Goal: Information Seeking & Learning: Learn about a topic

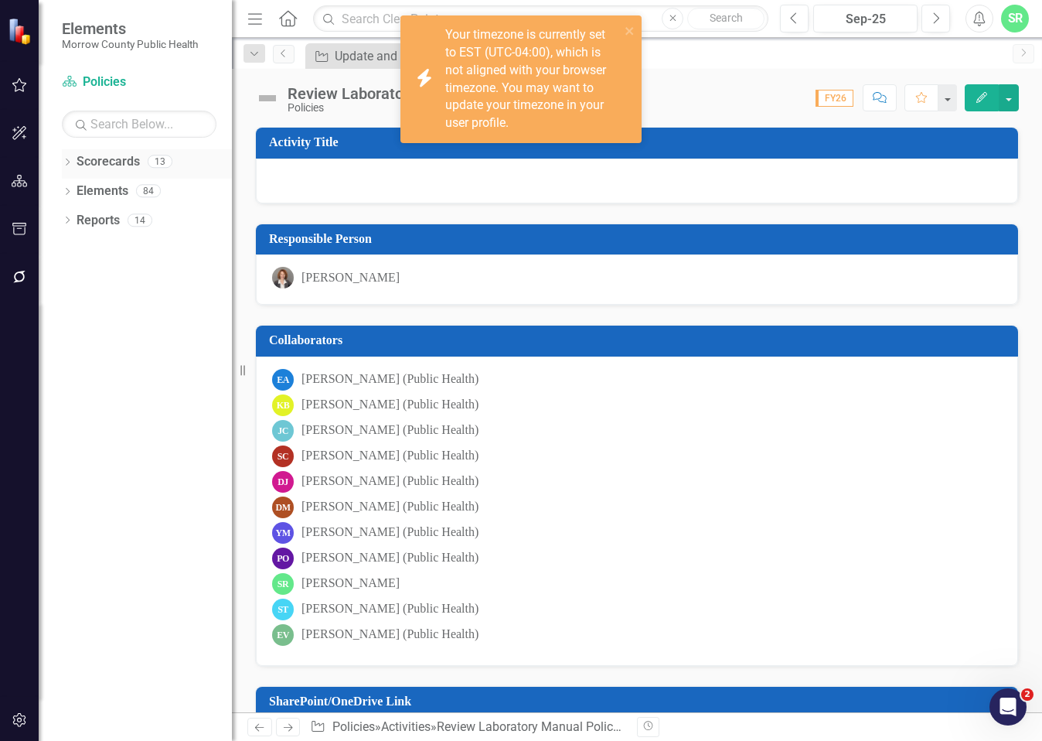
click at [139, 163] on link "Scorecards" at bounding box center [108, 162] width 63 height 18
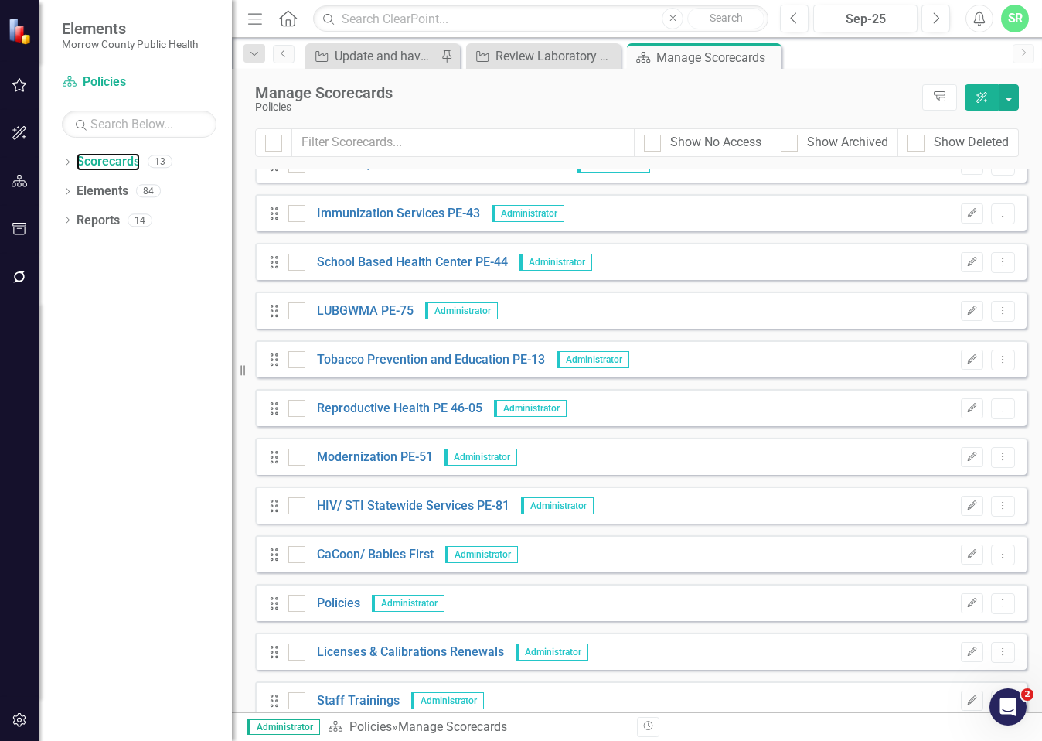
scroll to position [90, 0]
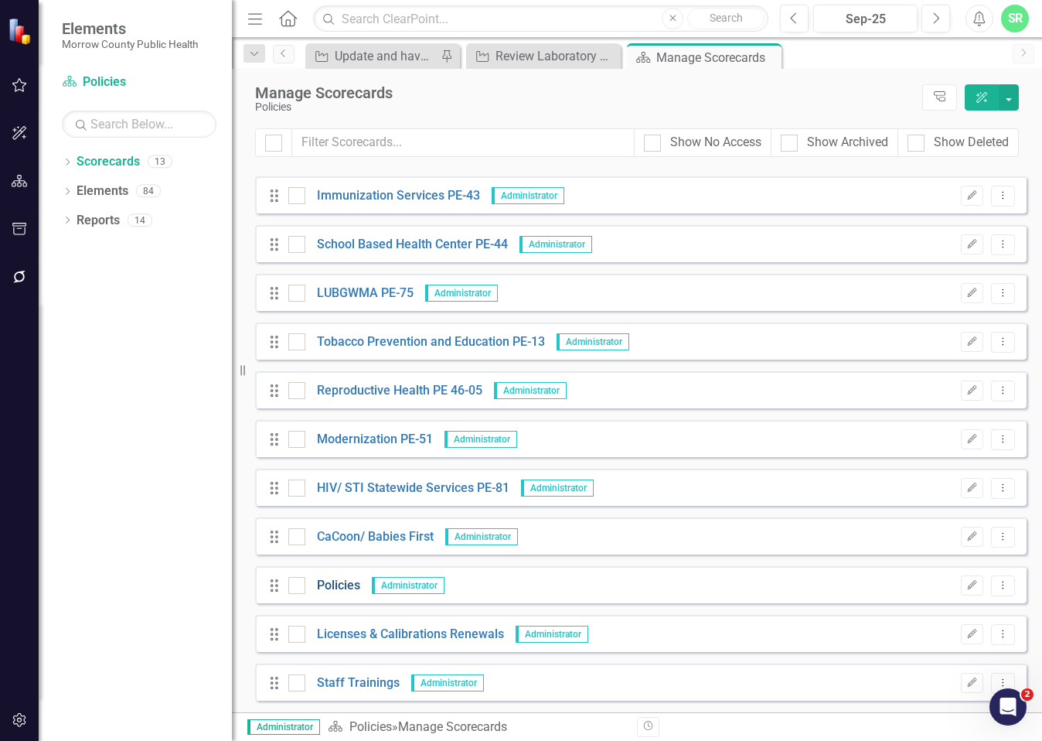
click at [337, 586] on link "Policies" at bounding box center [332, 586] width 55 height 18
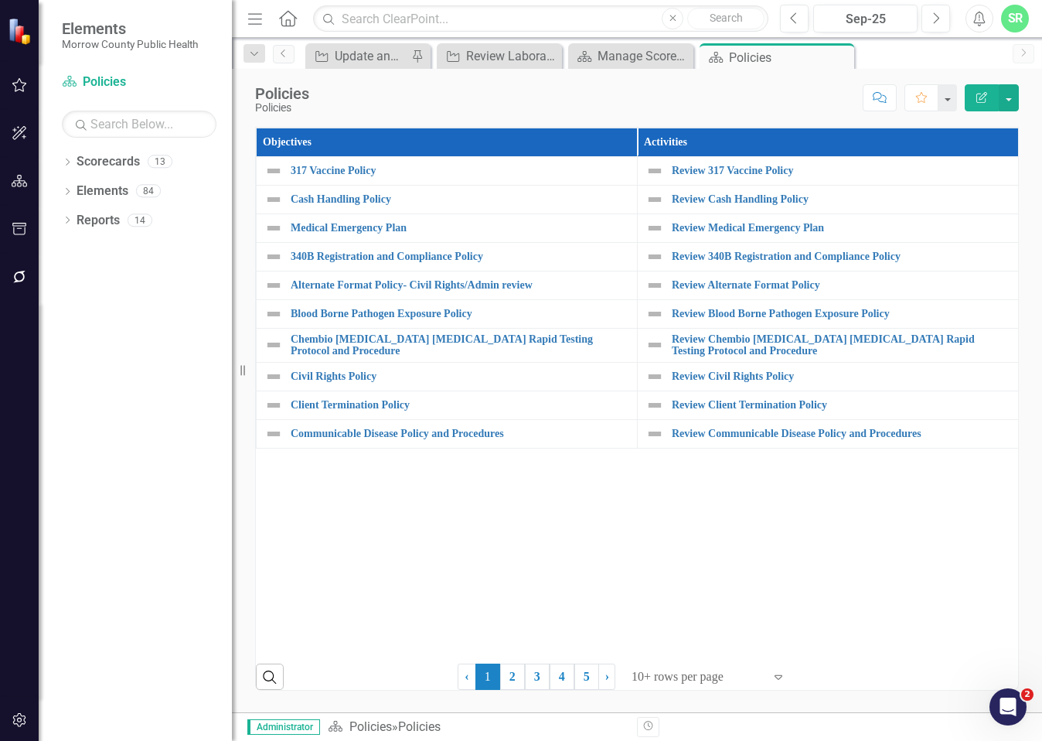
click at [684, 675] on div at bounding box center [697, 676] width 131 height 21
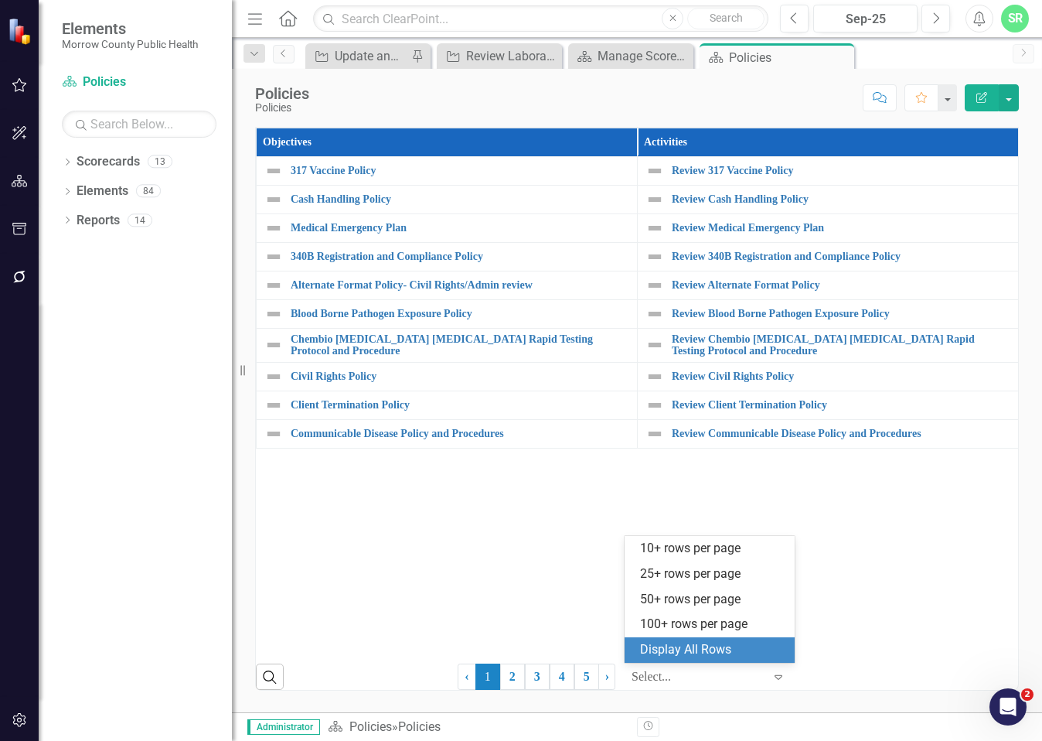
click at [689, 650] on div "Display All Rows" at bounding box center [712, 650] width 145 height 18
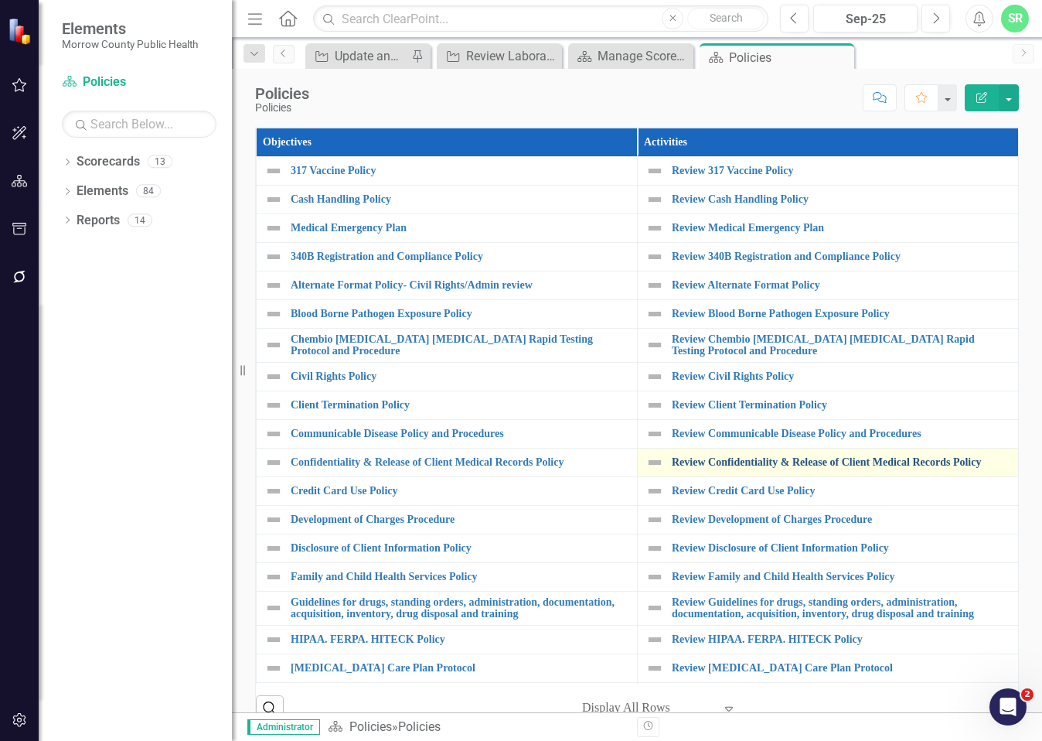
click at [805, 460] on link "Review Confidentiality & Release of Client Medical Records Policy" at bounding box center [841, 462] width 339 height 12
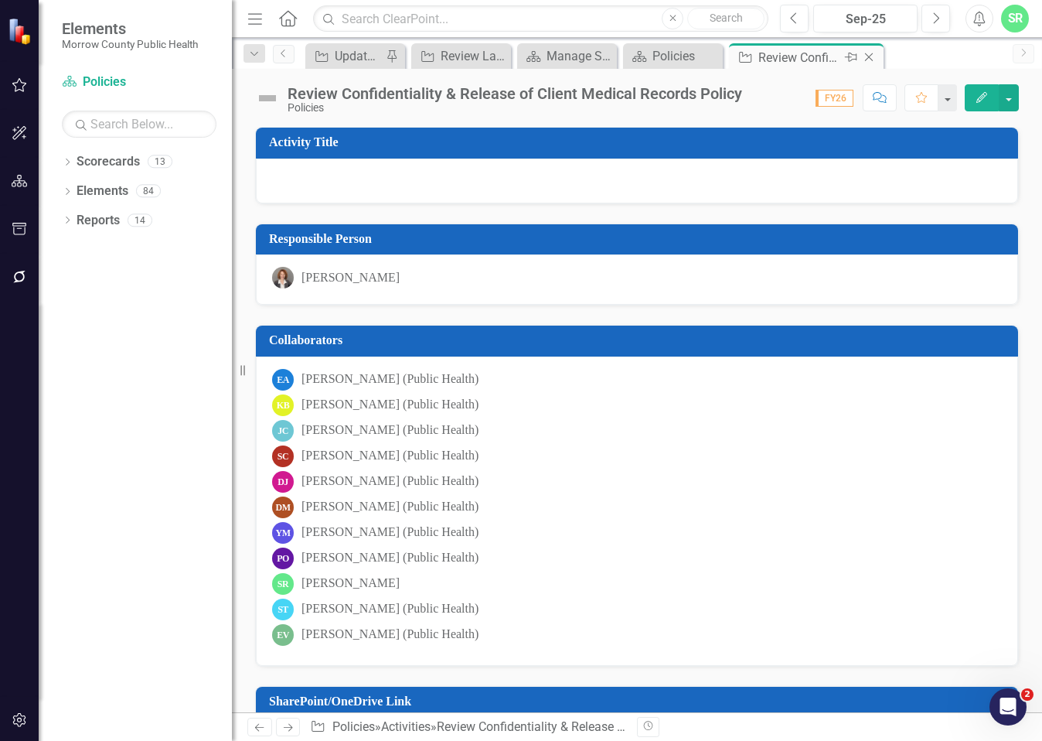
click at [870, 56] on icon "Close" at bounding box center [868, 57] width 15 height 12
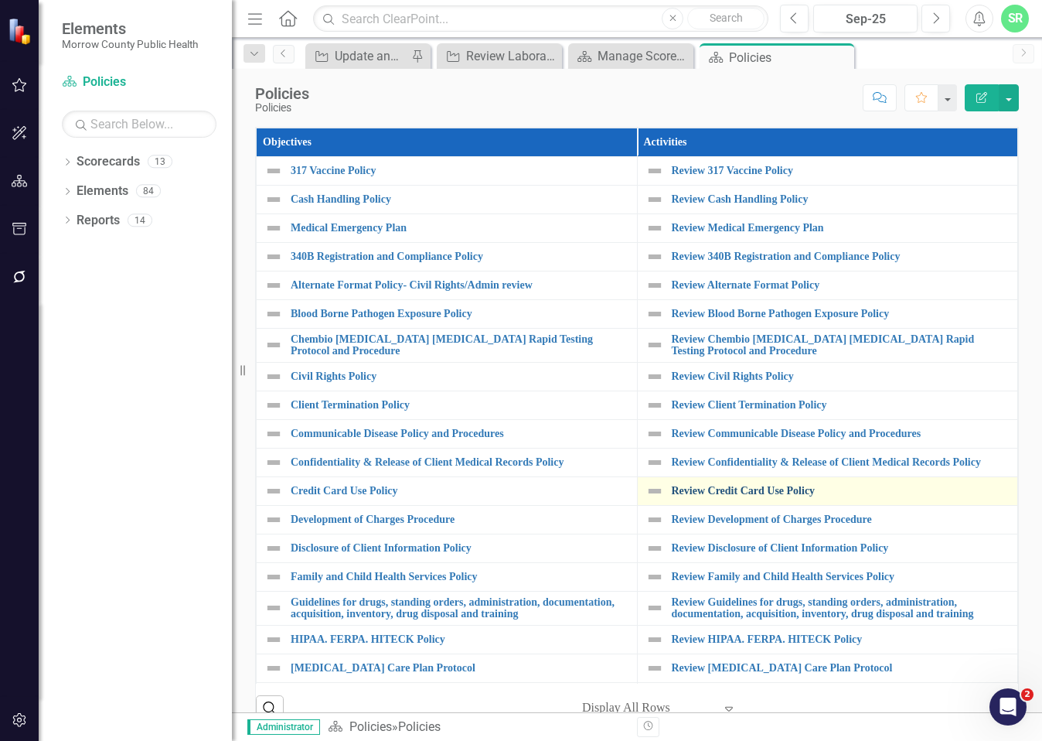
click at [769, 496] on link "Review Credit Card Use Policy" at bounding box center [841, 491] width 339 height 12
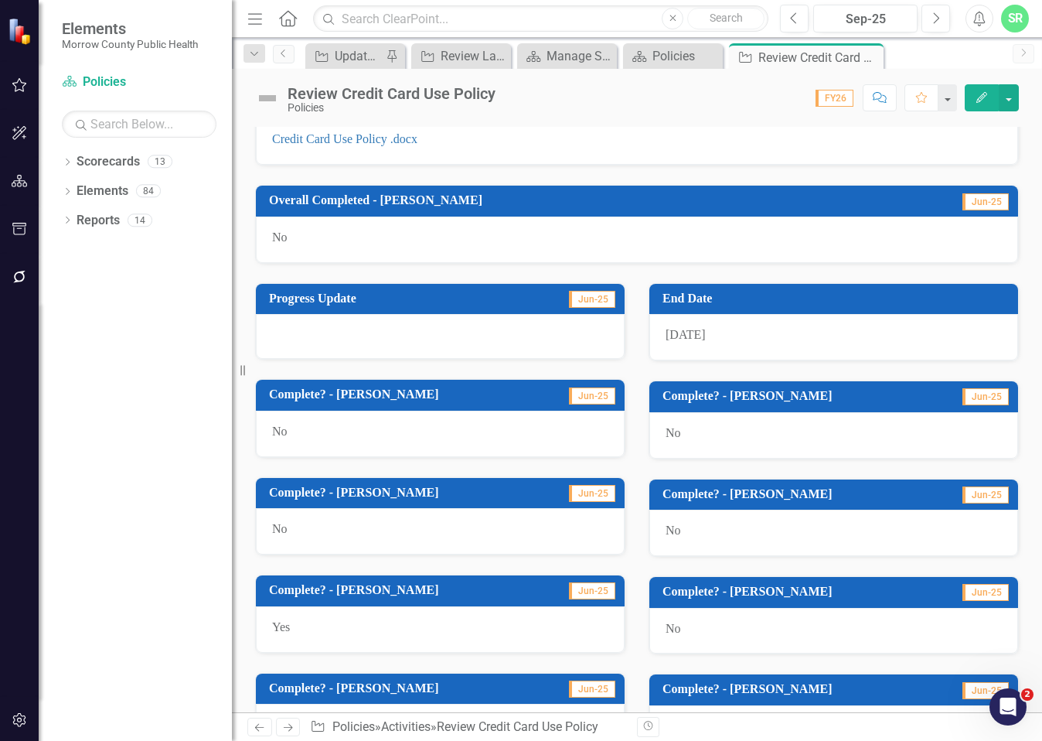
scroll to position [462, 0]
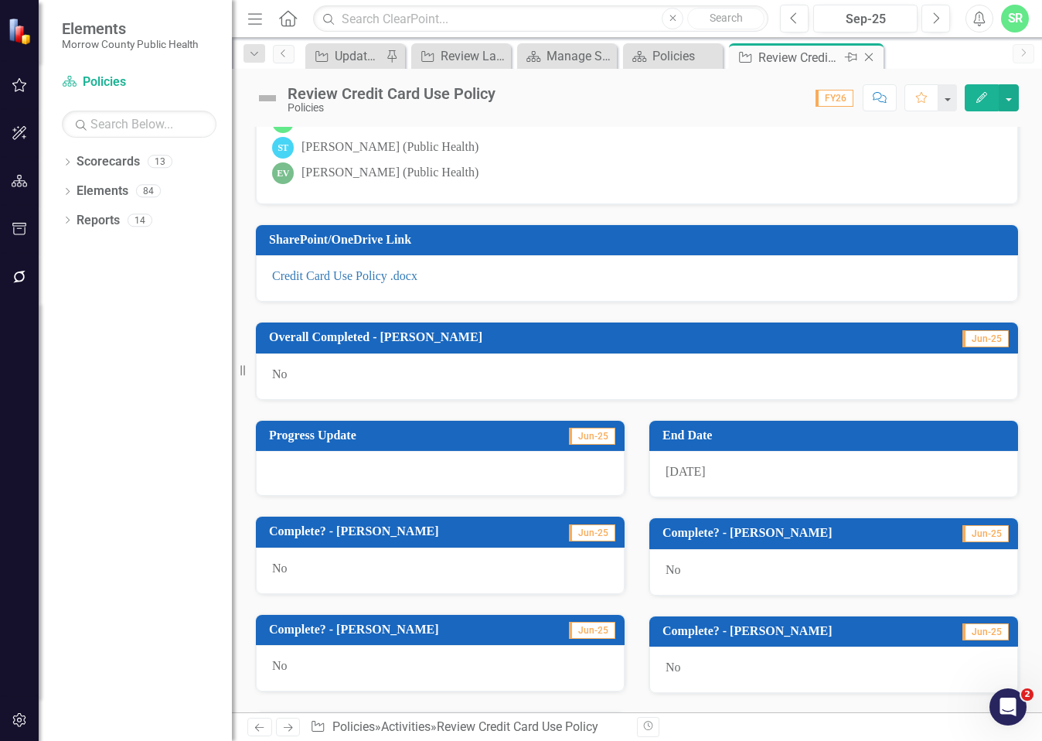
click at [868, 58] on icon at bounding box center [869, 57] width 9 height 9
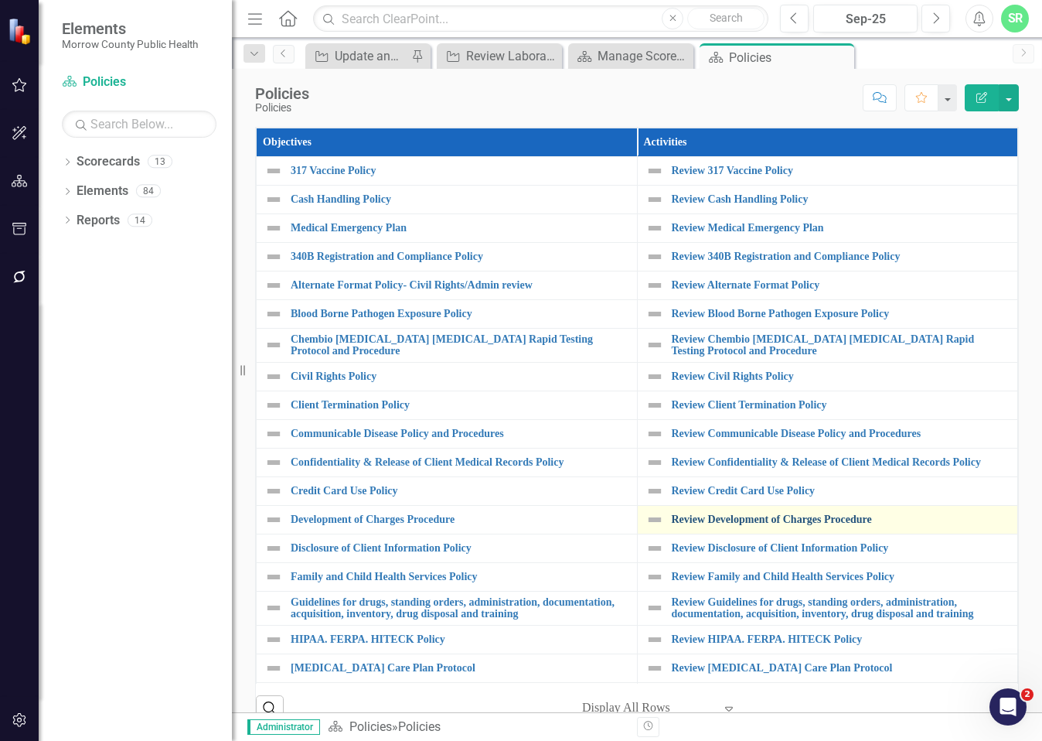
click at [833, 521] on link "Review Development of Charges Procedure" at bounding box center [841, 519] width 339 height 12
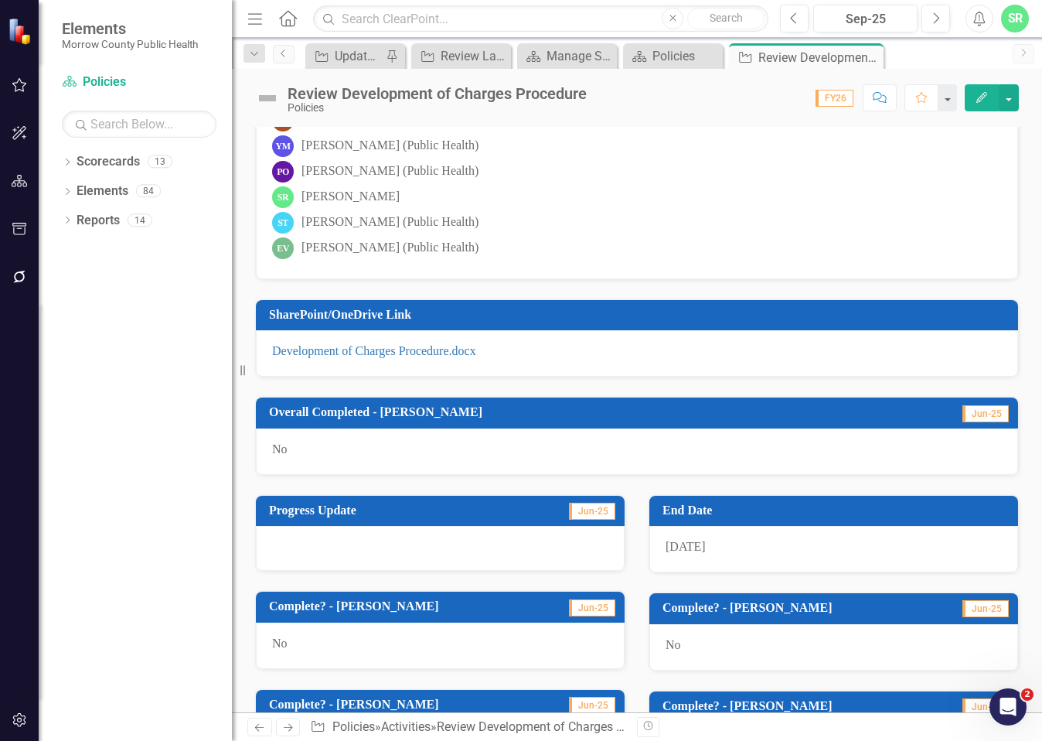
scroll to position [848, 0]
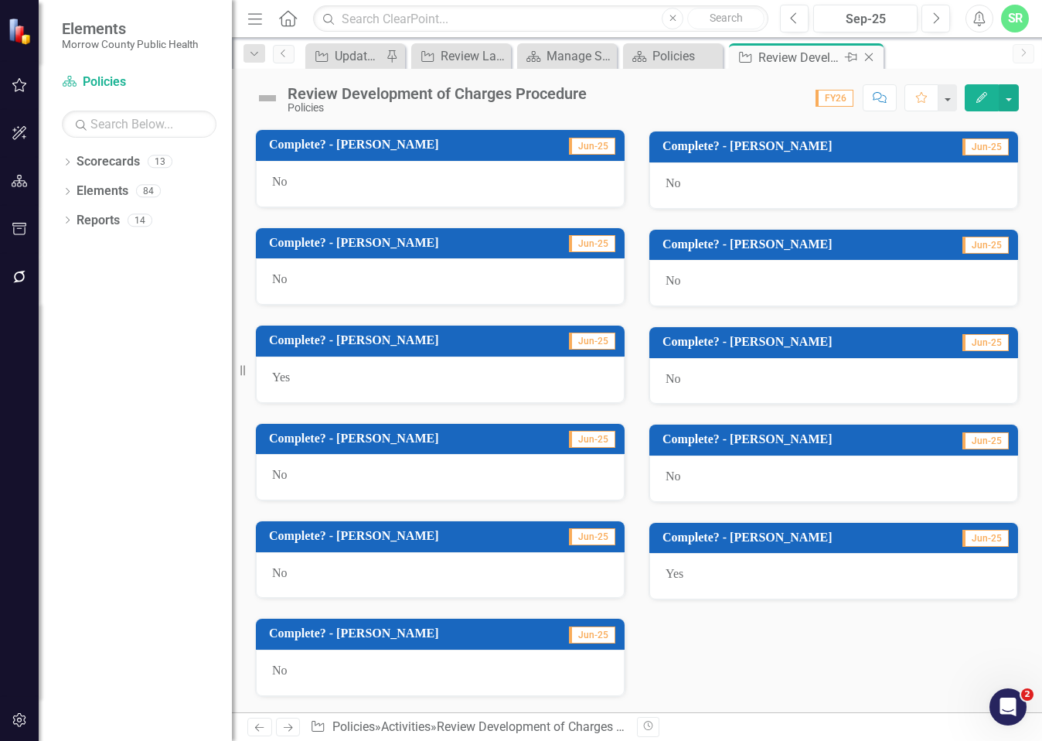
click at [870, 58] on icon "Close" at bounding box center [868, 57] width 15 height 12
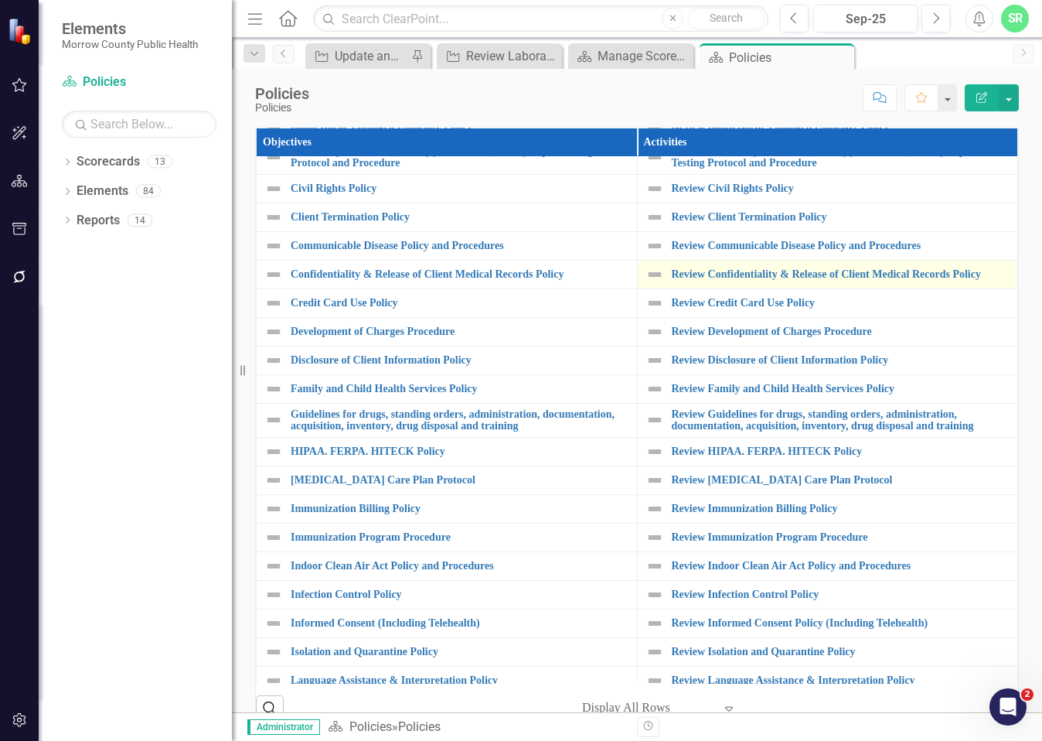
scroll to position [232, 0]
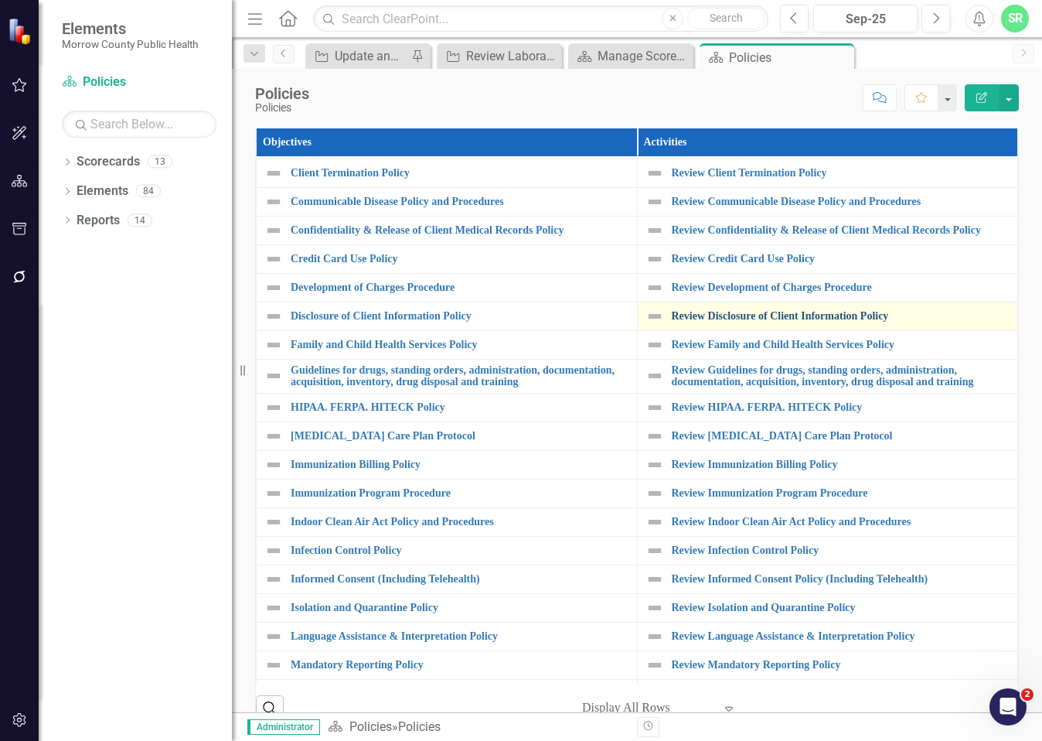
click at [772, 316] on link "Review Disclosure of Client Information Policy" at bounding box center [841, 316] width 339 height 12
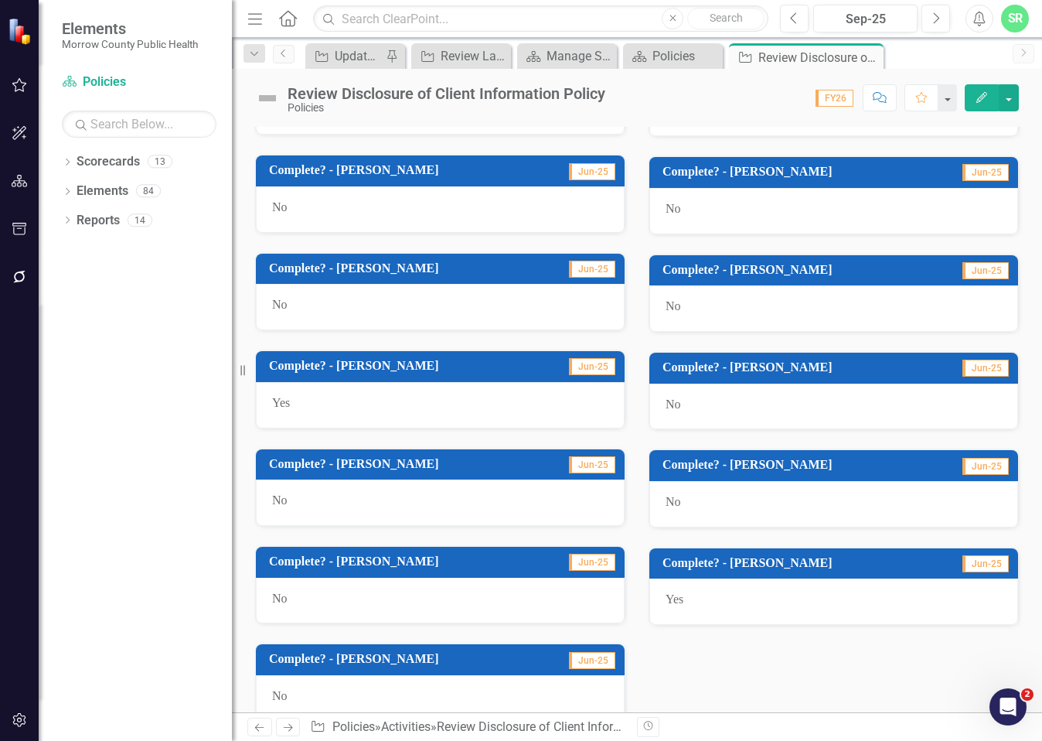
scroll to position [848, 0]
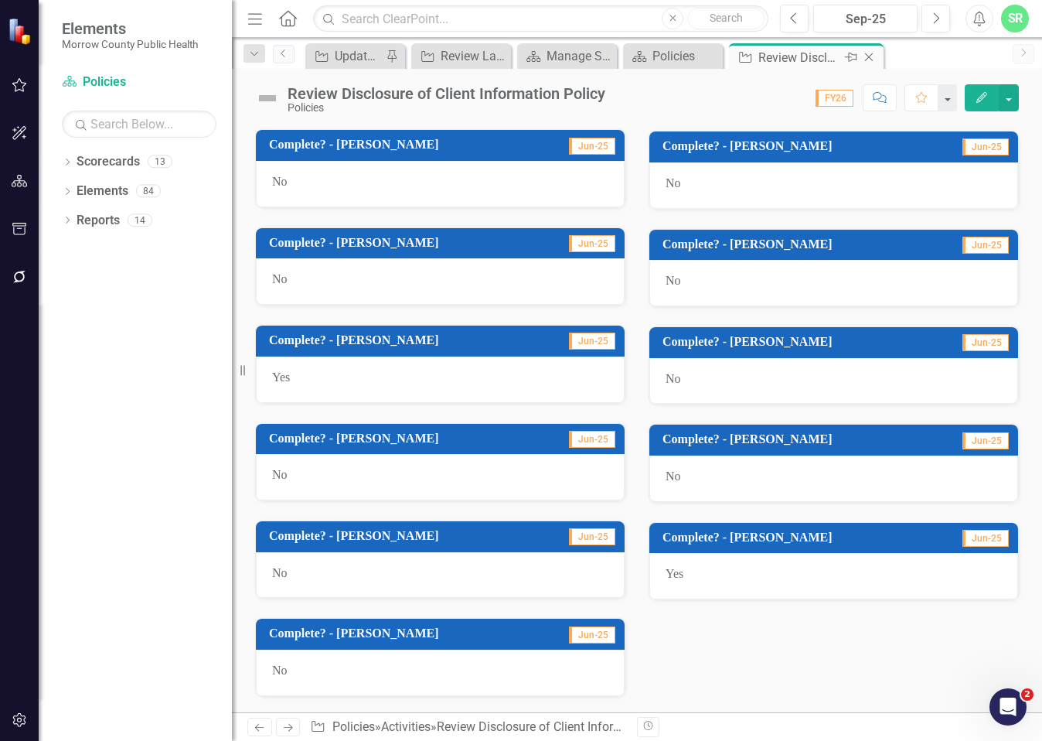
click at [867, 56] on icon at bounding box center [869, 57] width 9 height 9
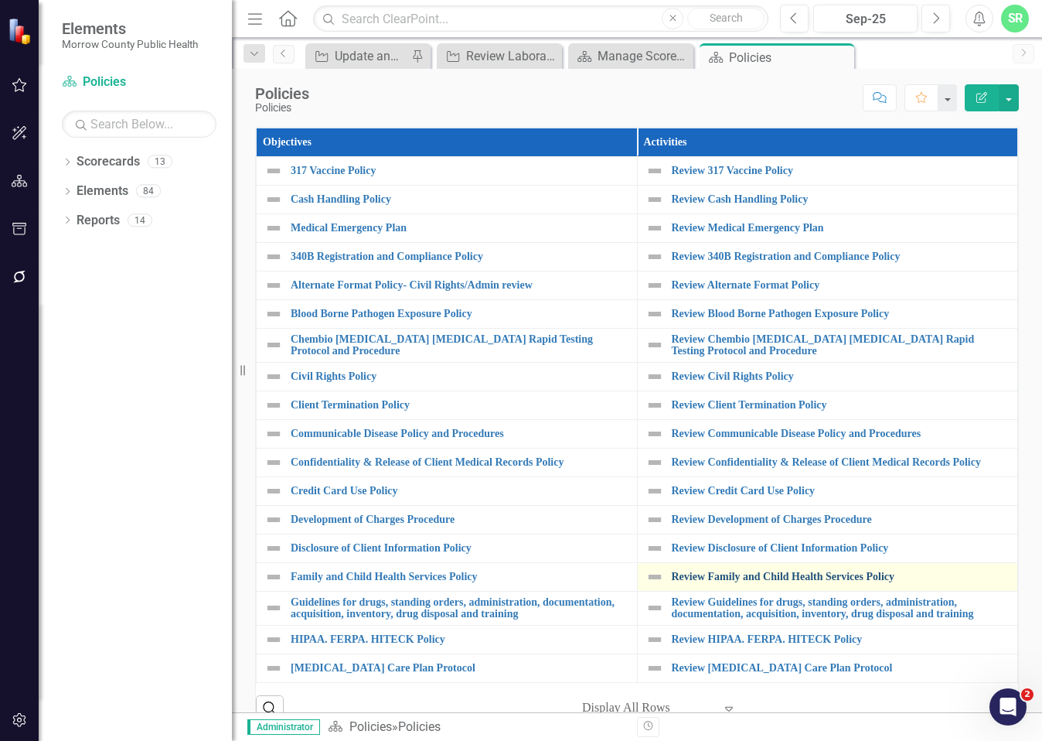
click at [785, 582] on link "Review Family and Child Health Services Policy" at bounding box center [841, 577] width 339 height 12
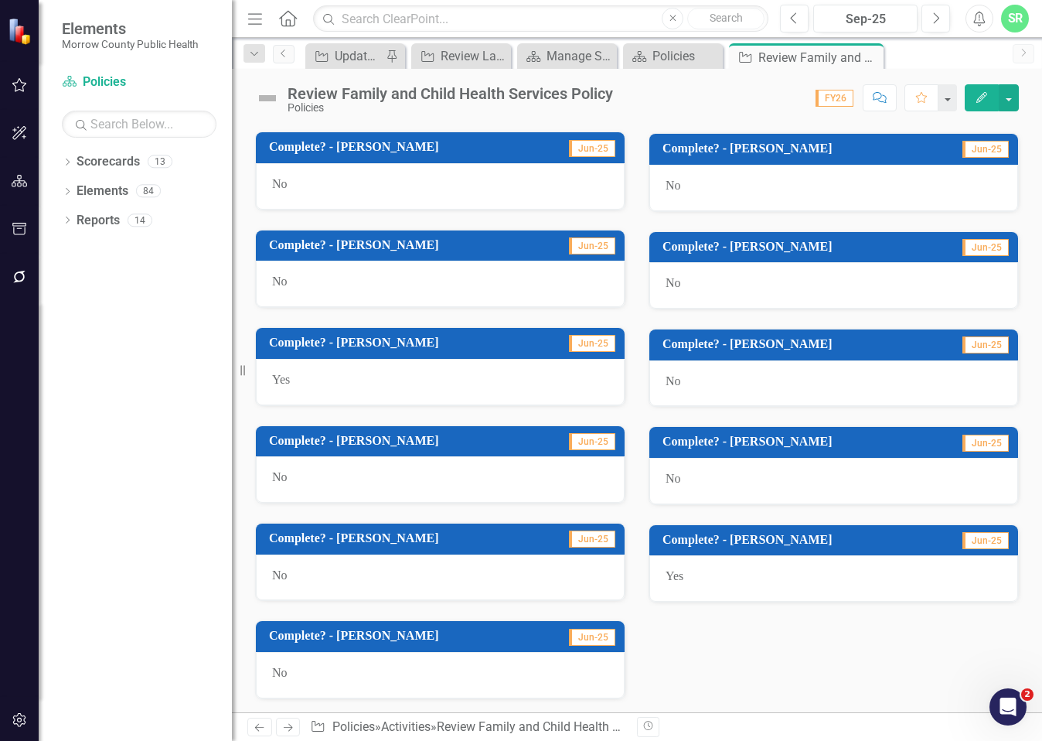
scroll to position [848, 0]
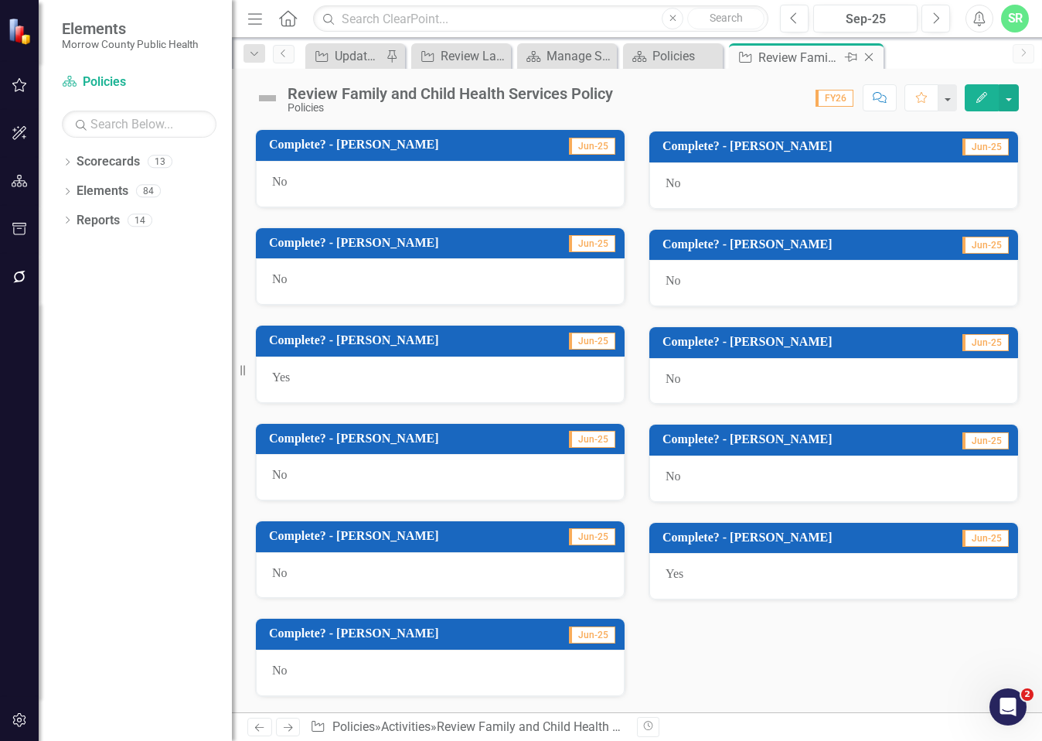
click at [870, 54] on icon "Close" at bounding box center [868, 57] width 15 height 12
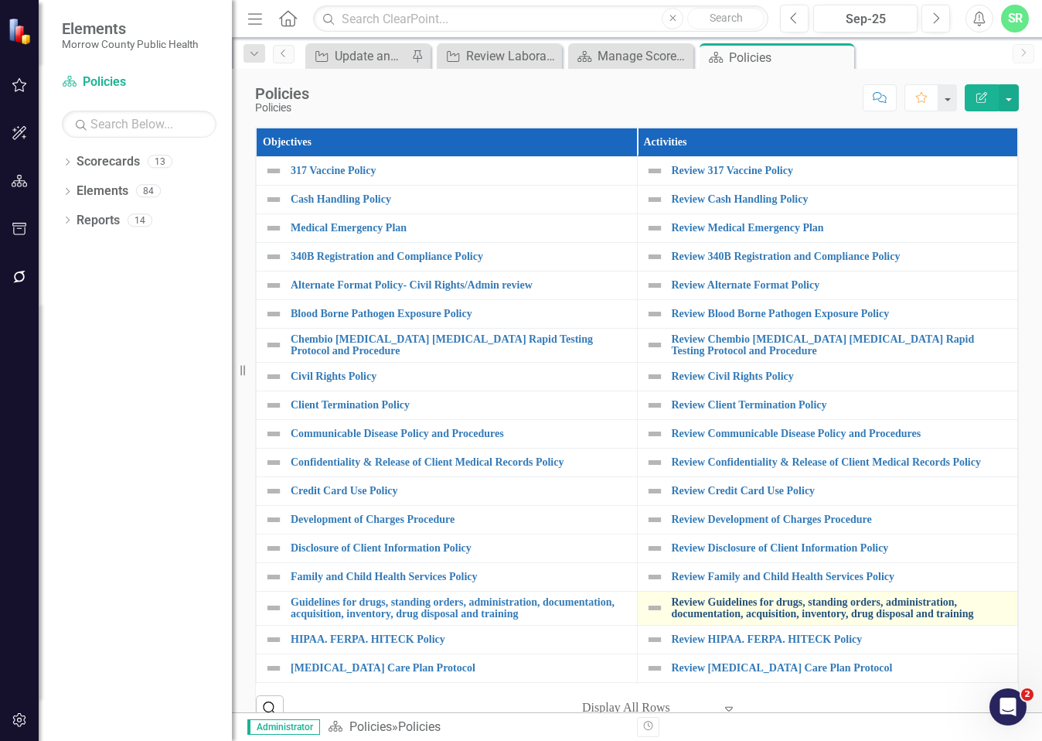
click at [760, 619] on link "Review Guidelines for drugs, standing orders, administration, documentation, ac…" at bounding box center [841, 608] width 339 height 24
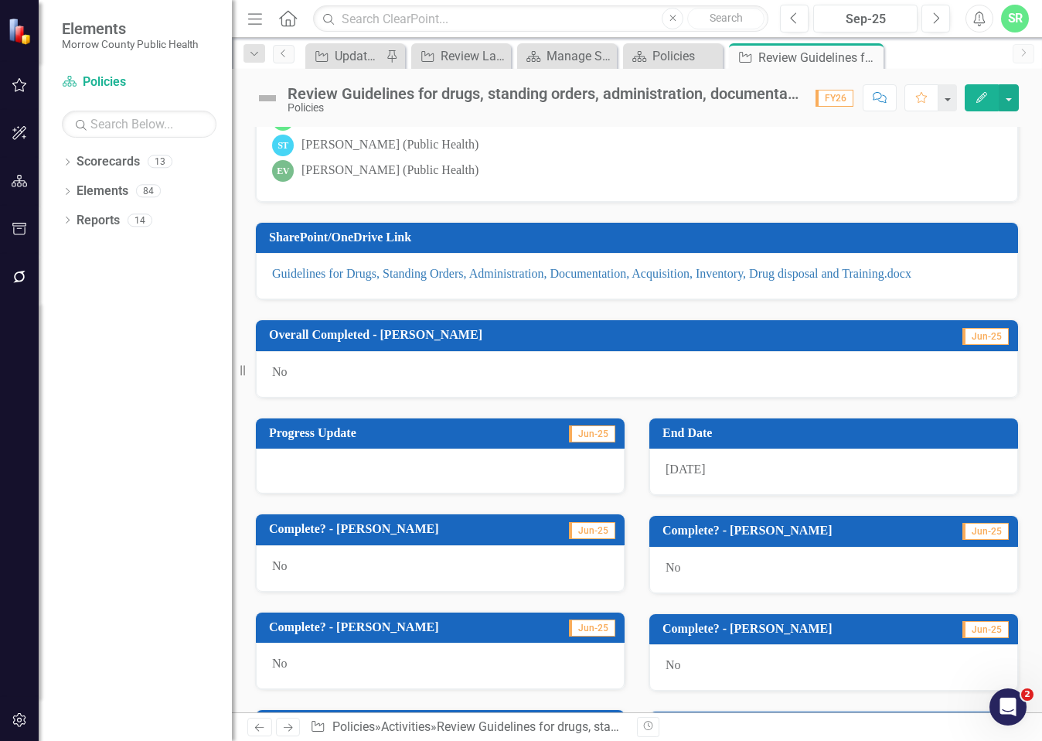
scroll to position [848, 0]
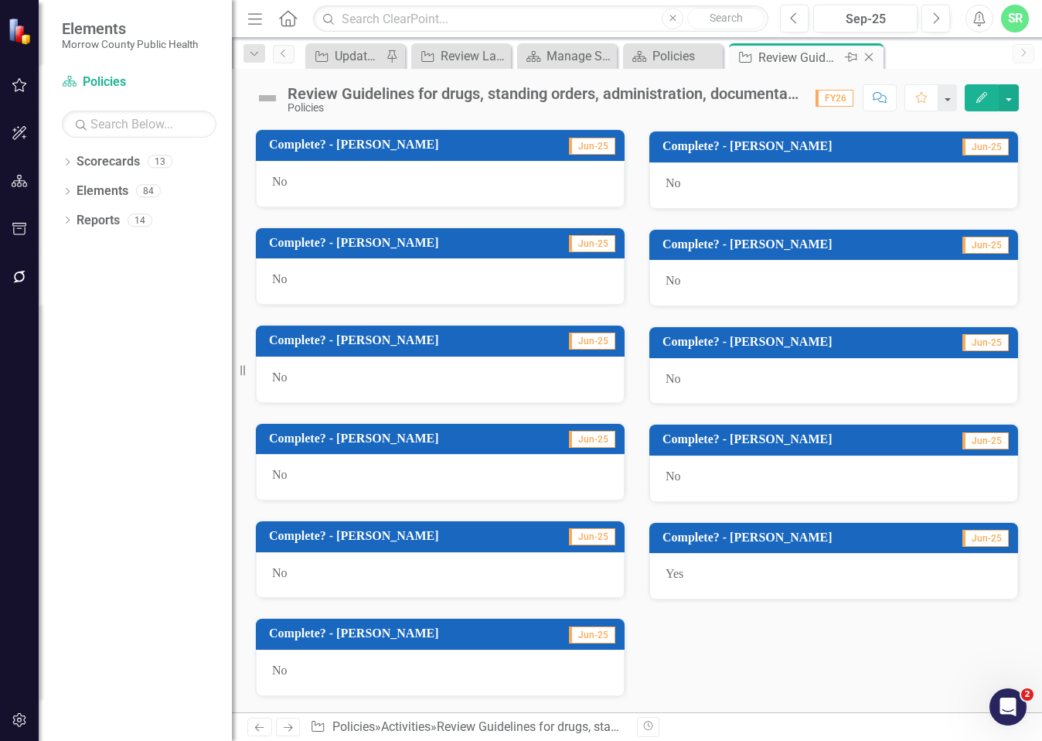
click at [867, 53] on icon "Close" at bounding box center [868, 57] width 15 height 12
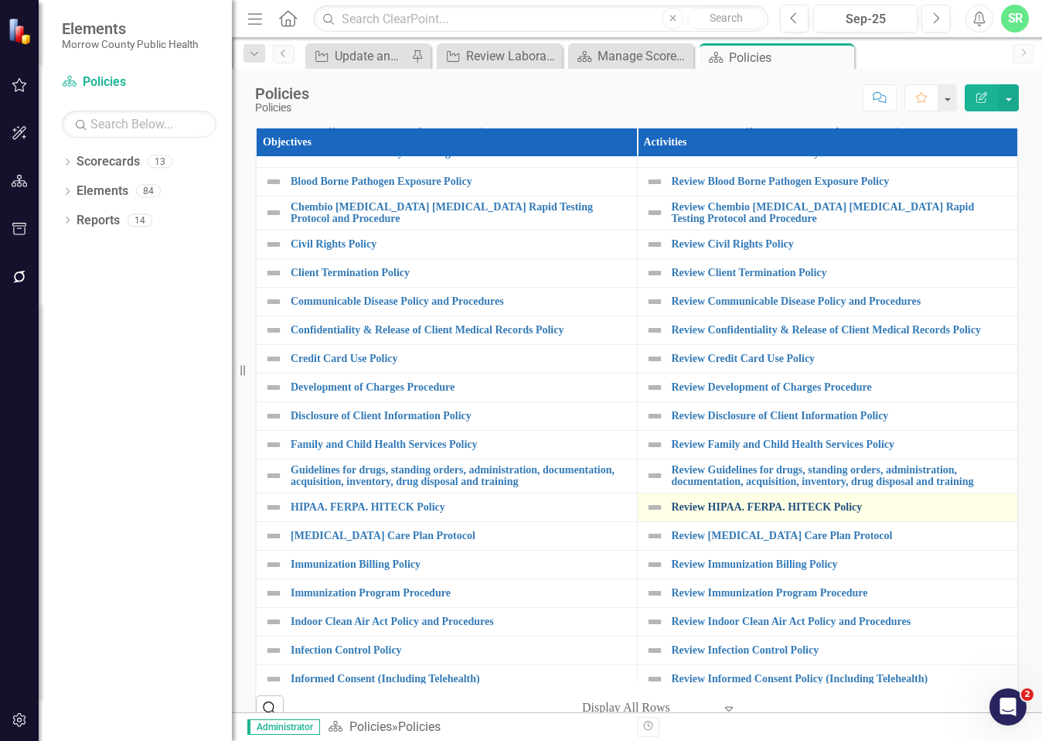
scroll to position [155, 0]
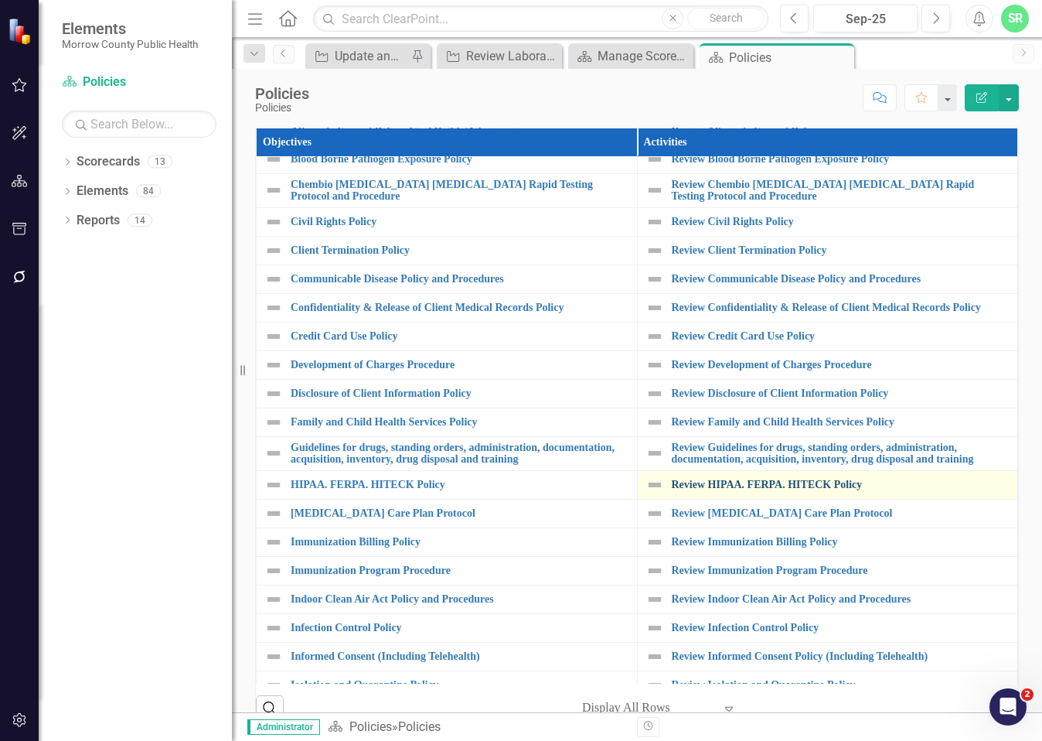
click at [782, 490] on link "Review HIPAA. FERPA. HITECK Policy" at bounding box center [841, 485] width 339 height 12
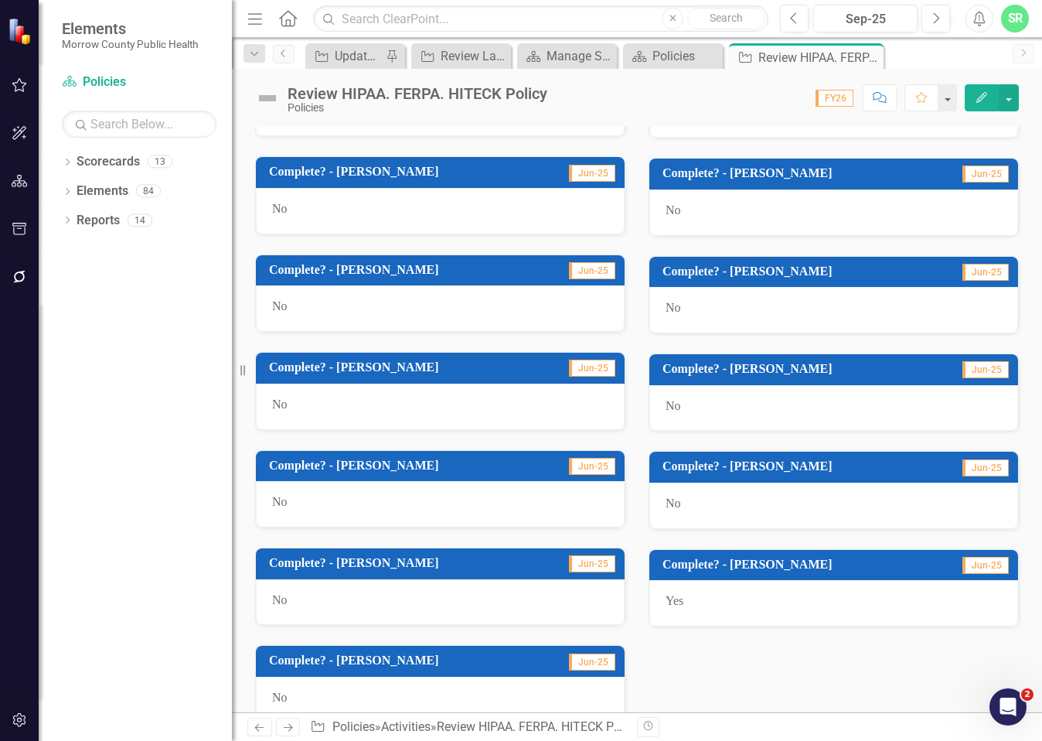
scroll to position [848, 0]
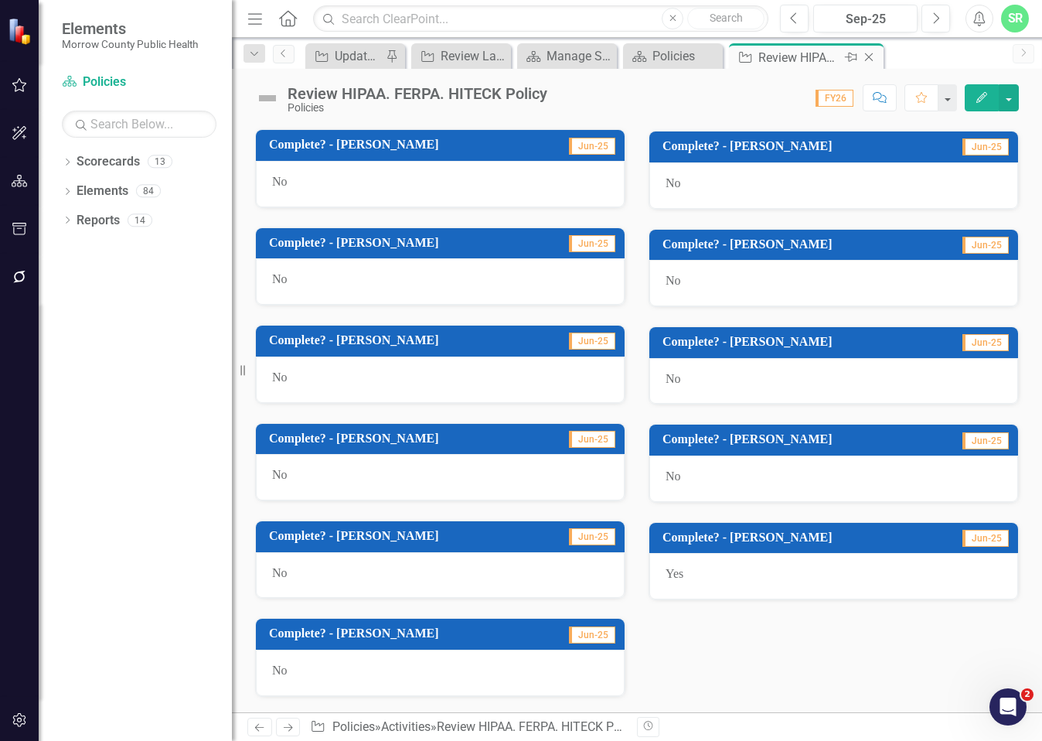
click at [870, 56] on icon "Close" at bounding box center [868, 57] width 15 height 12
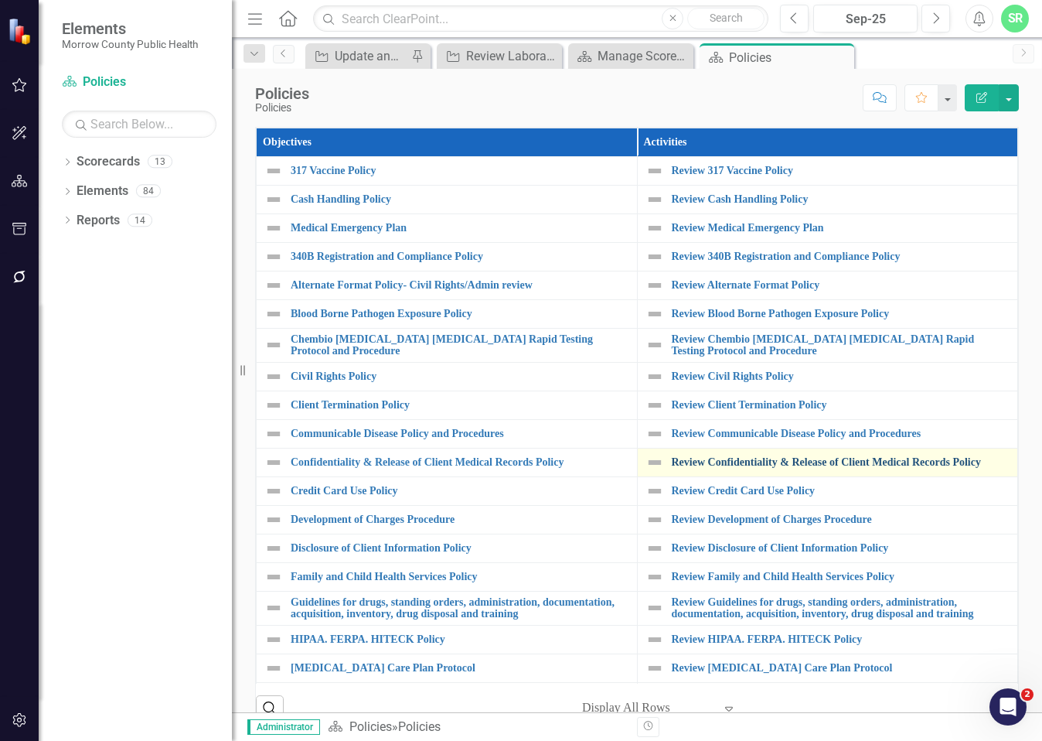
scroll to position [309, 0]
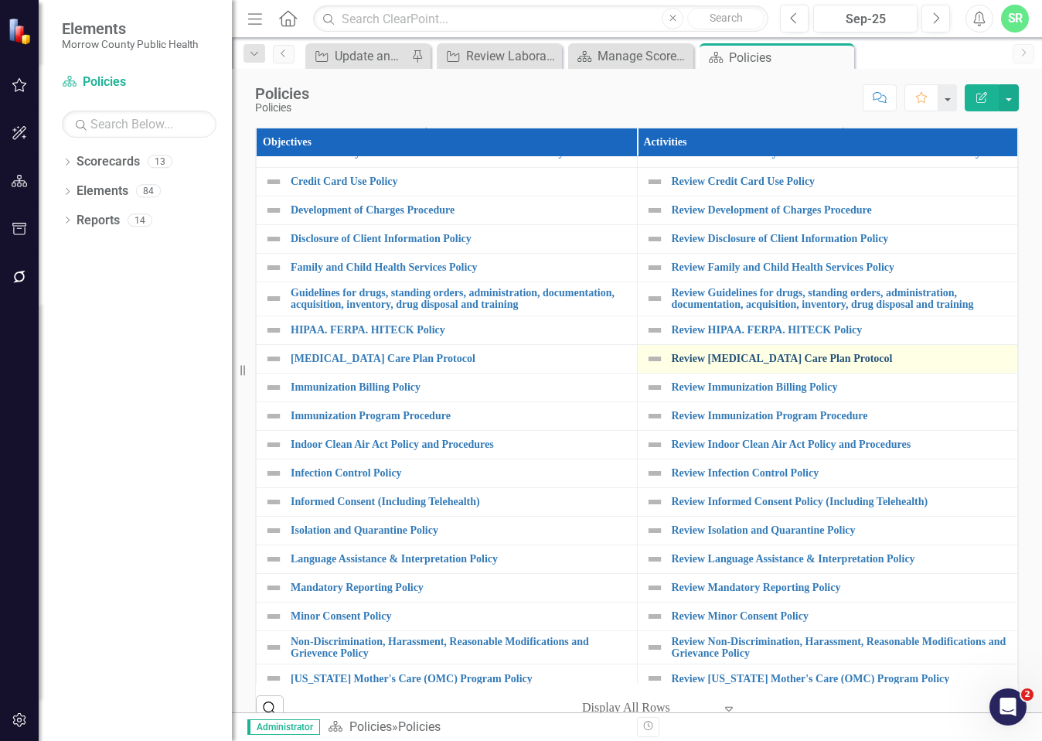
click at [788, 364] on link "Review [MEDICAL_DATA] Care Plan Protocol" at bounding box center [841, 359] width 339 height 12
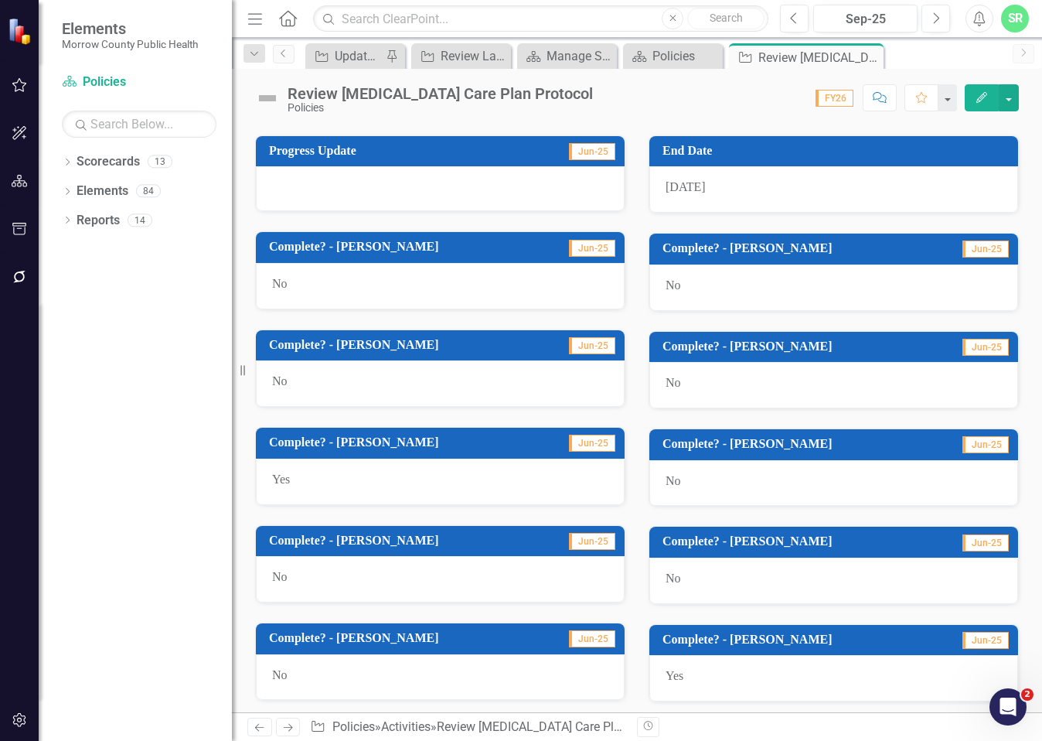
scroll to position [616, 0]
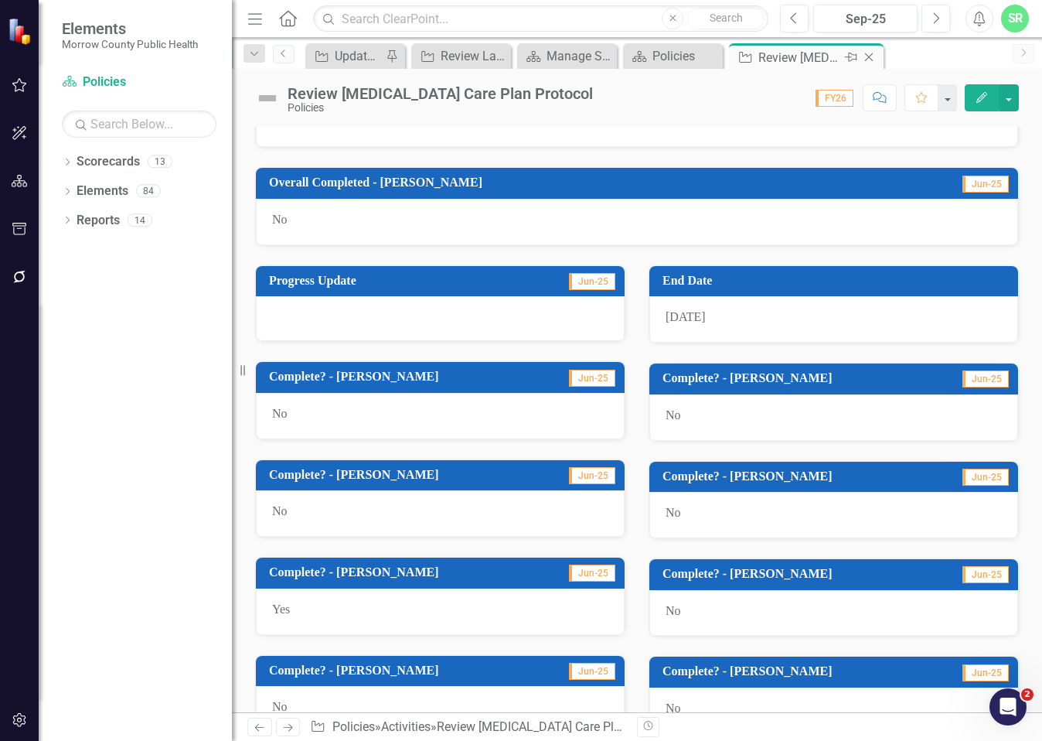
click at [874, 55] on icon "Close" at bounding box center [868, 57] width 15 height 12
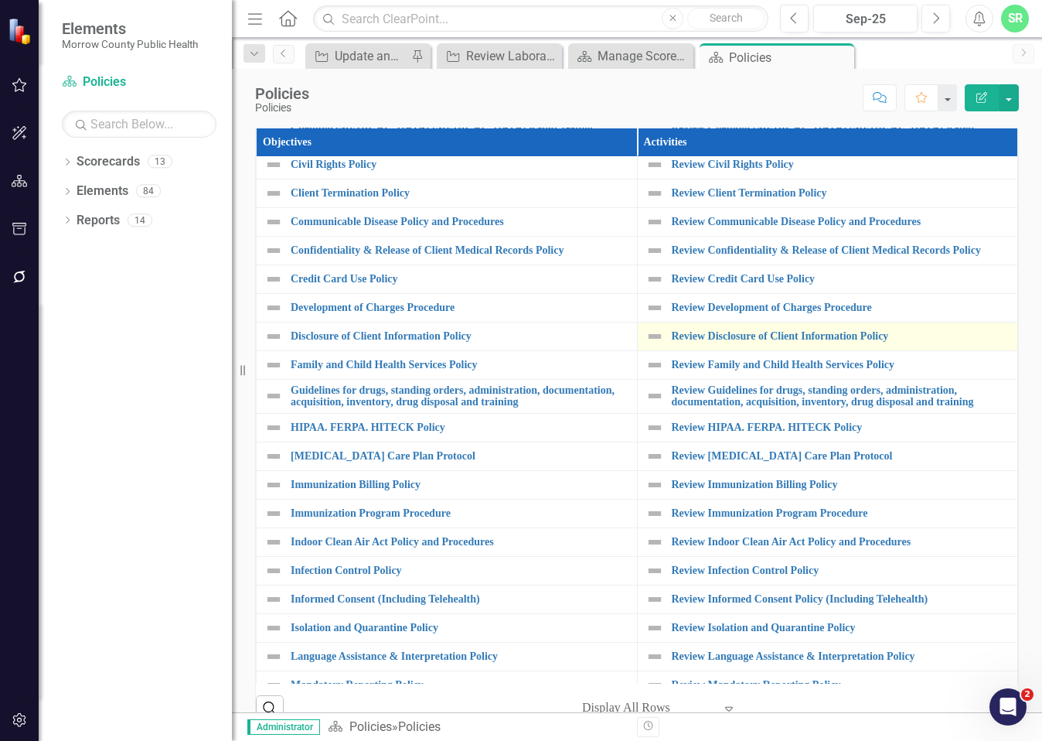
scroll to position [232, 0]
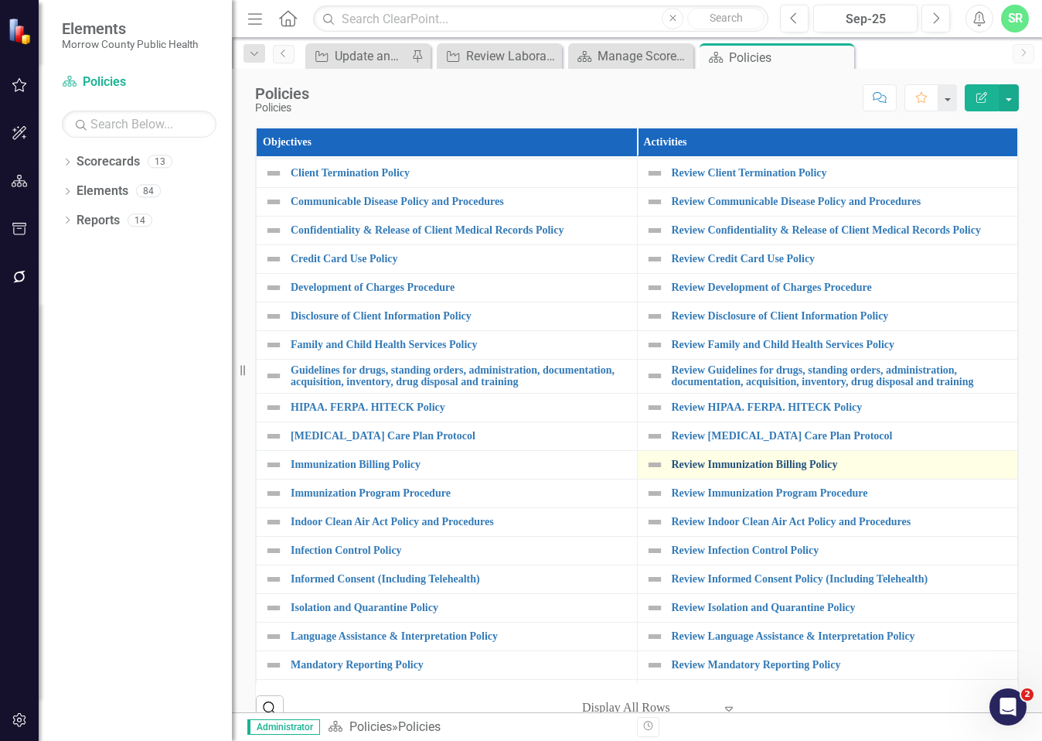
click at [766, 470] on link "Review Immunization Billing Policy" at bounding box center [841, 464] width 339 height 12
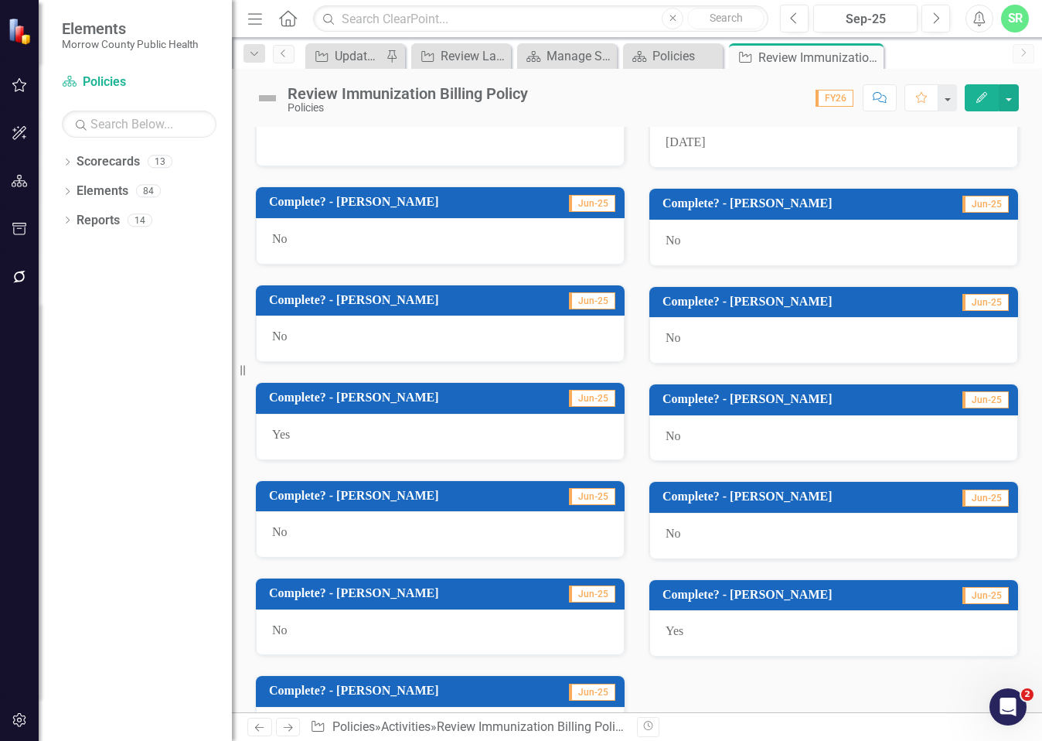
scroll to position [848, 0]
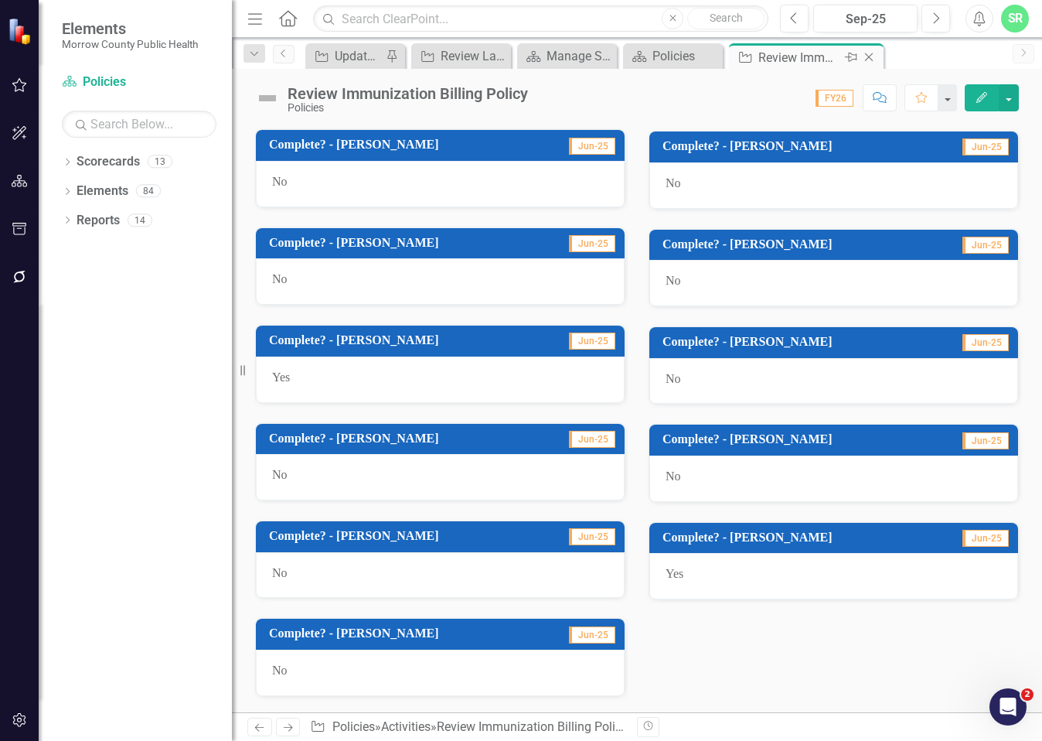
click at [870, 58] on icon at bounding box center [869, 57] width 9 height 9
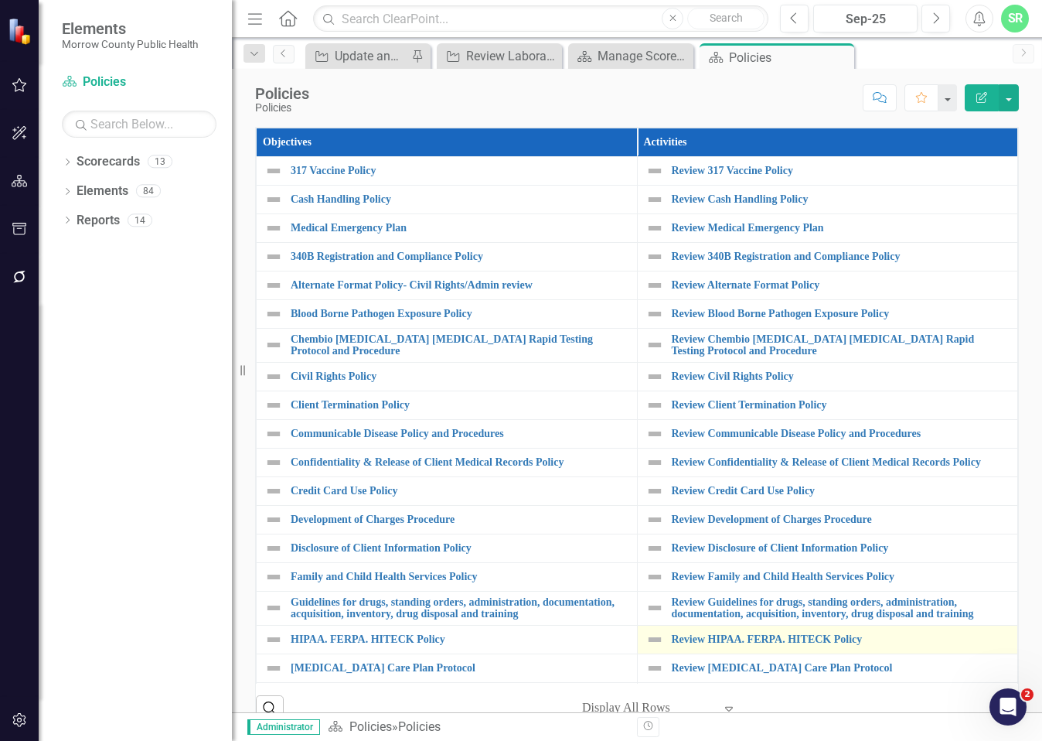
scroll to position [309, 0]
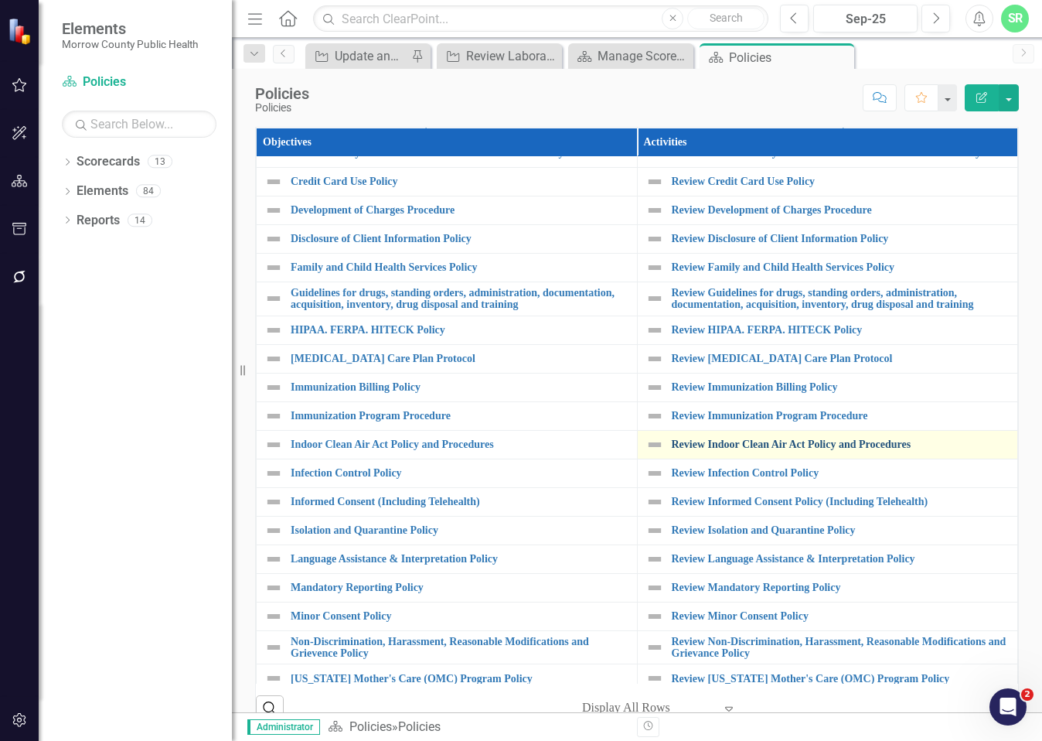
click at [775, 450] on link "Review Indoor Clean Air Act Policy and Procedures" at bounding box center [841, 444] width 339 height 12
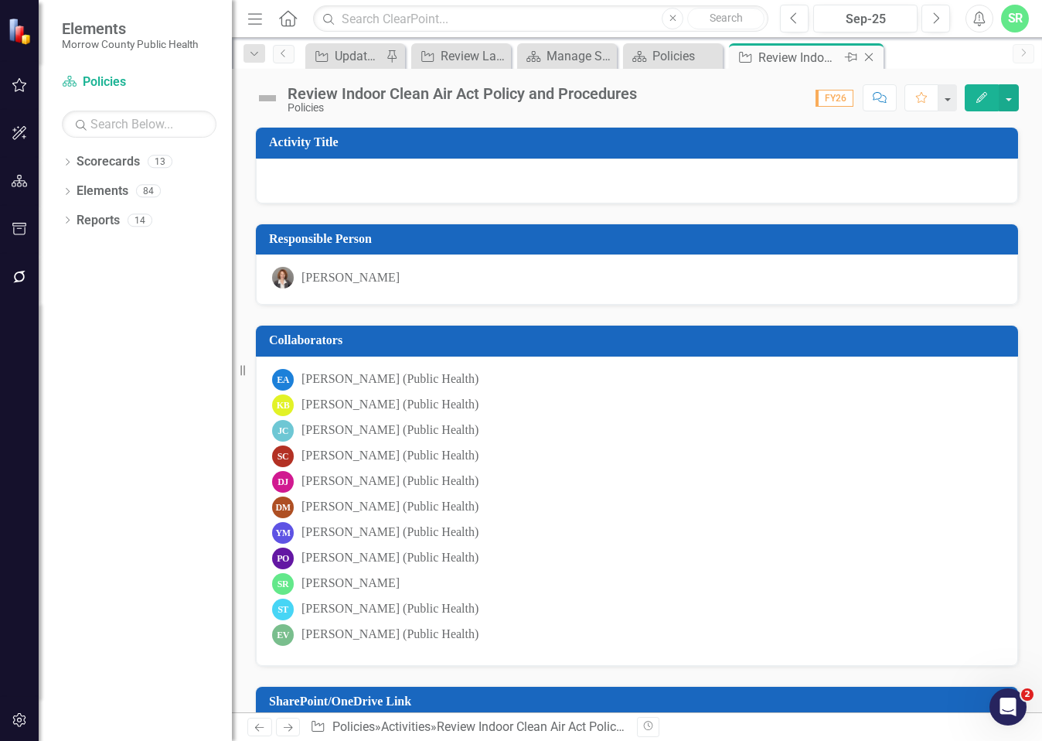
click at [874, 59] on icon "Close" at bounding box center [868, 57] width 15 height 12
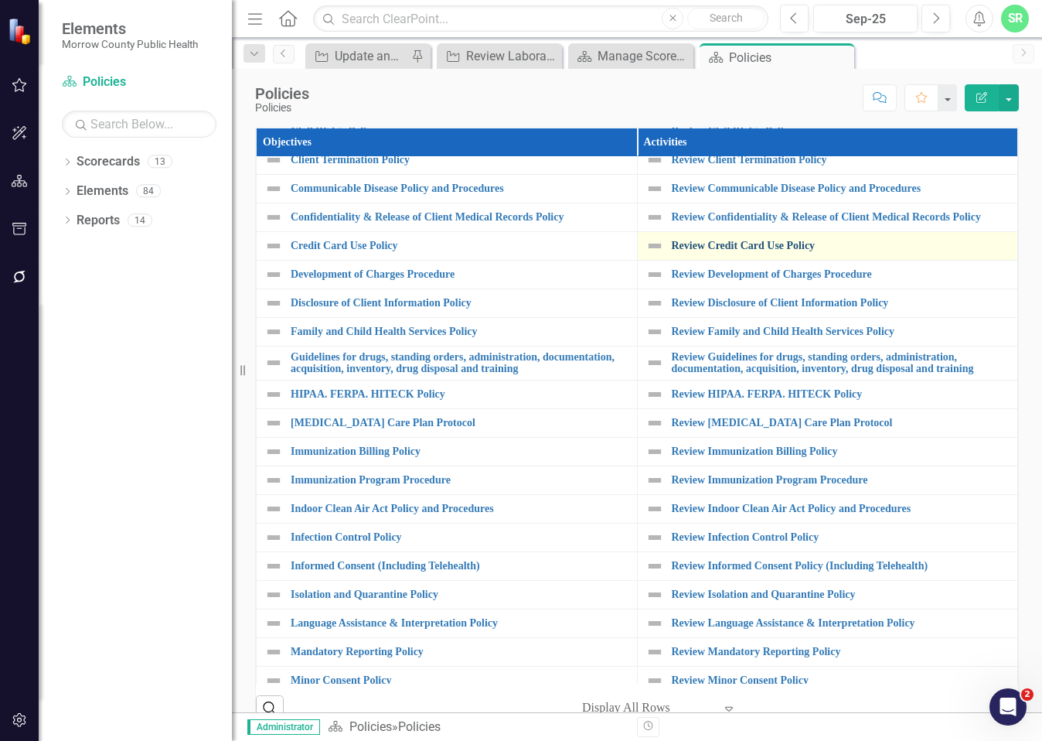
scroll to position [387, 0]
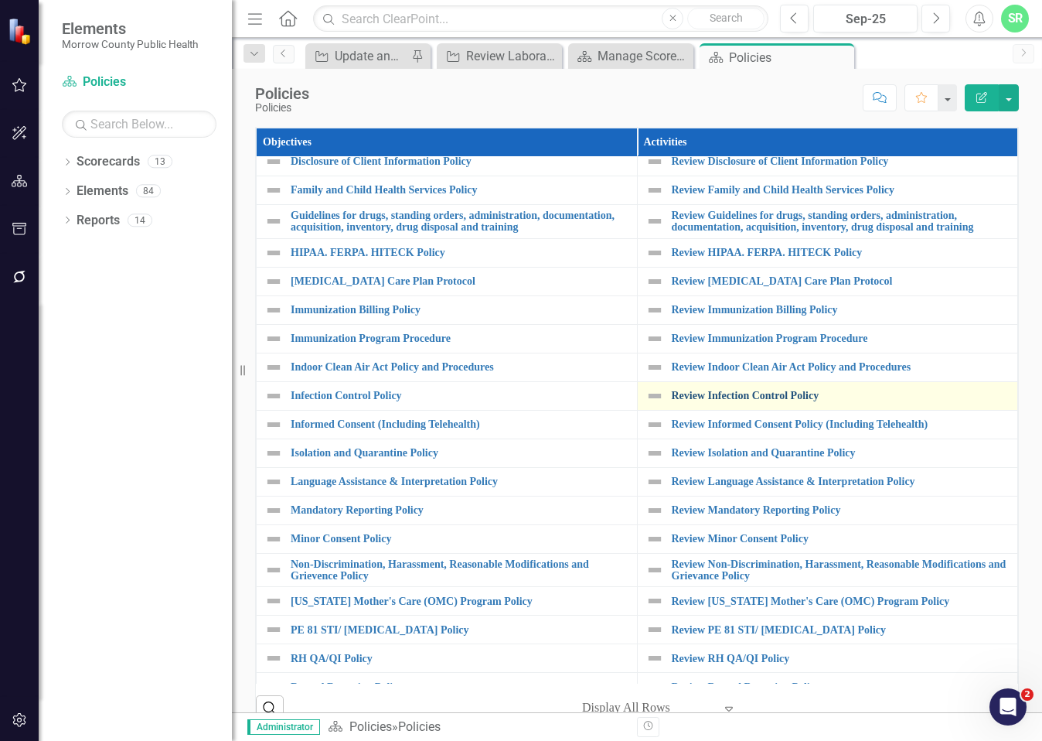
click at [785, 401] on link "Review Infection Control Policy" at bounding box center [841, 396] width 339 height 12
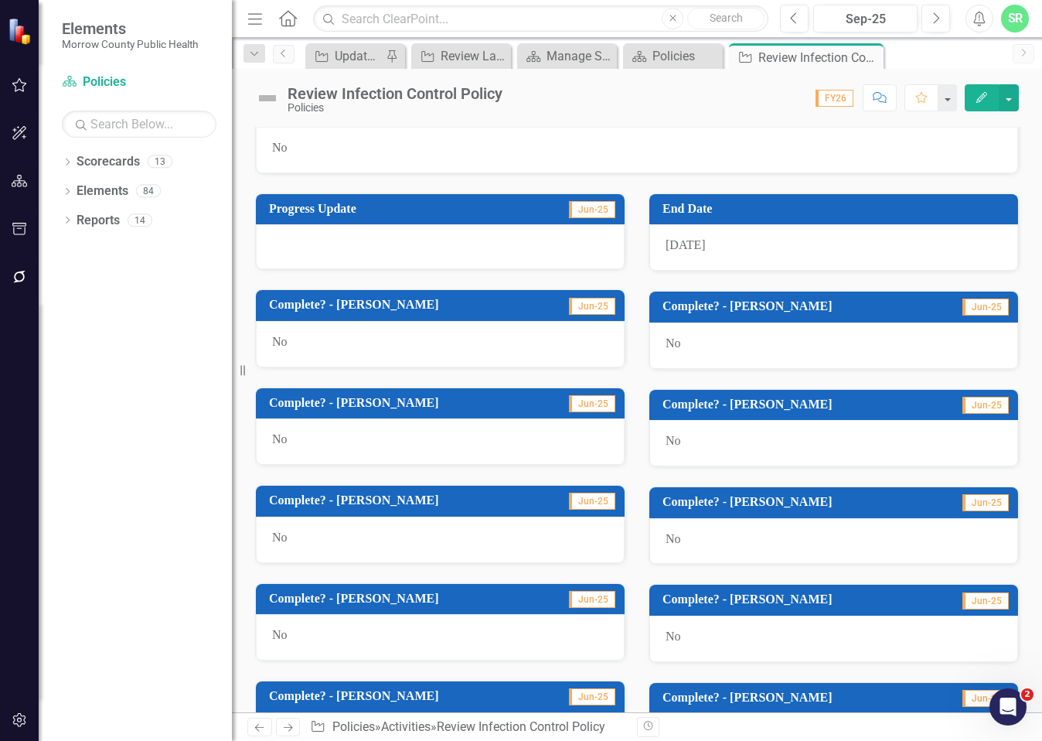
scroll to position [848, 0]
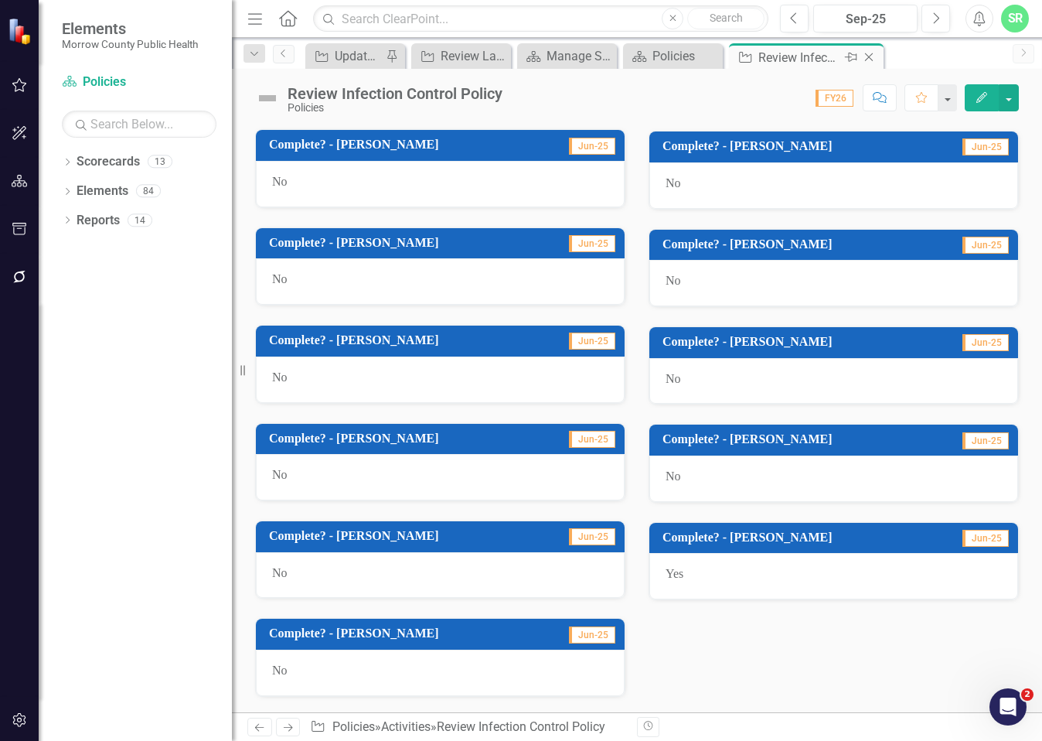
click at [869, 54] on icon "Close" at bounding box center [868, 57] width 15 height 12
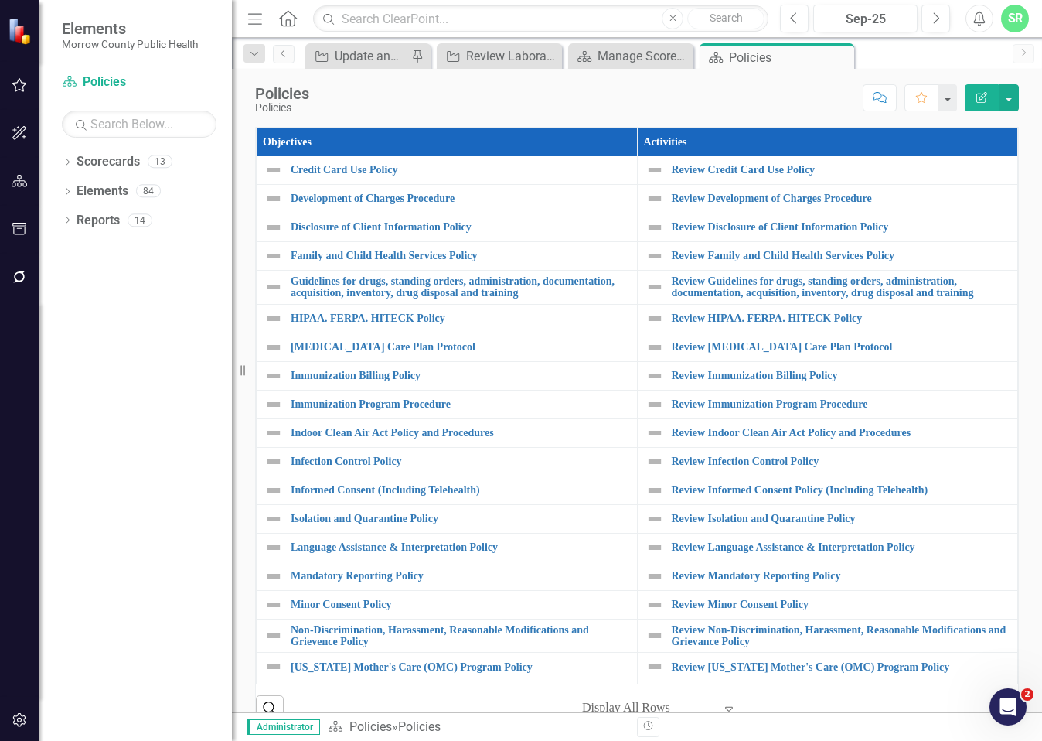
scroll to position [387, 0]
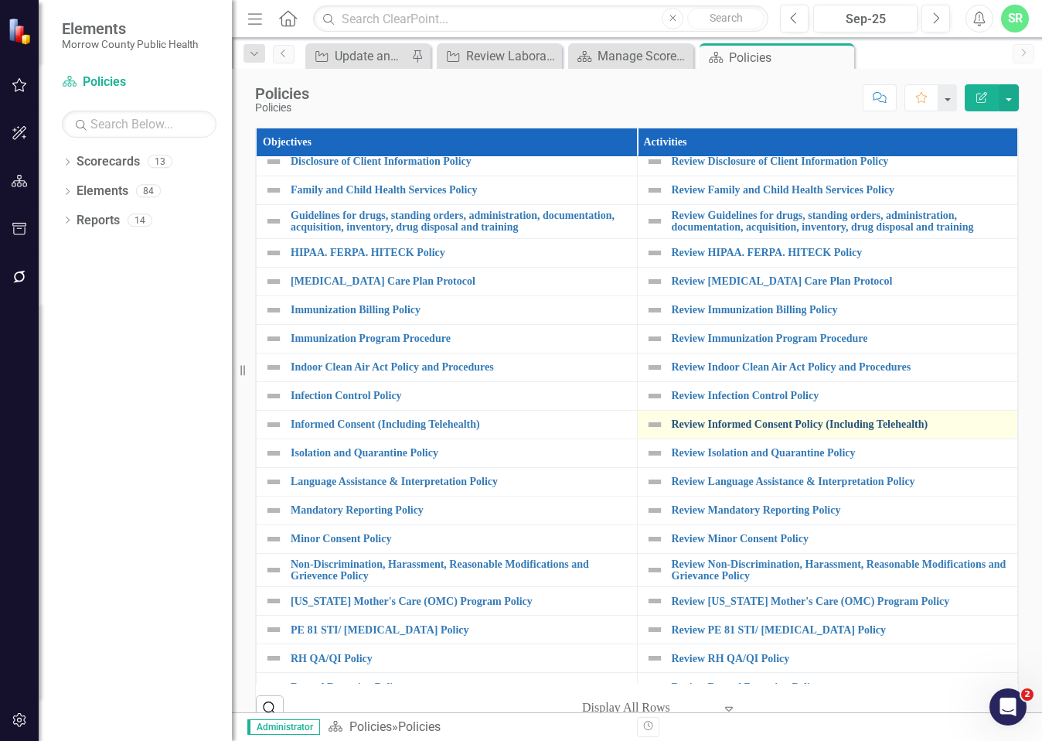
click at [790, 430] on link "Review Informed Consent Policy (Including Telehealth)" at bounding box center [841, 424] width 339 height 12
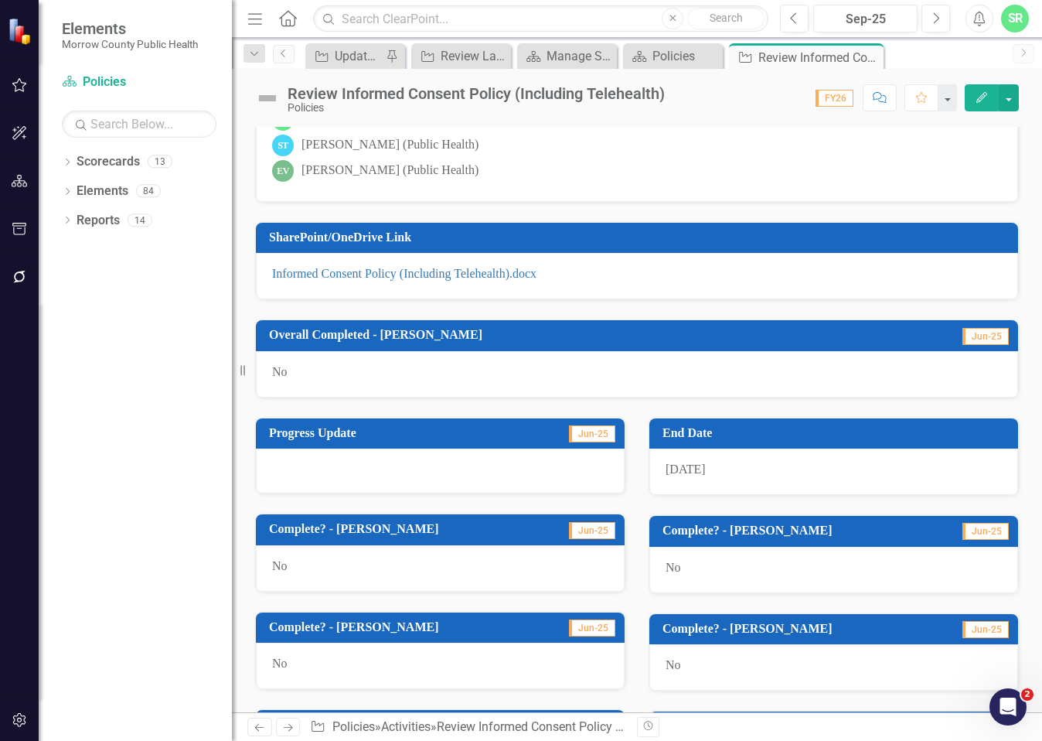
scroll to position [848, 0]
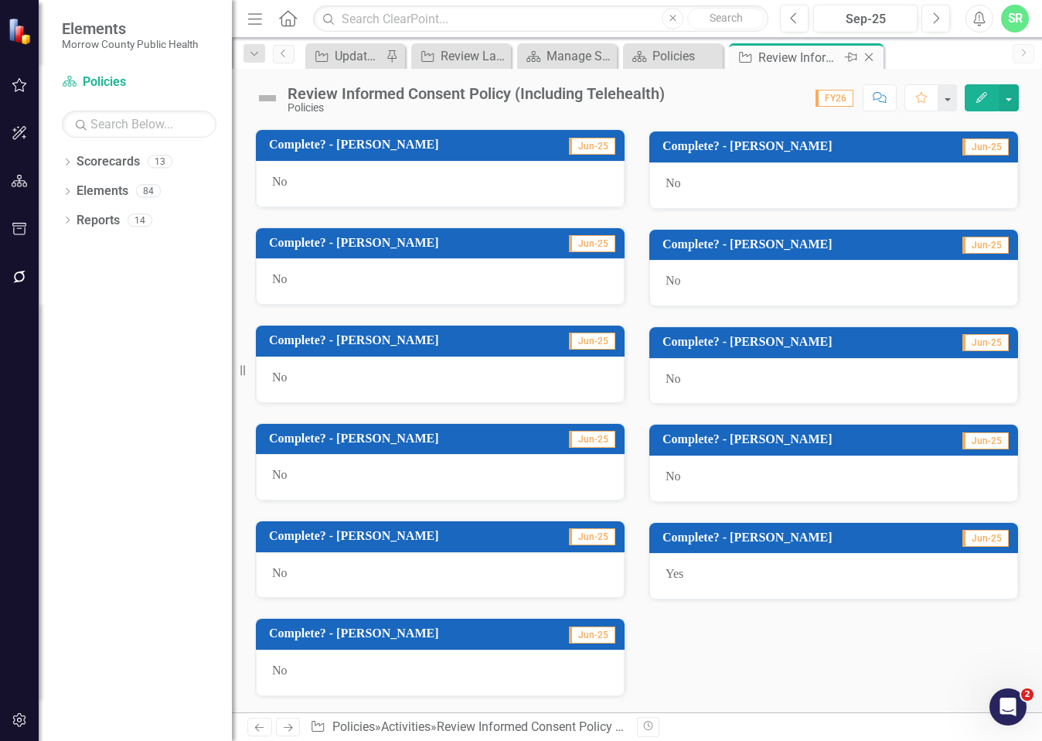
click at [872, 56] on icon "Close" at bounding box center [868, 57] width 15 height 12
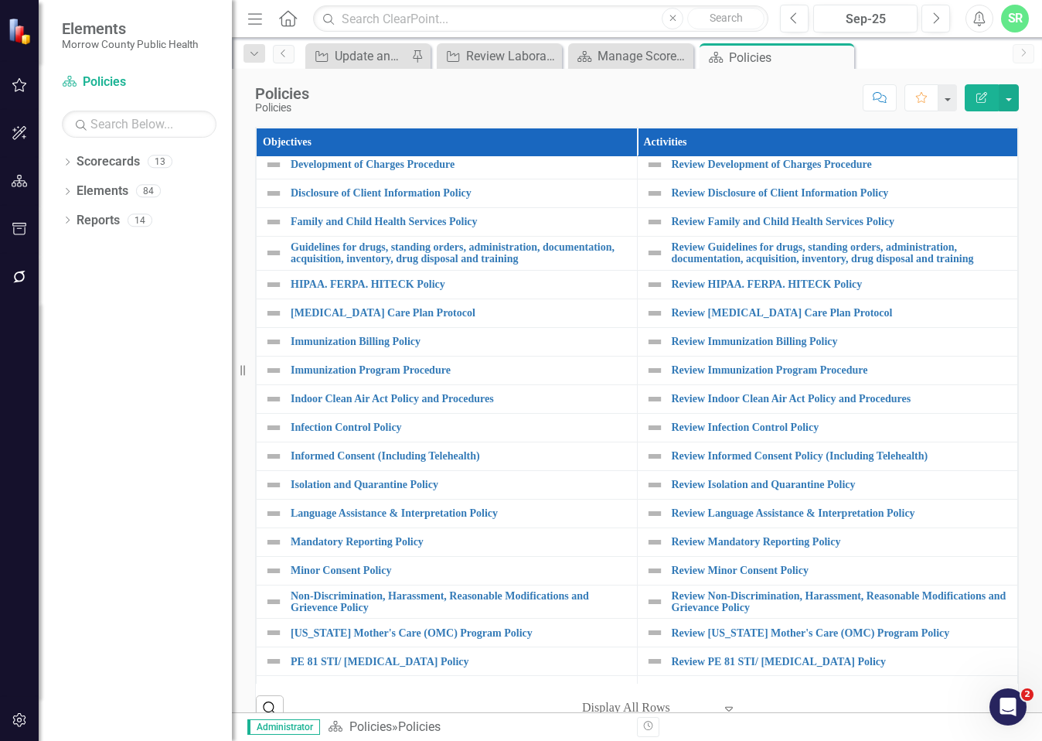
scroll to position [387, 0]
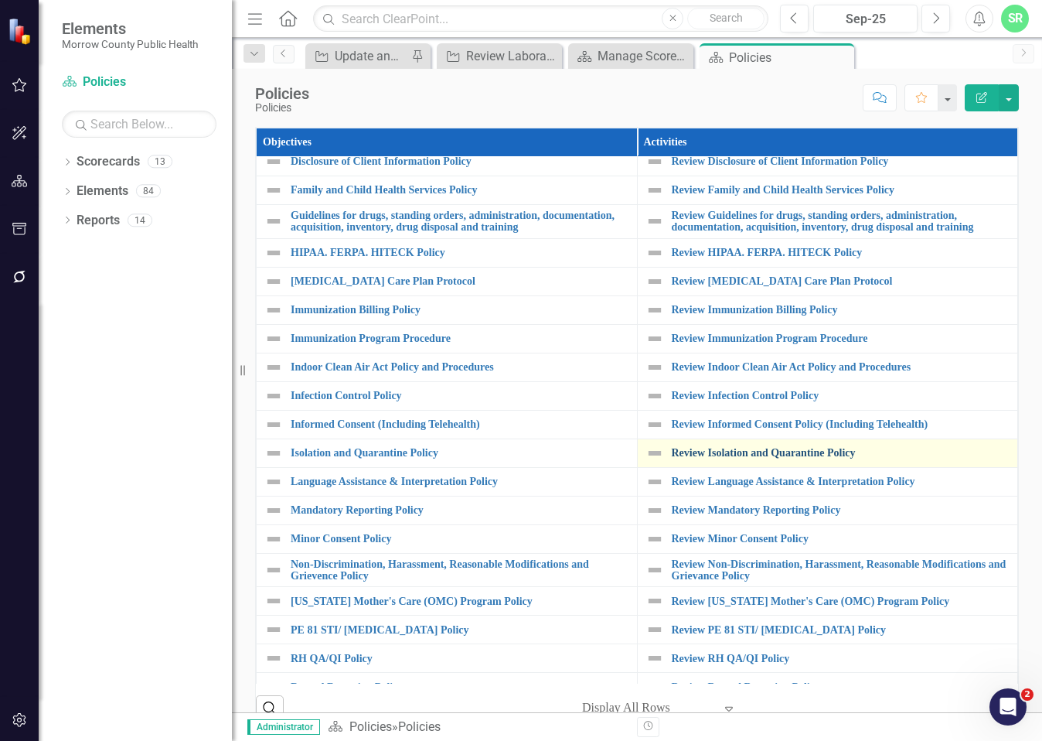
click at [815, 458] on link "Review Isolation and Quarantine Policy" at bounding box center [841, 453] width 339 height 12
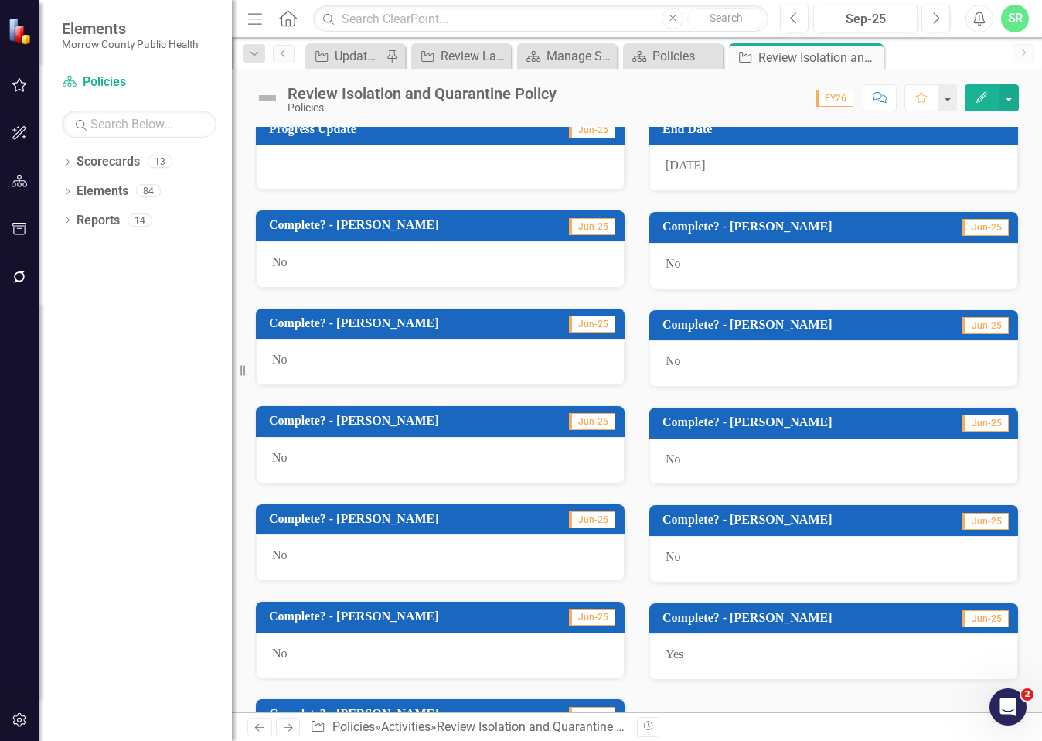
scroll to position [848, 0]
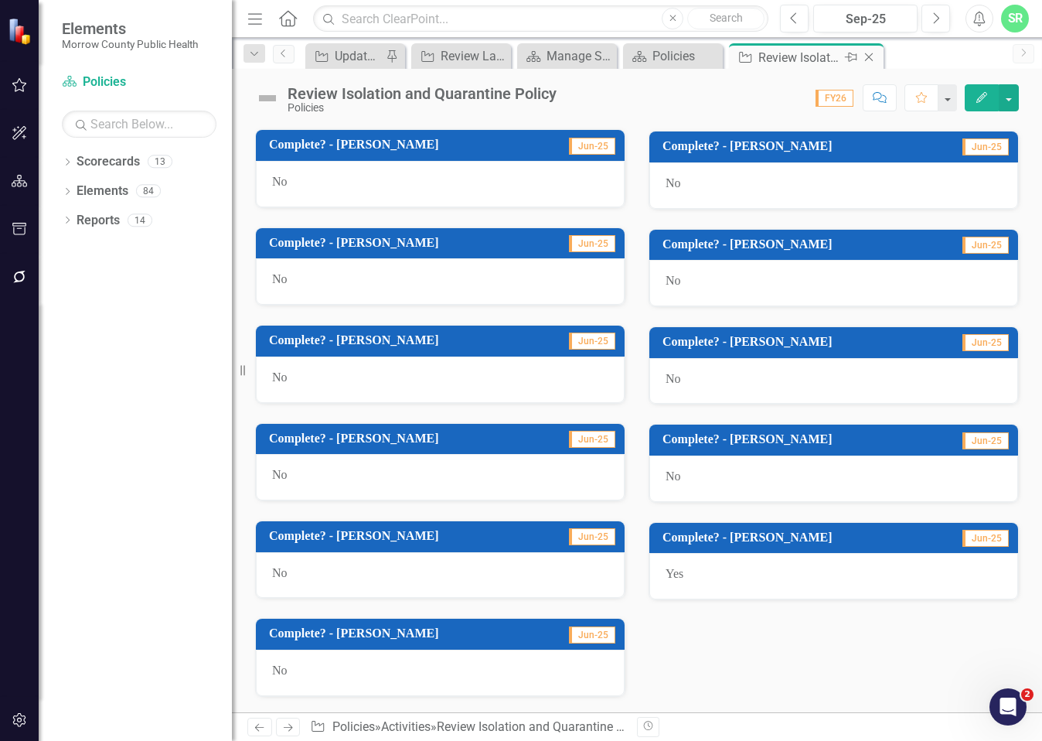
click at [873, 55] on icon "Close" at bounding box center [868, 57] width 15 height 12
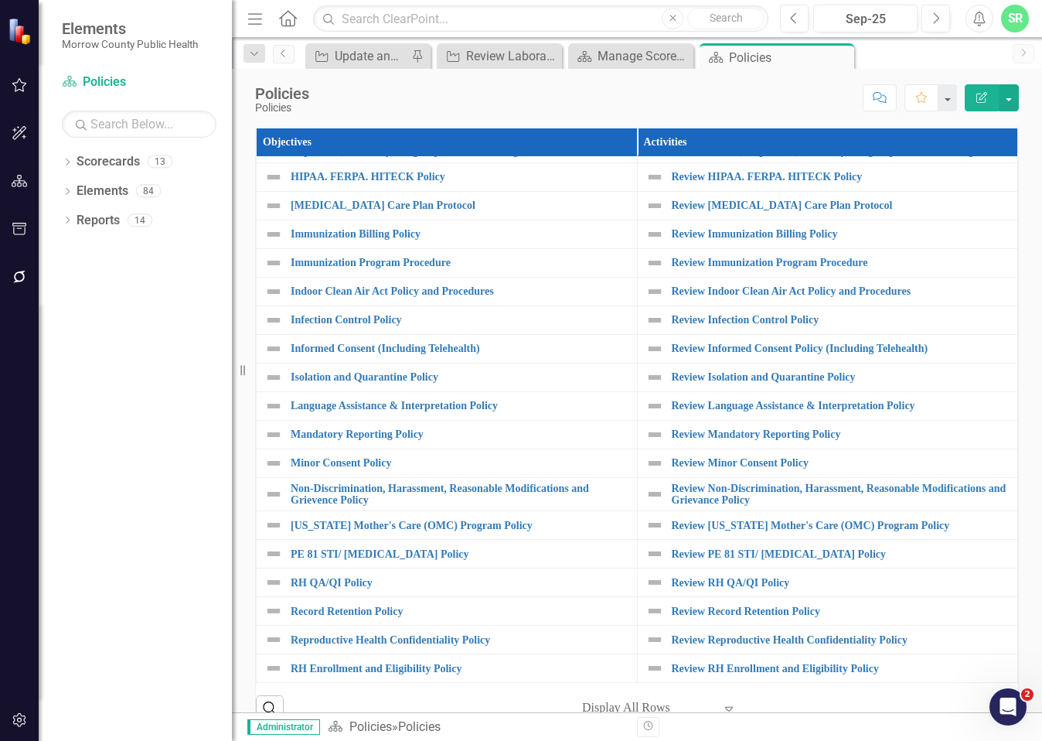
scroll to position [464, 0]
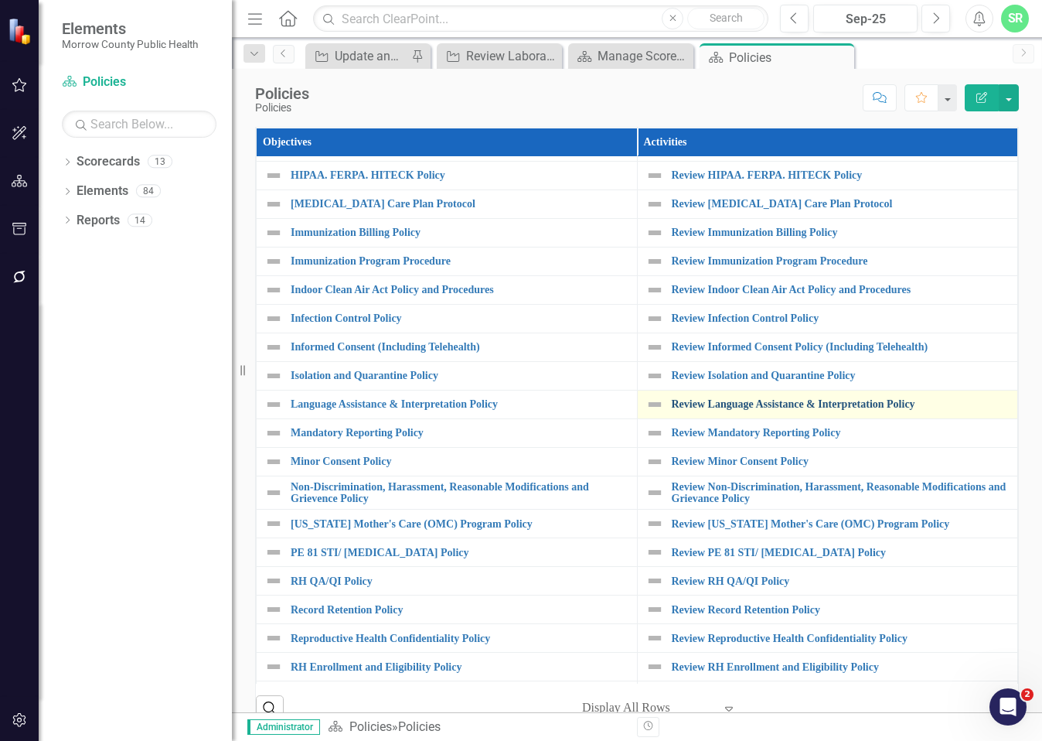
click at [765, 410] on link "Review Language Assistance & Interpretation Policy" at bounding box center [841, 404] width 339 height 12
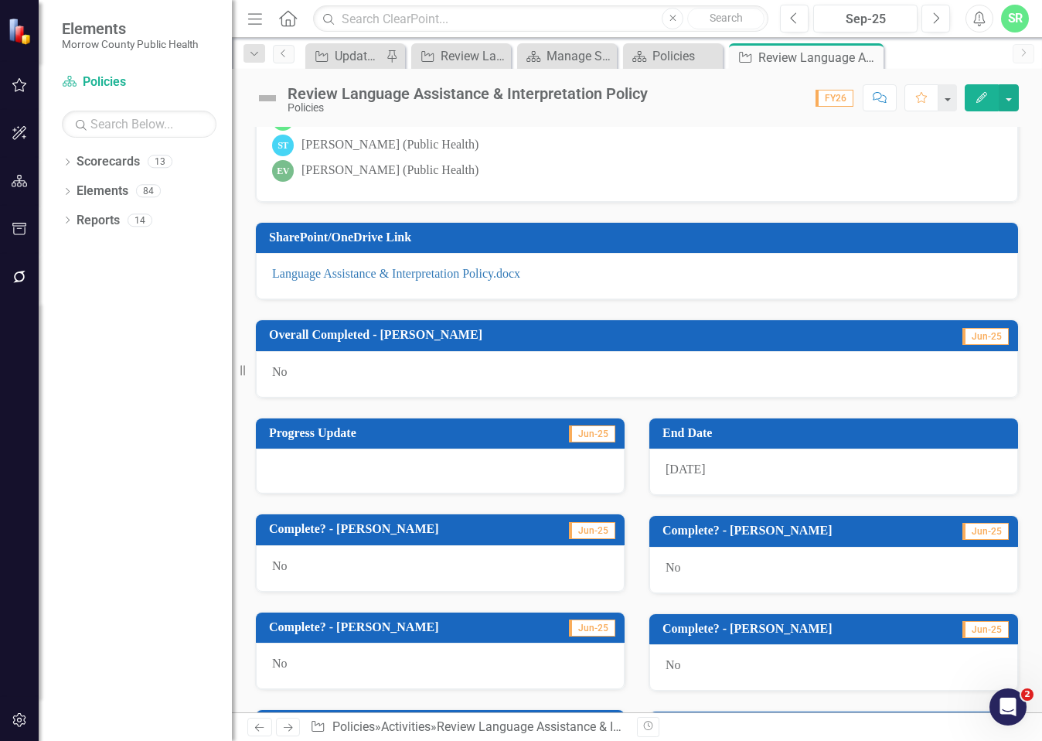
scroll to position [848, 0]
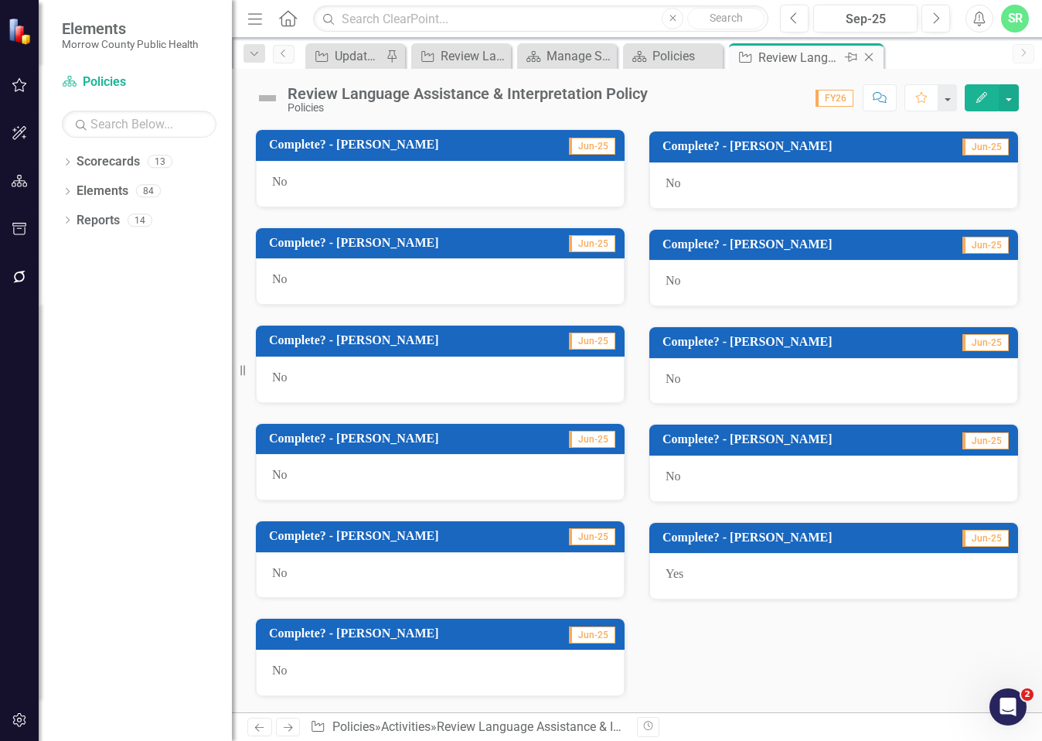
click at [870, 56] on icon "Close" at bounding box center [868, 57] width 15 height 12
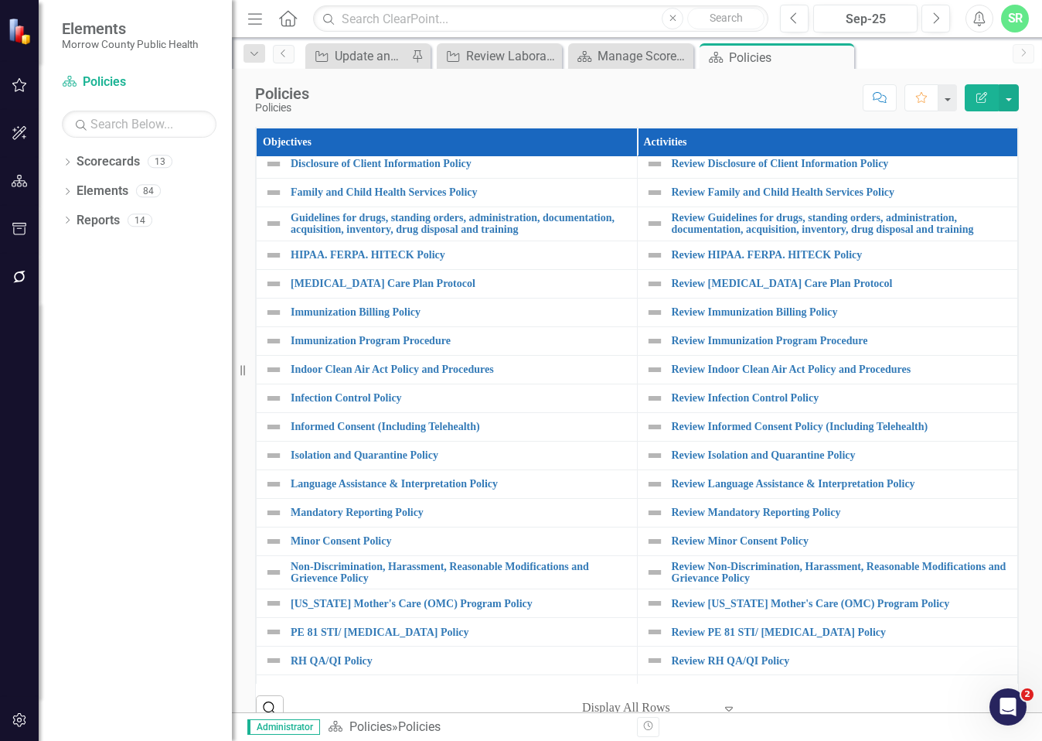
scroll to position [387, 0]
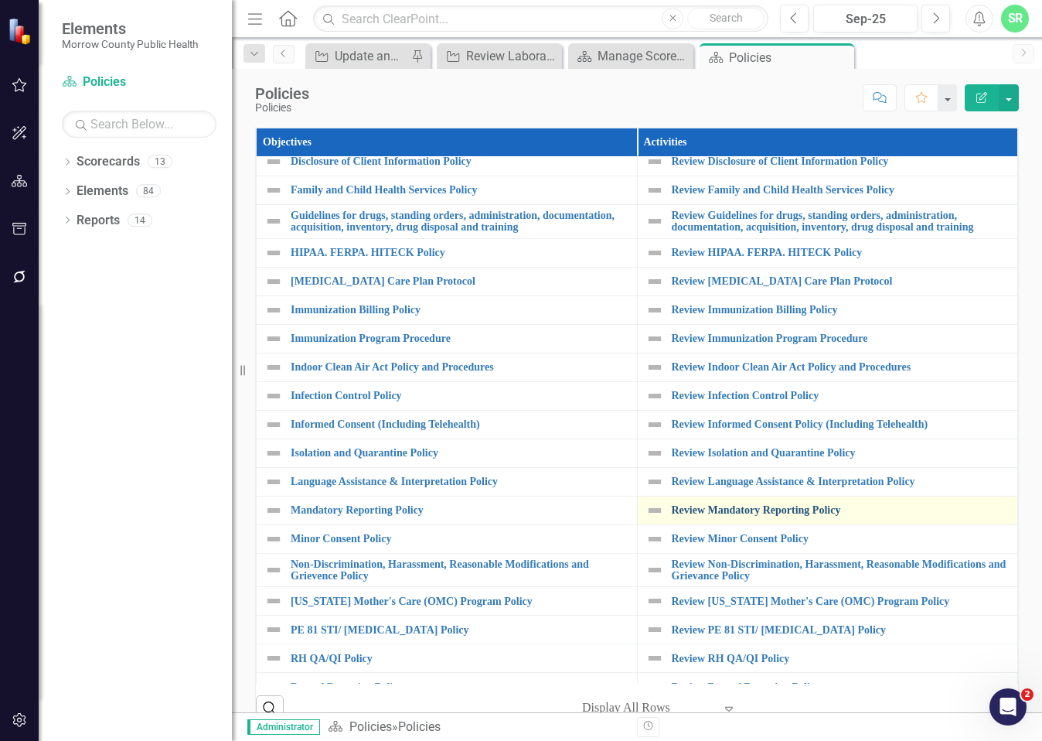
click at [788, 516] on link "Review Mandatory Reporting Policy" at bounding box center [841, 510] width 339 height 12
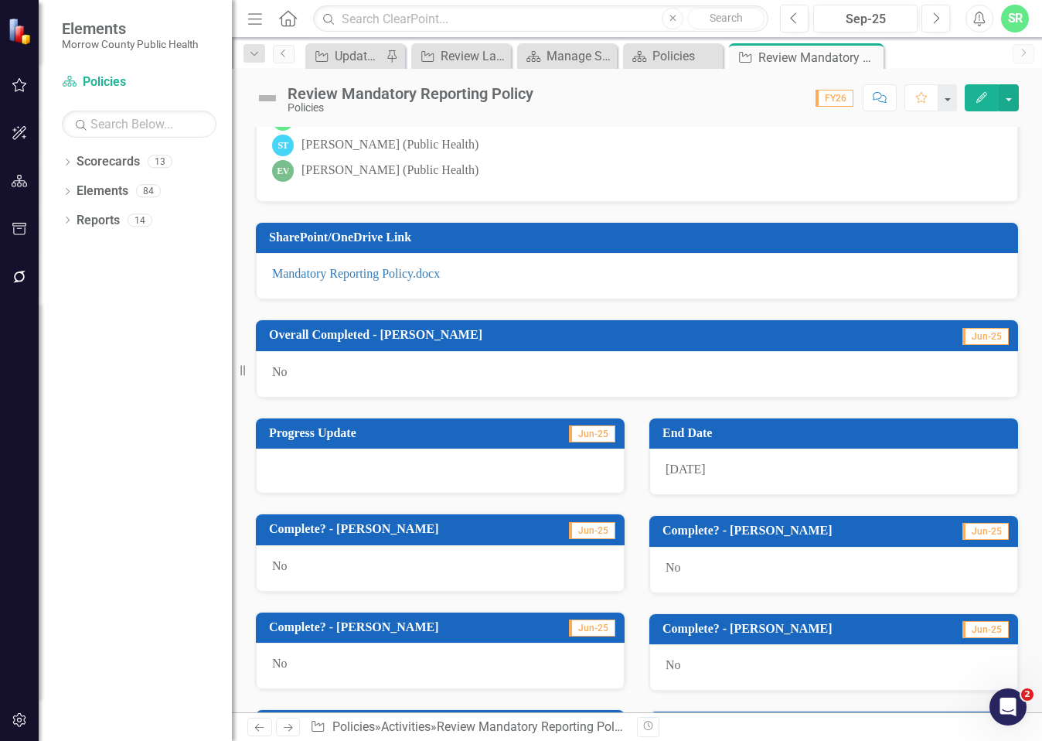
scroll to position [848, 0]
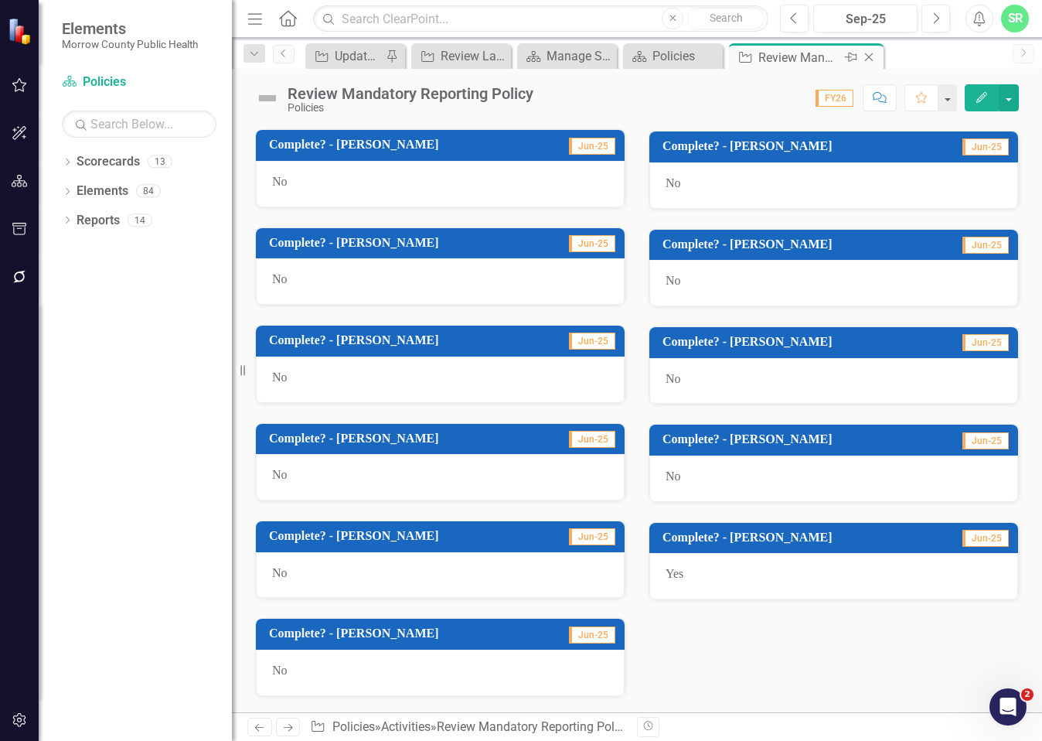
click at [872, 59] on icon "Close" at bounding box center [868, 57] width 15 height 12
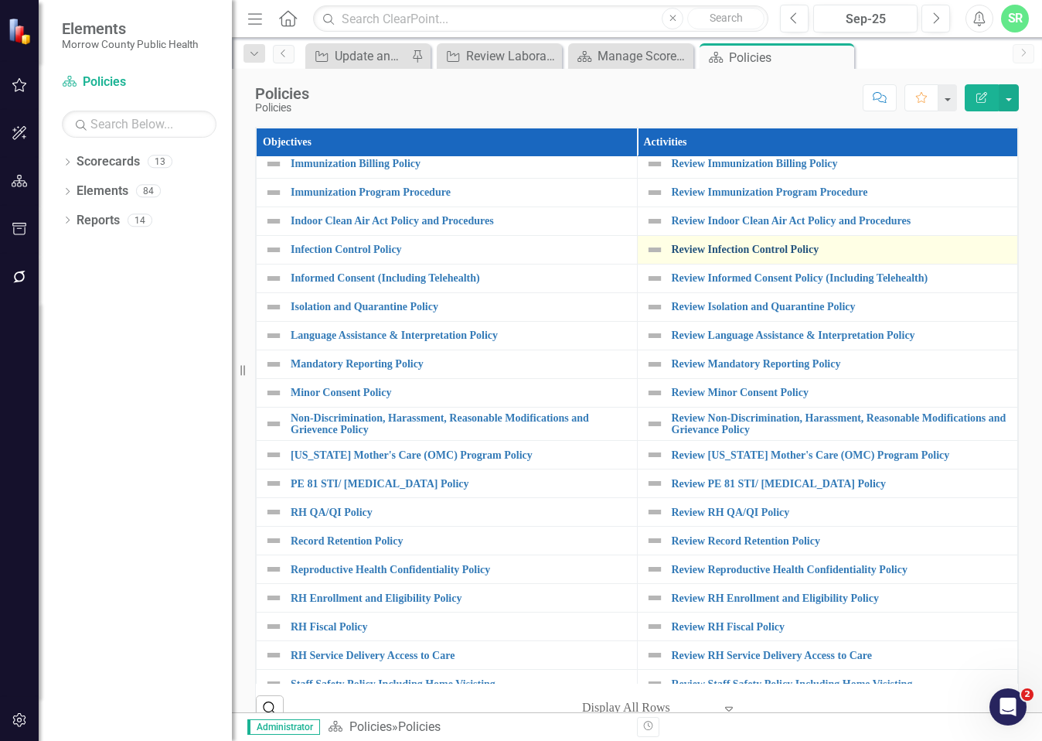
scroll to position [541, 0]
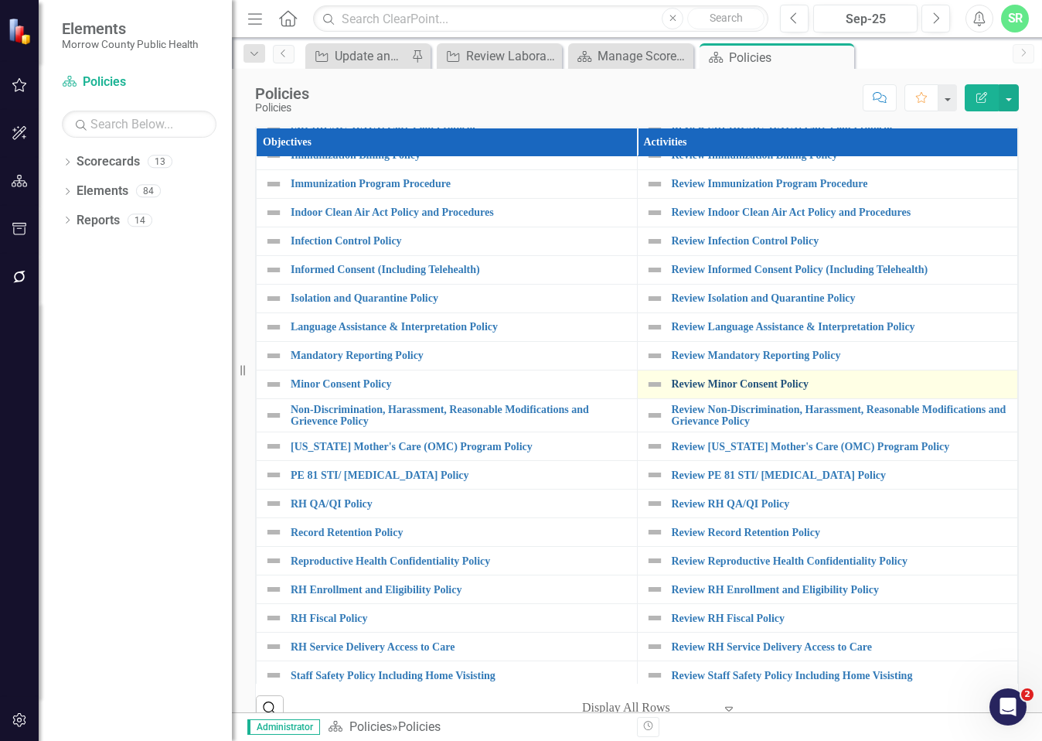
click at [798, 390] on link "Review Minor Consent Policy" at bounding box center [841, 384] width 339 height 12
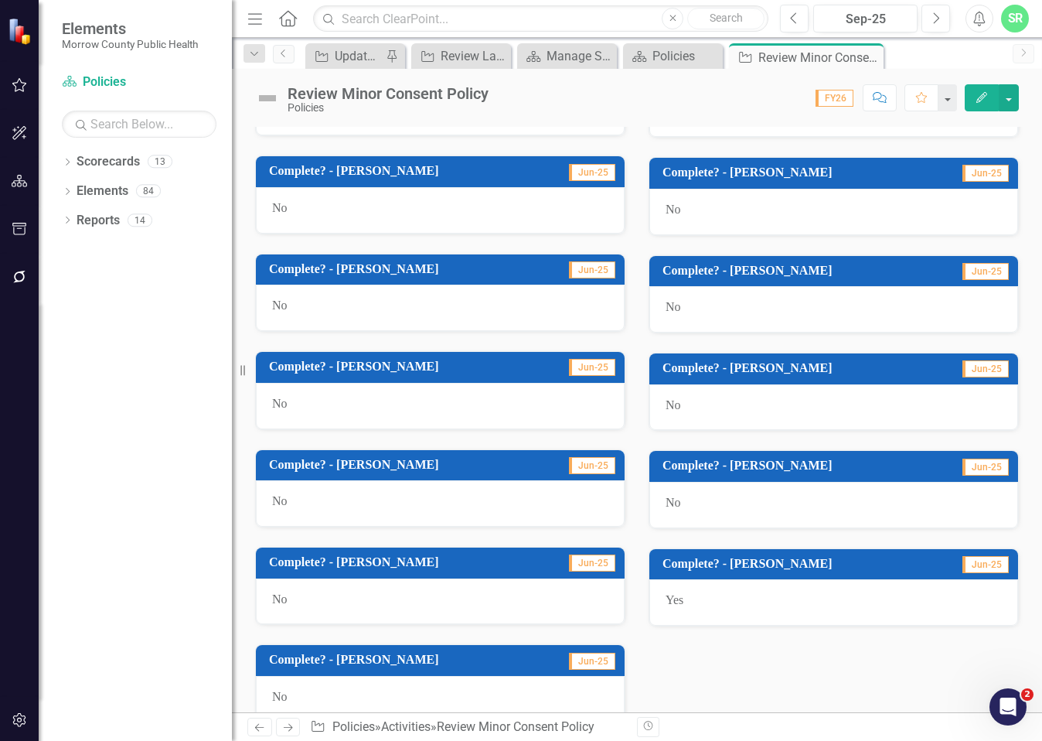
scroll to position [848, 0]
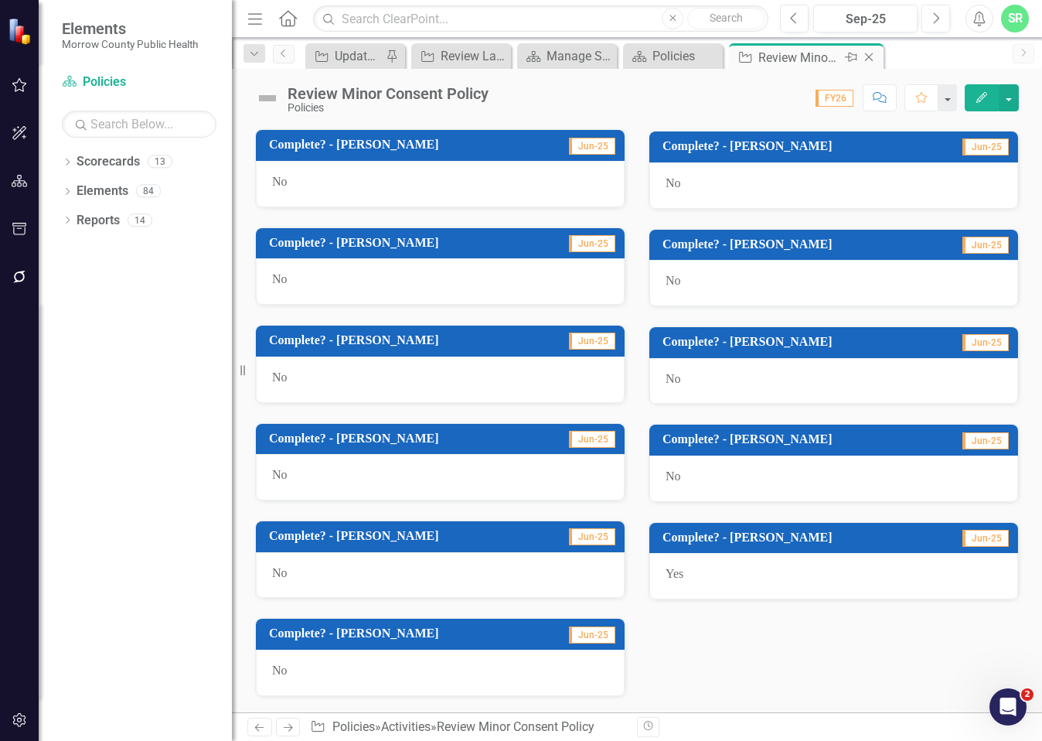
click at [877, 56] on icon "Close" at bounding box center [868, 57] width 15 height 12
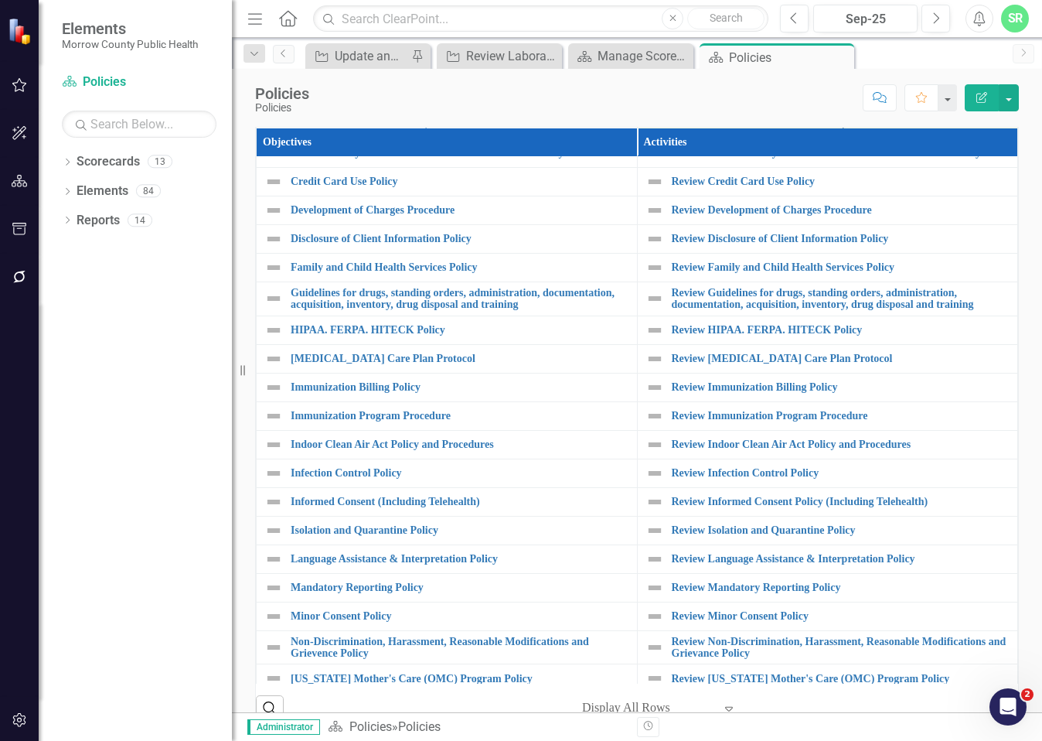
scroll to position [696, 0]
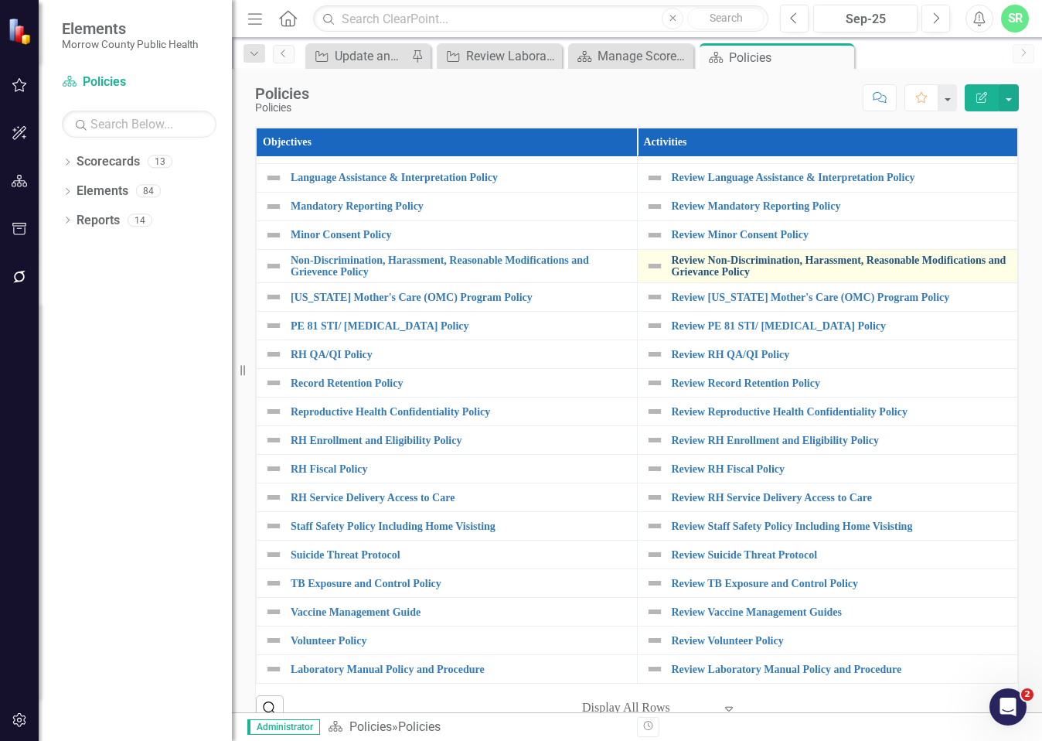
click at [778, 269] on link "Review Non-Discrimination, Harassment, Reasonable Modifications and Grievance P…" at bounding box center [841, 266] width 339 height 24
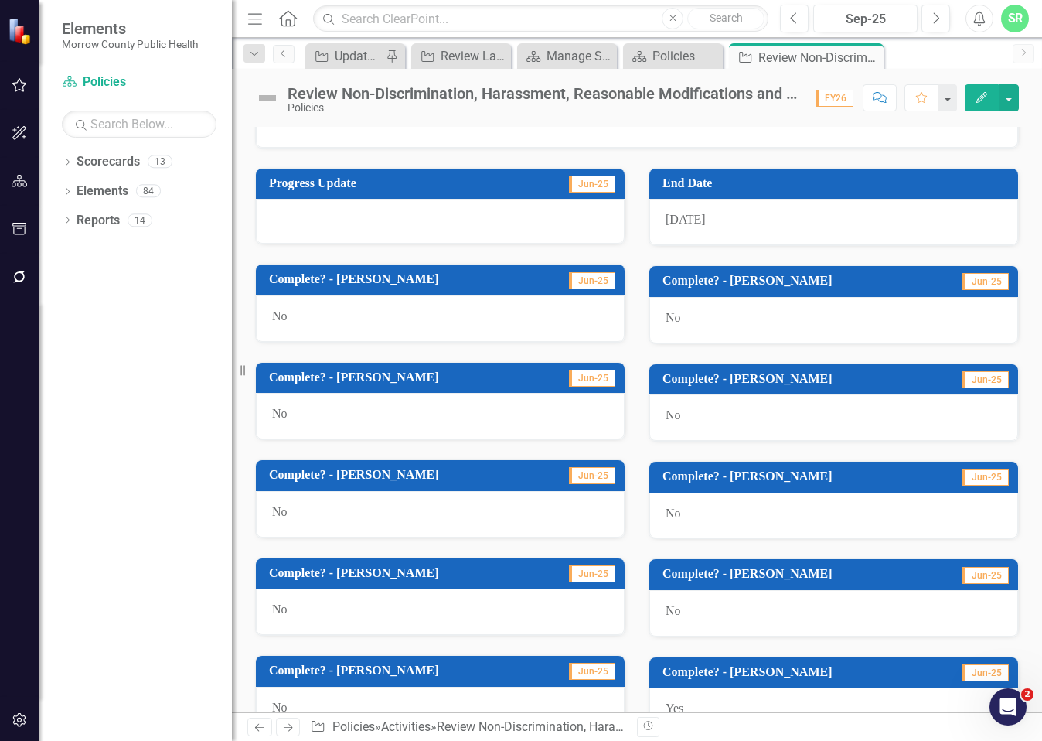
scroll to position [848, 0]
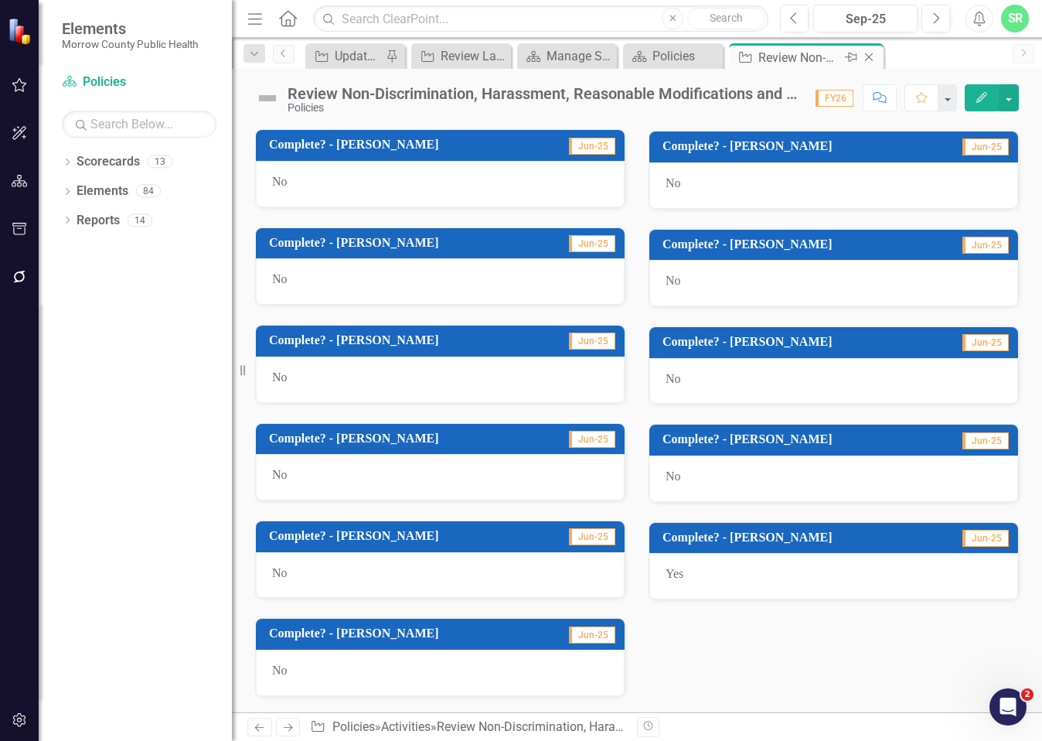
click at [875, 59] on icon "Close" at bounding box center [868, 57] width 15 height 12
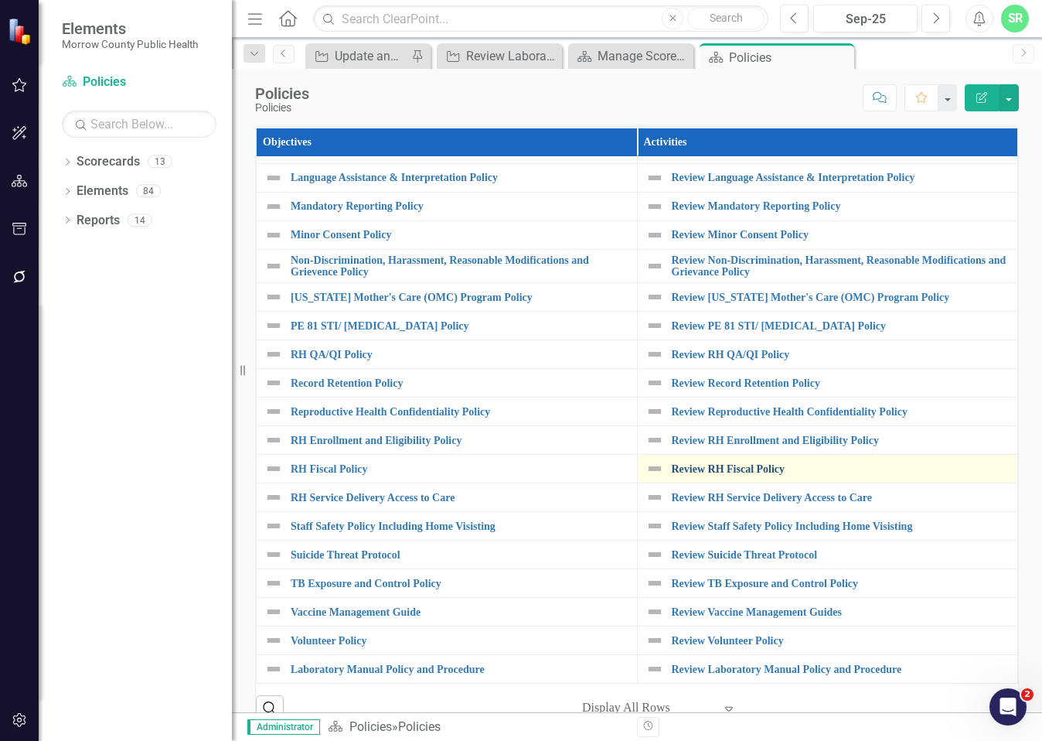
scroll to position [720, 0]
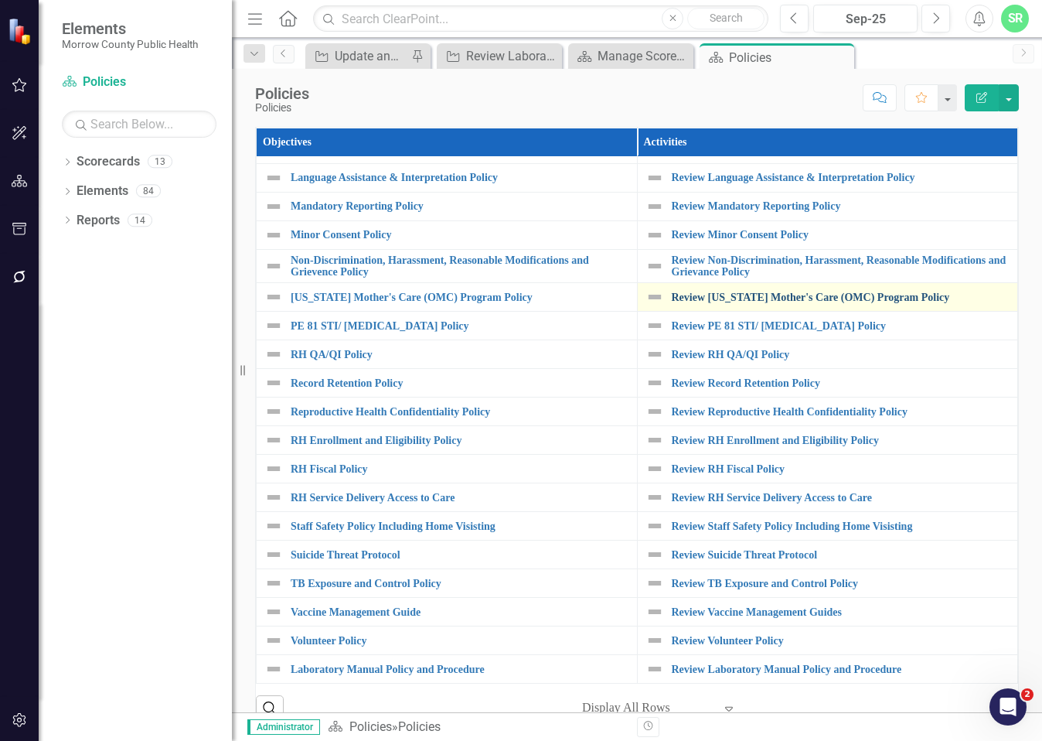
click at [792, 291] on link "Review [US_STATE] Mother's Care (OMC) Program Policy" at bounding box center [841, 297] width 339 height 12
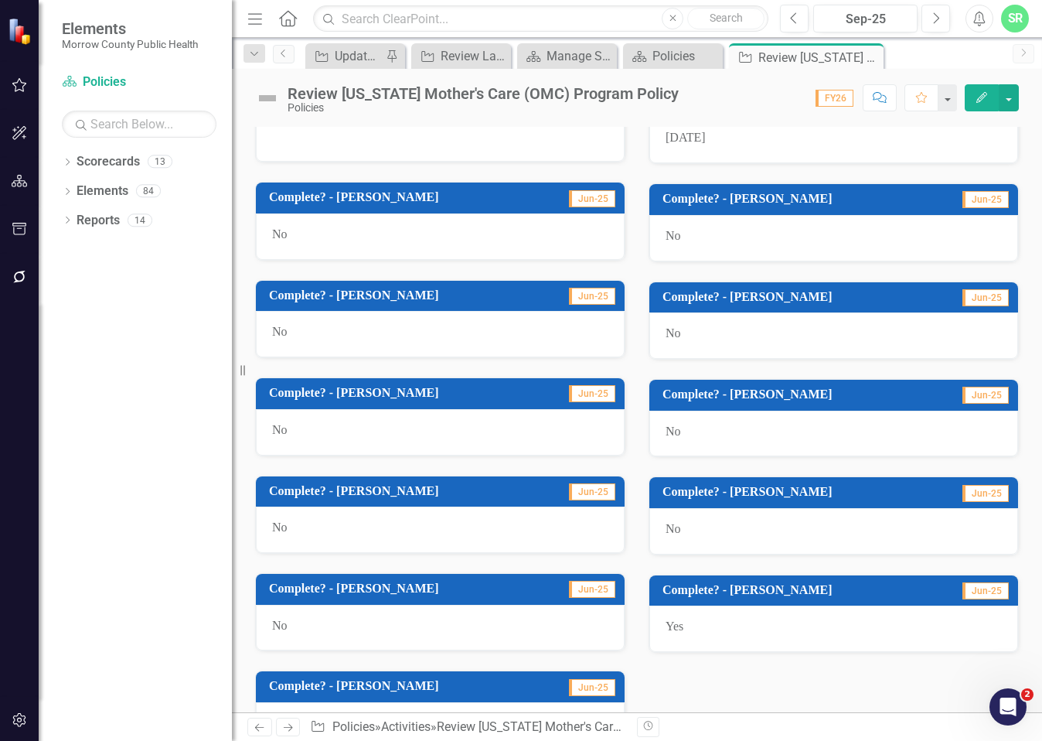
scroll to position [848, 0]
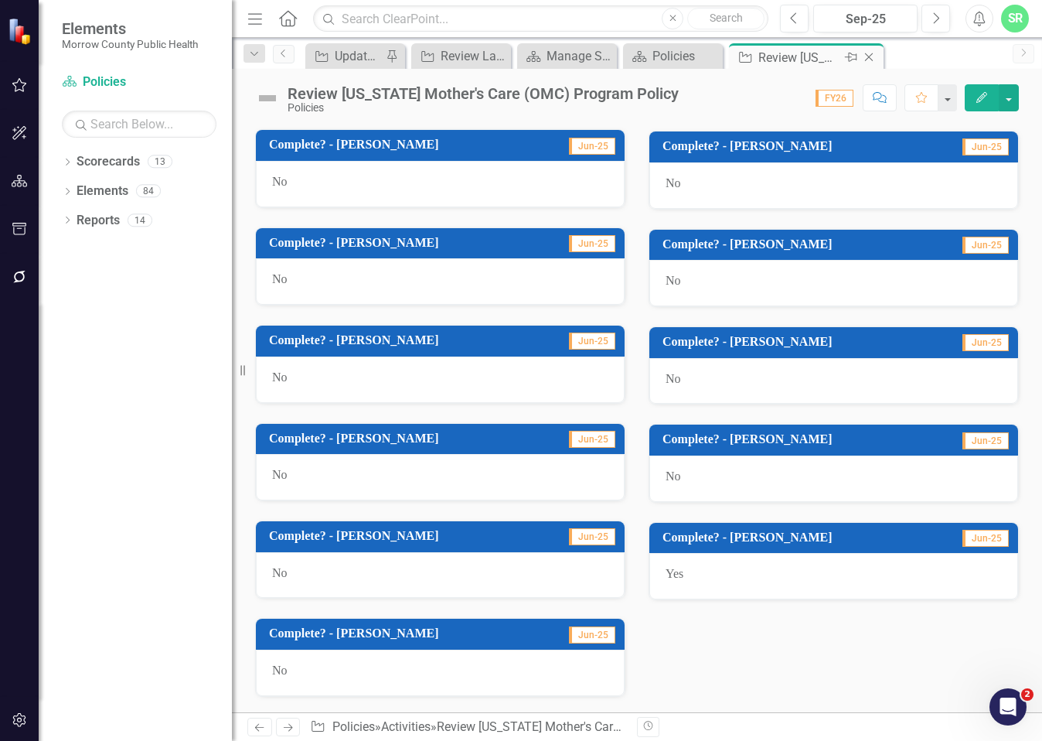
click at [867, 63] on icon "Close" at bounding box center [868, 57] width 15 height 12
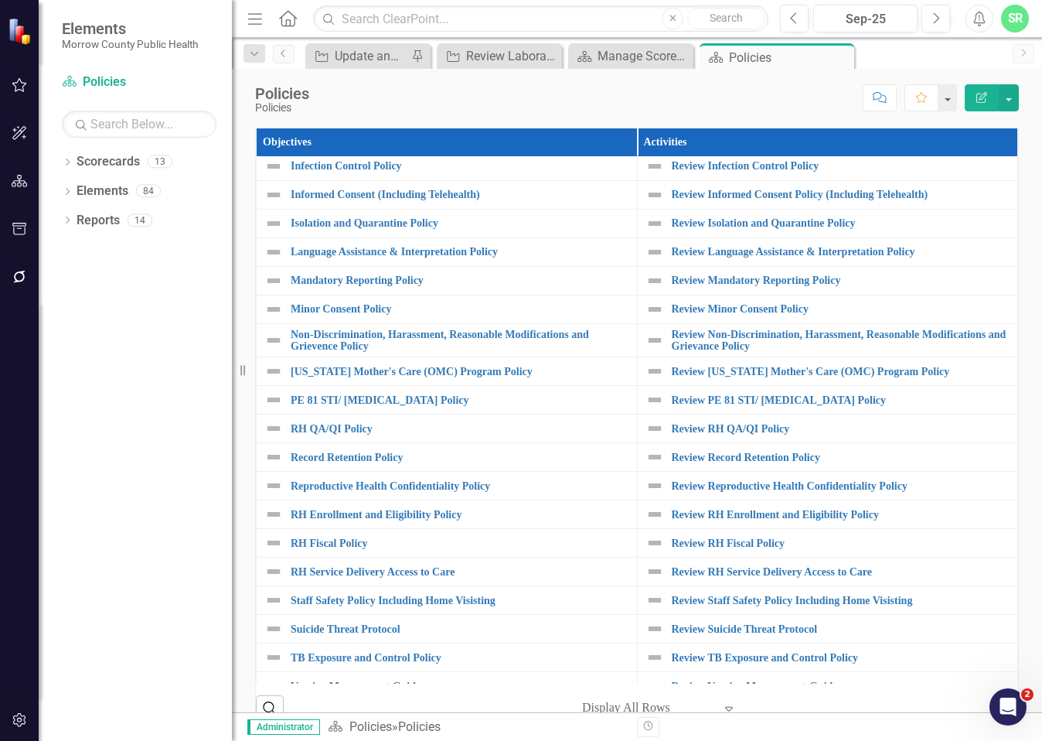
scroll to position [618, 0]
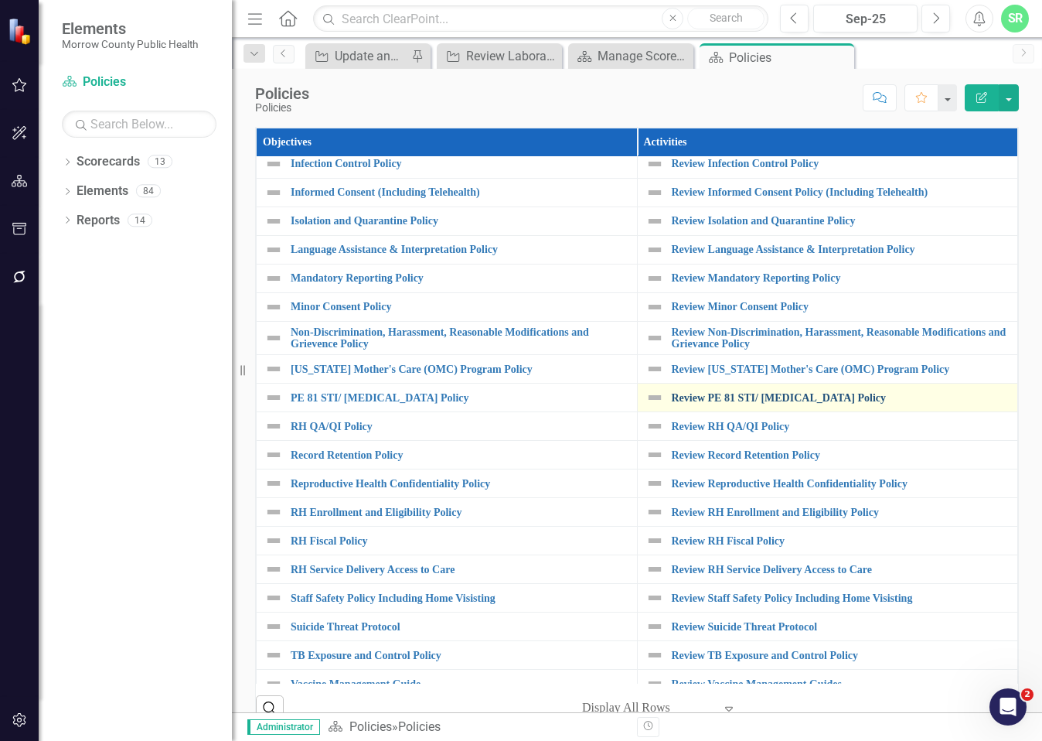
click at [778, 404] on link "Review PE 81 STI/ [MEDICAL_DATA] Policy" at bounding box center [841, 398] width 339 height 12
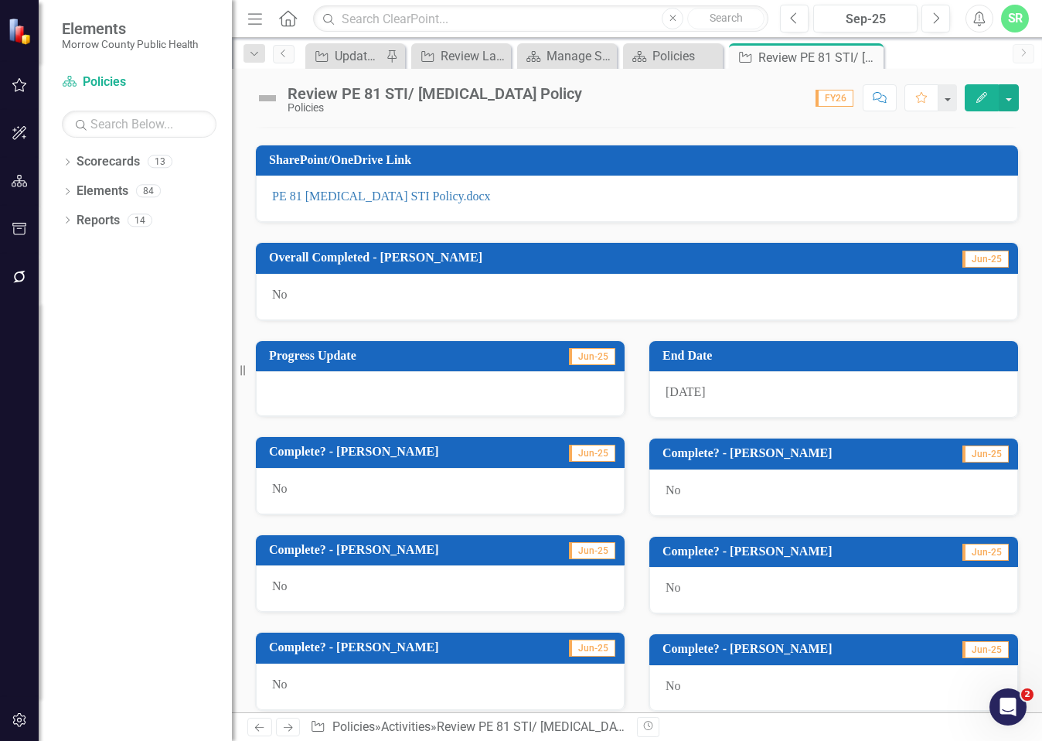
scroll to position [848, 0]
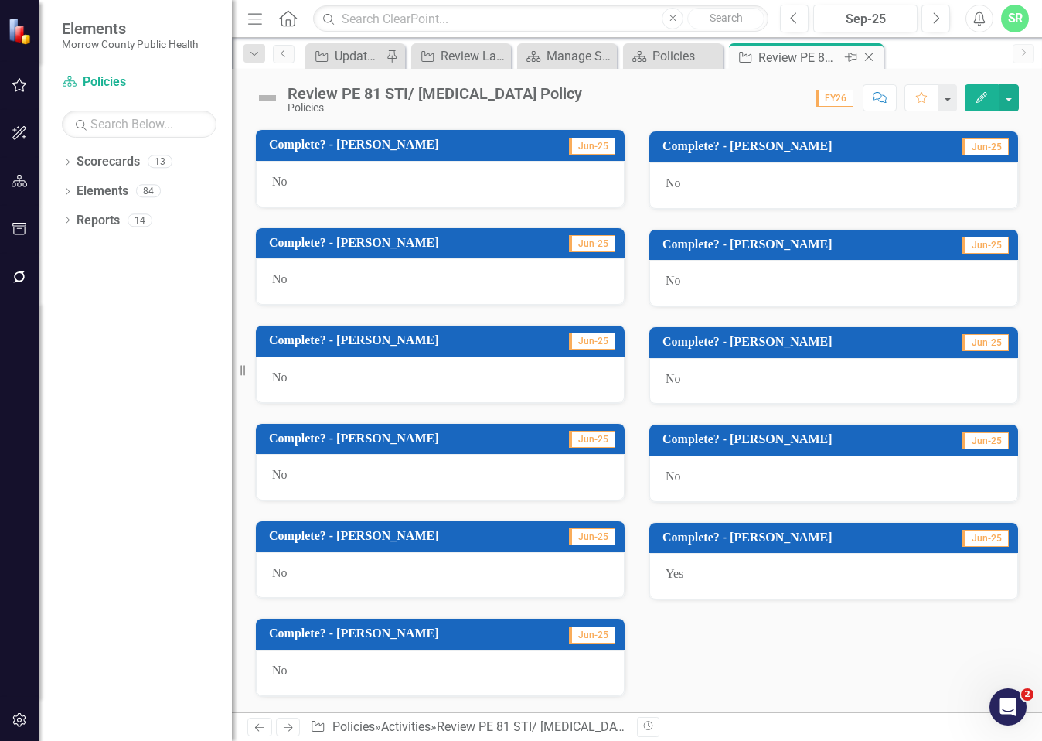
click at [868, 58] on icon at bounding box center [869, 57] width 9 height 9
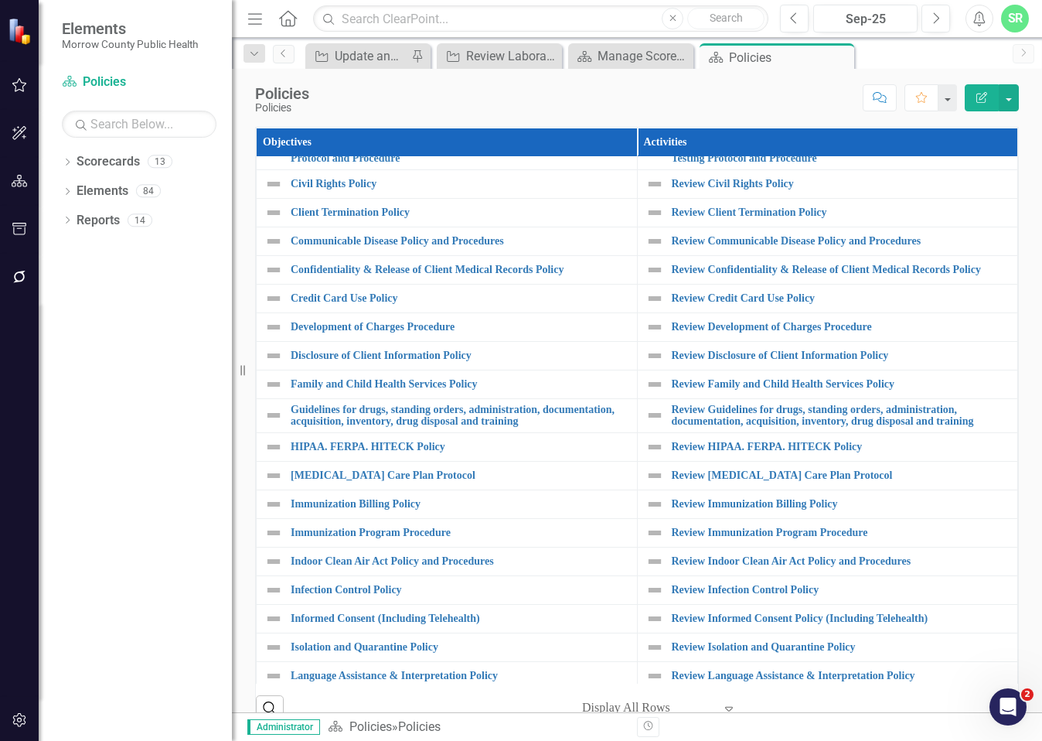
scroll to position [464, 0]
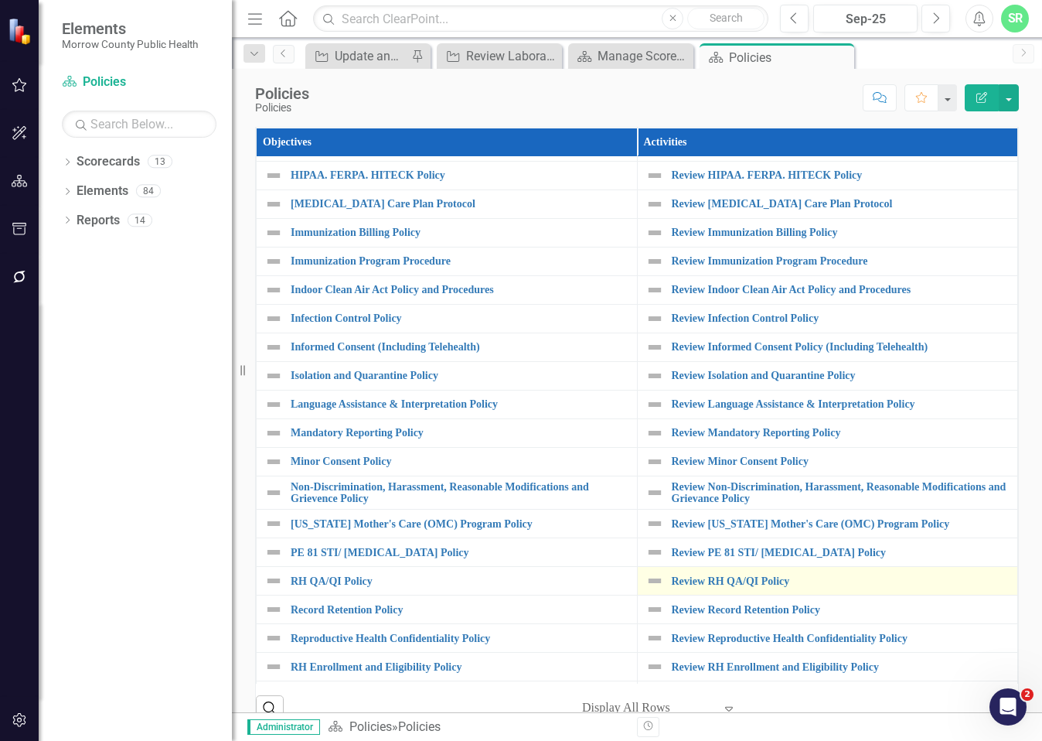
click at [748, 590] on div "Review RH QA/QI Policy" at bounding box center [828, 580] width 365 height 19
click at [748, 587] on link "Review RH QA/QI Policy" at bounding box center [841, 581] width 339 height 12
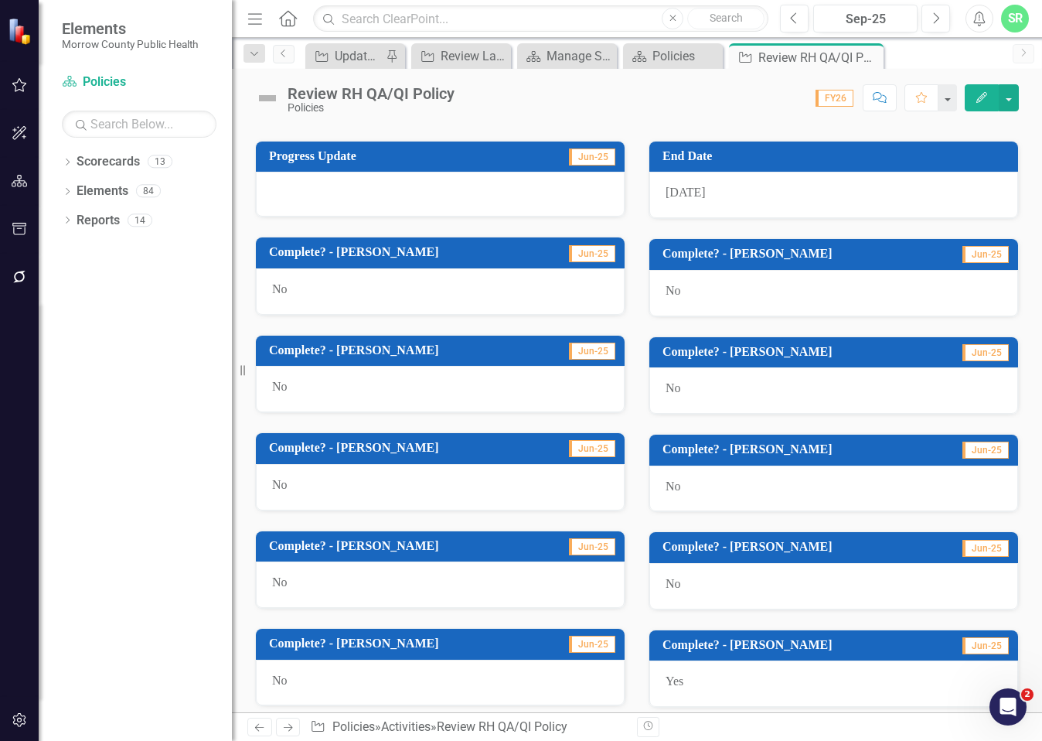
scroll to position [848, 0]
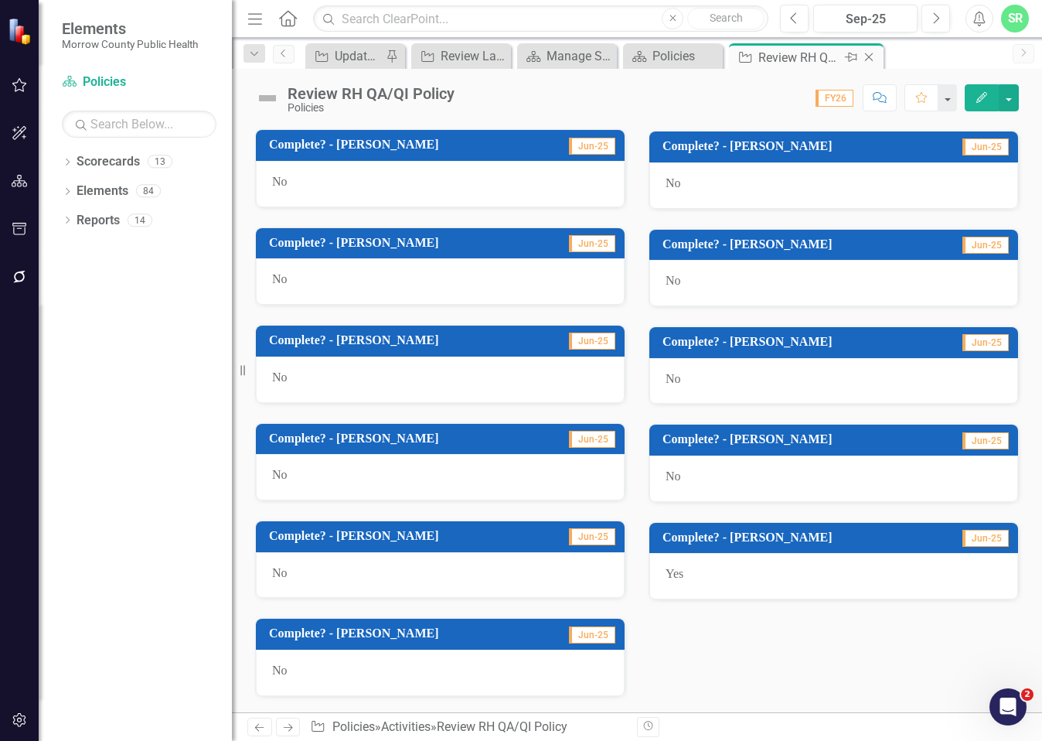
click at [874, 52] on icon "Close" at bounding box center [868, 57] width 15 height 12
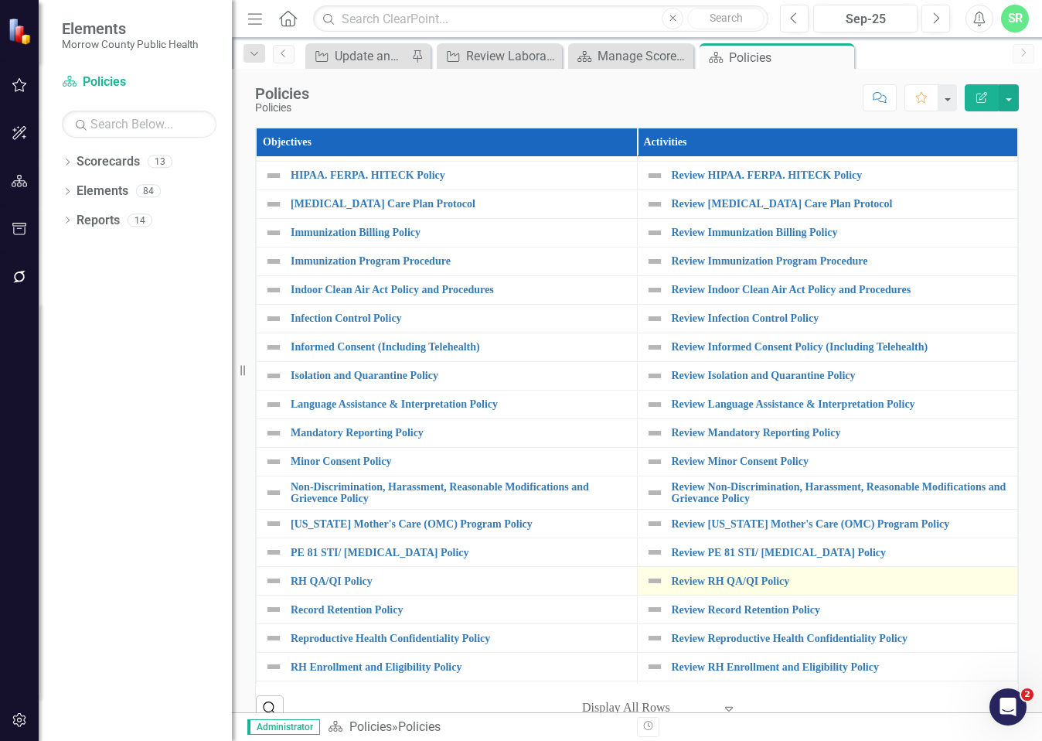
scroll to position [720, 0]
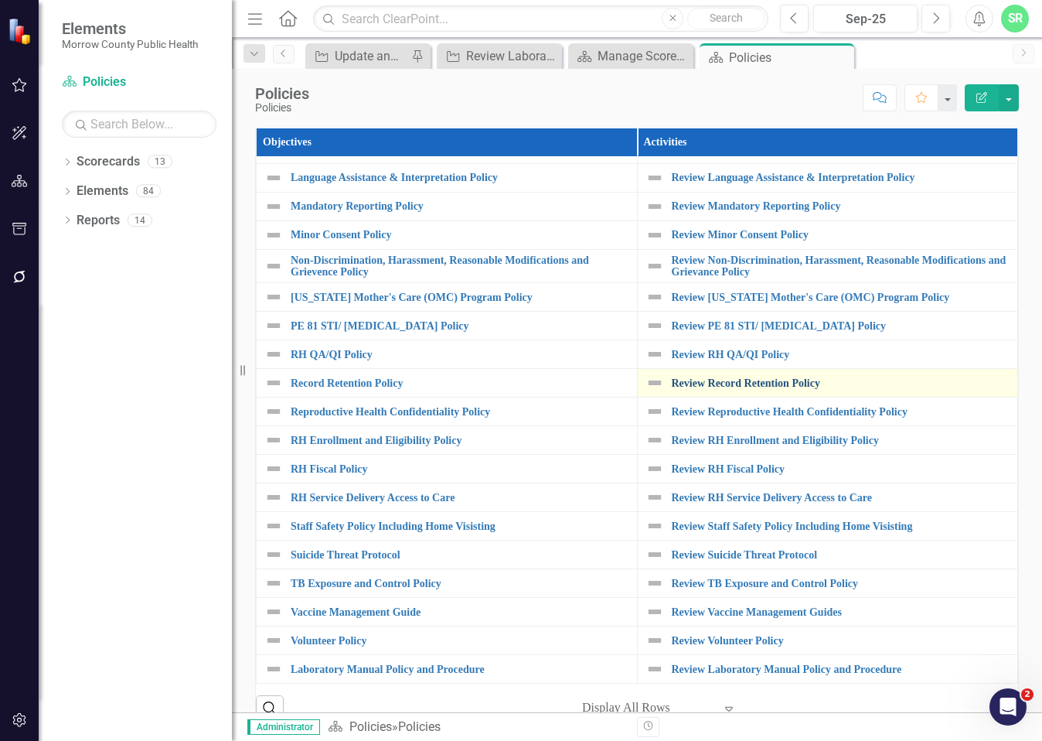
click at [755, 377] on link "Review Record Retention Policy" at bounding box center [841, 383] width 339 height 12
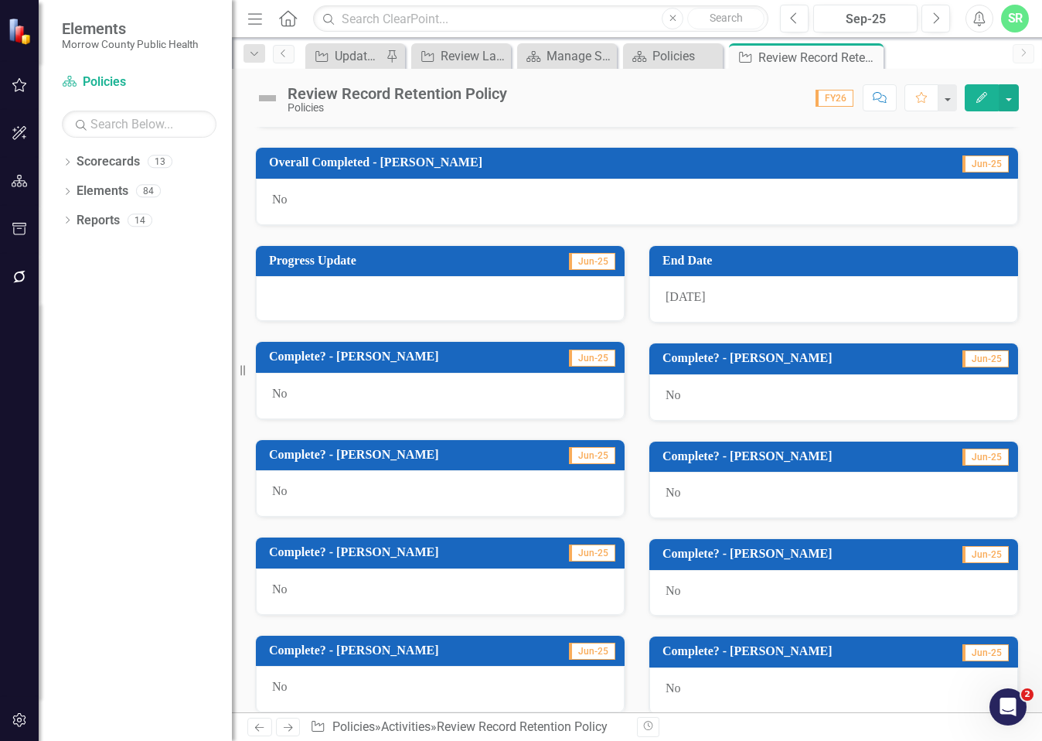
scroll to position [848, 0]
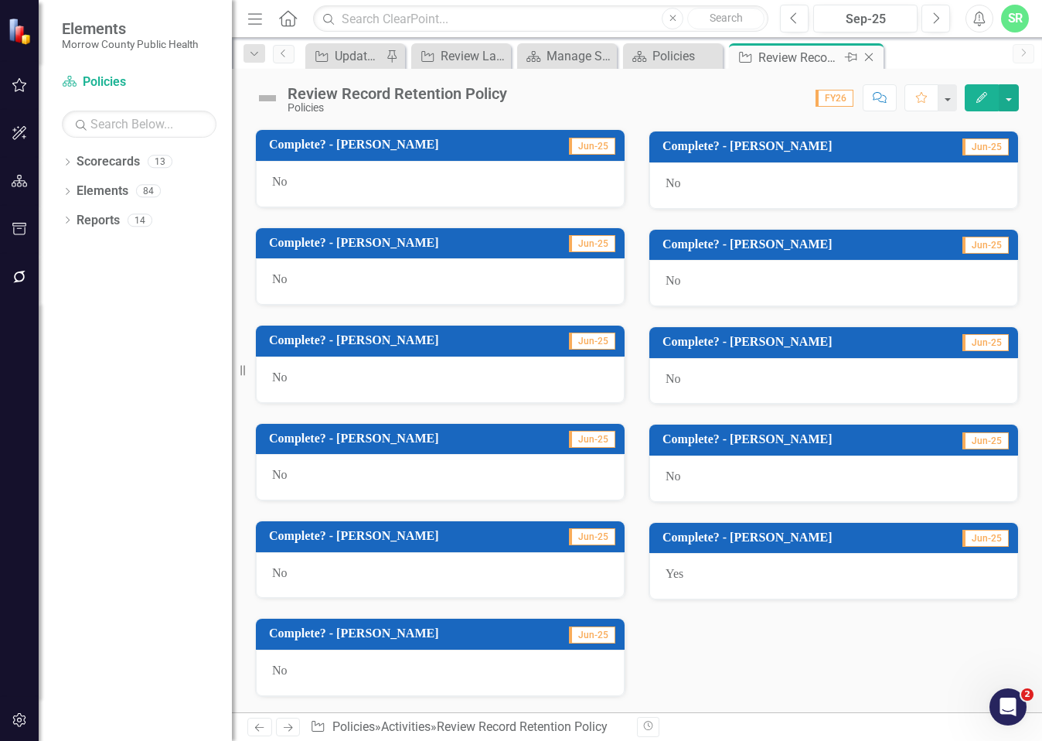
click at [869, 53] on icon "Close" at bounding box center [868, 57] width 15 height 12
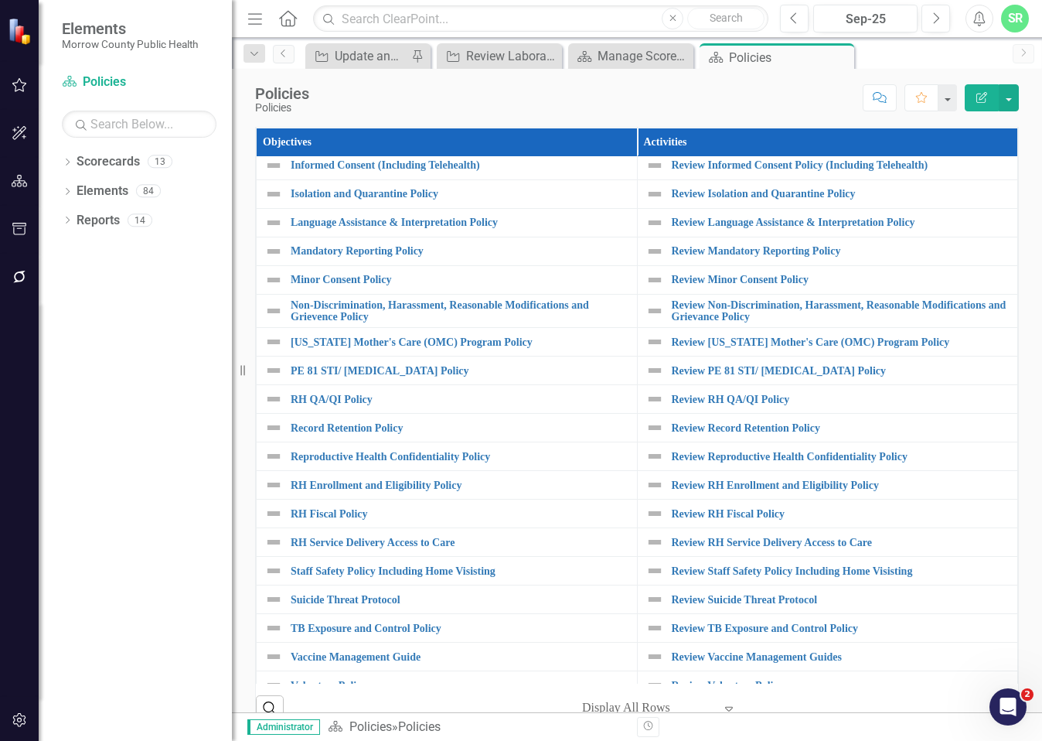
scroll to position [696, 0]
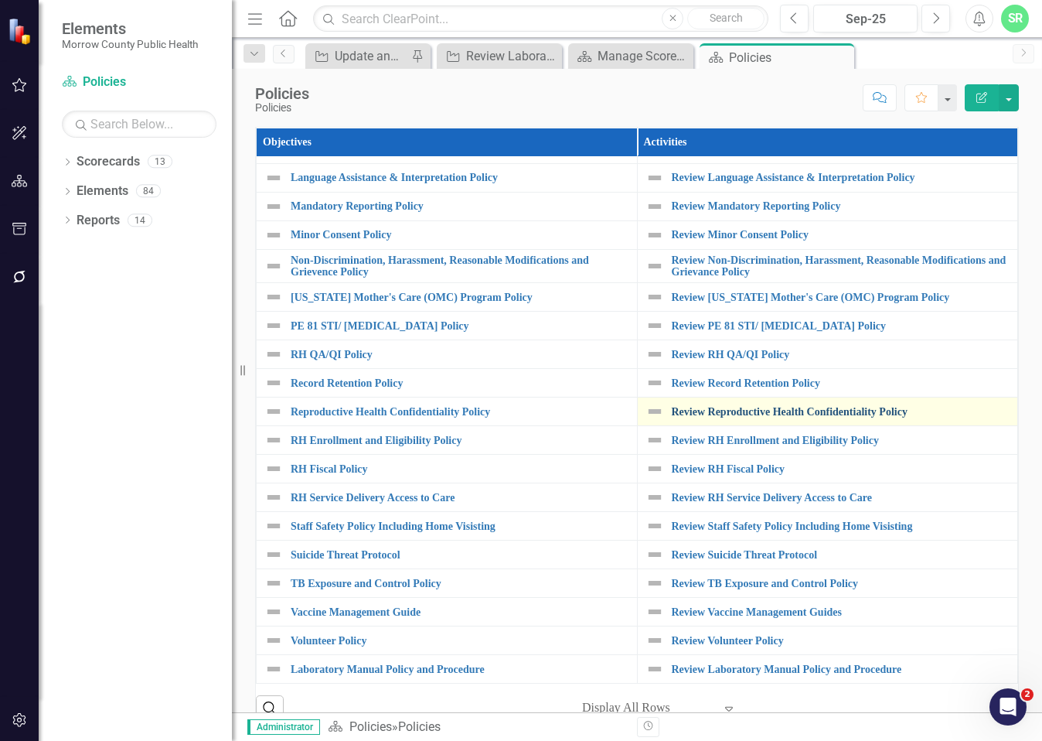
click at [826, 417] on link "Review Reproductive Health Confidentiality Policy" at bounding box center [841, 412] width 339 height 12
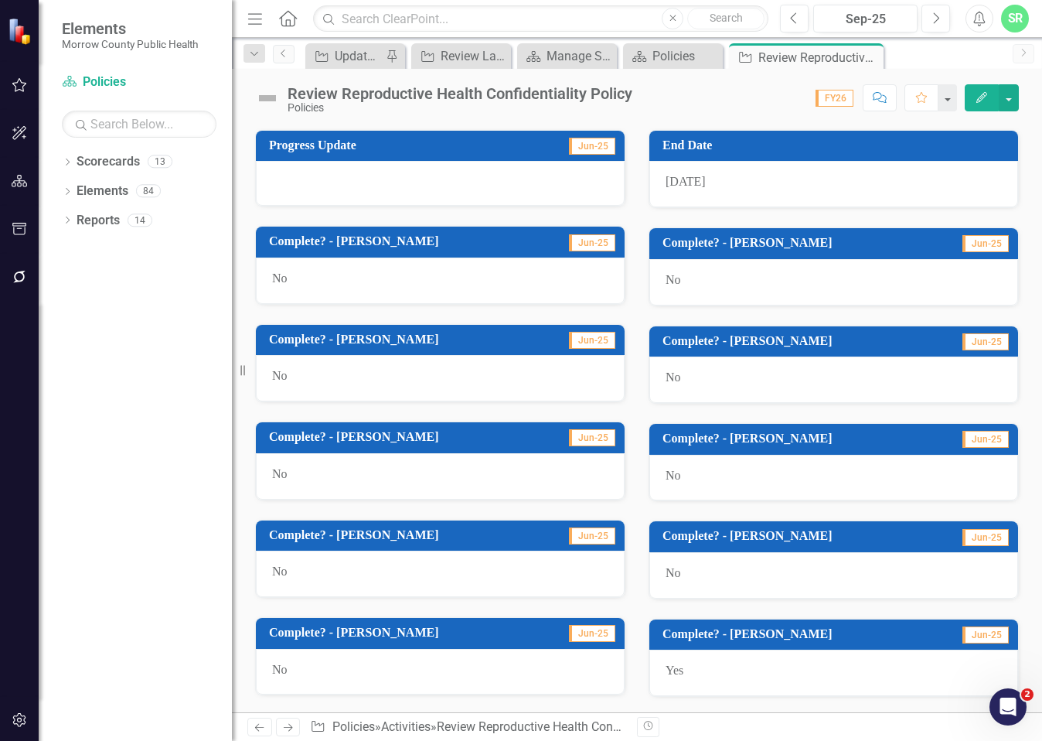
scroll to position [848, 0]
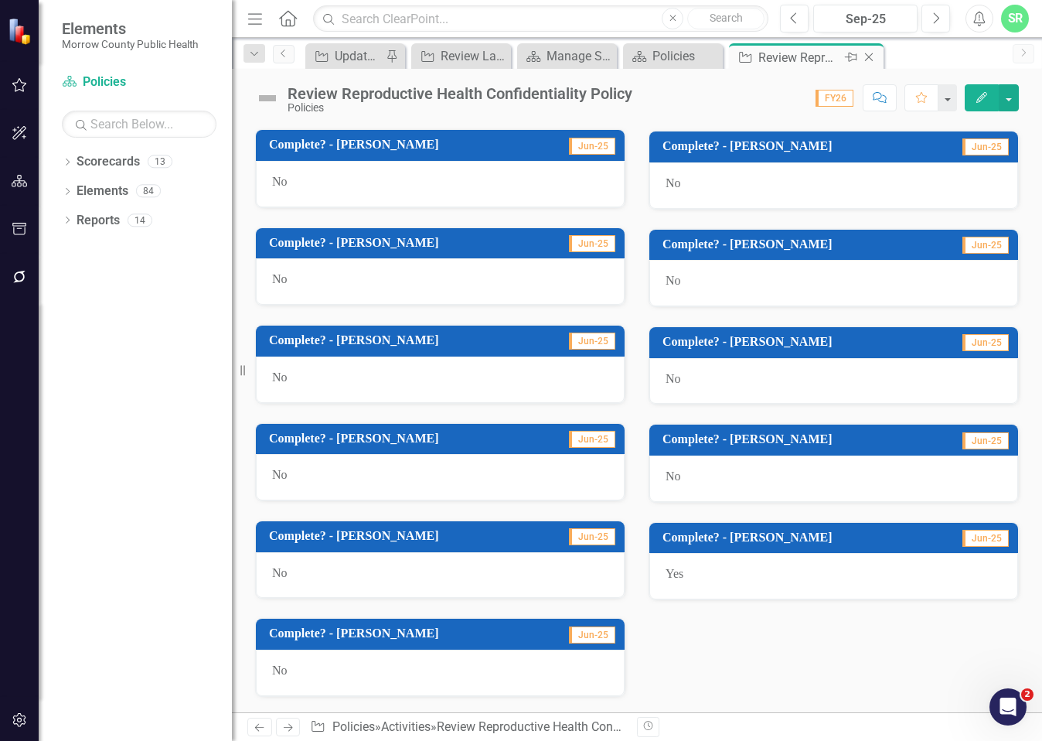
click at [872, 58] on icon "Close" at bounding box center [868, 57] width 15 height 12
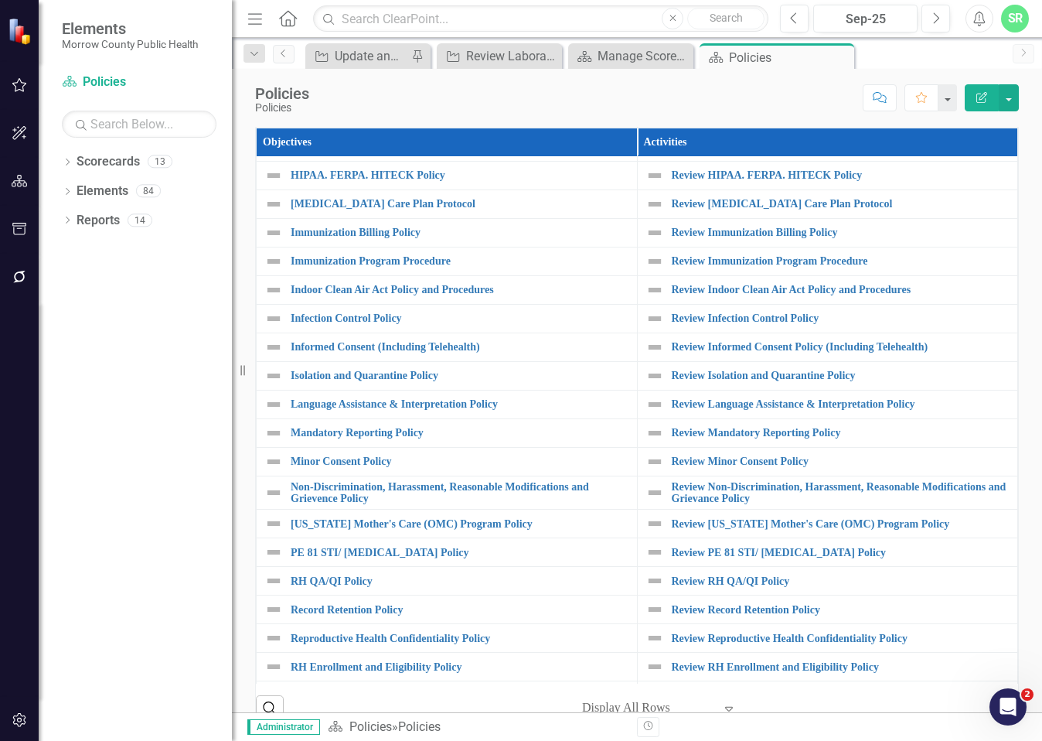
scroll to position [720, 0]
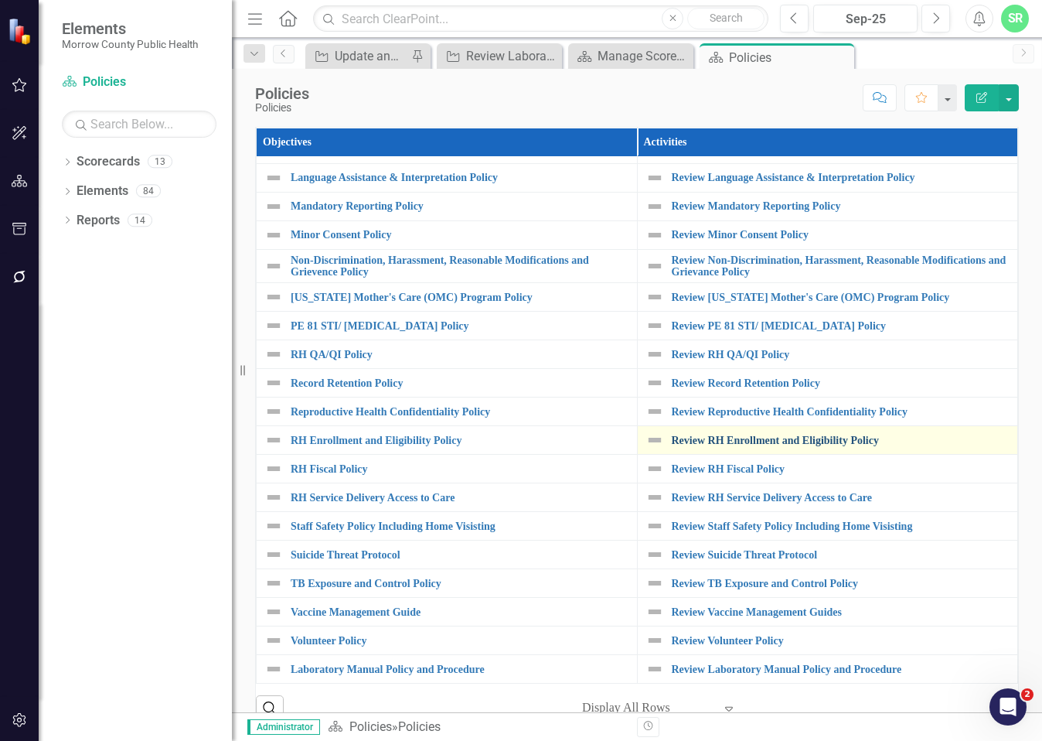
click at [814, 434] on link "Review RH Enrollment and Eligibility Policy" at bounding box center [841, 440] width 339 height 12
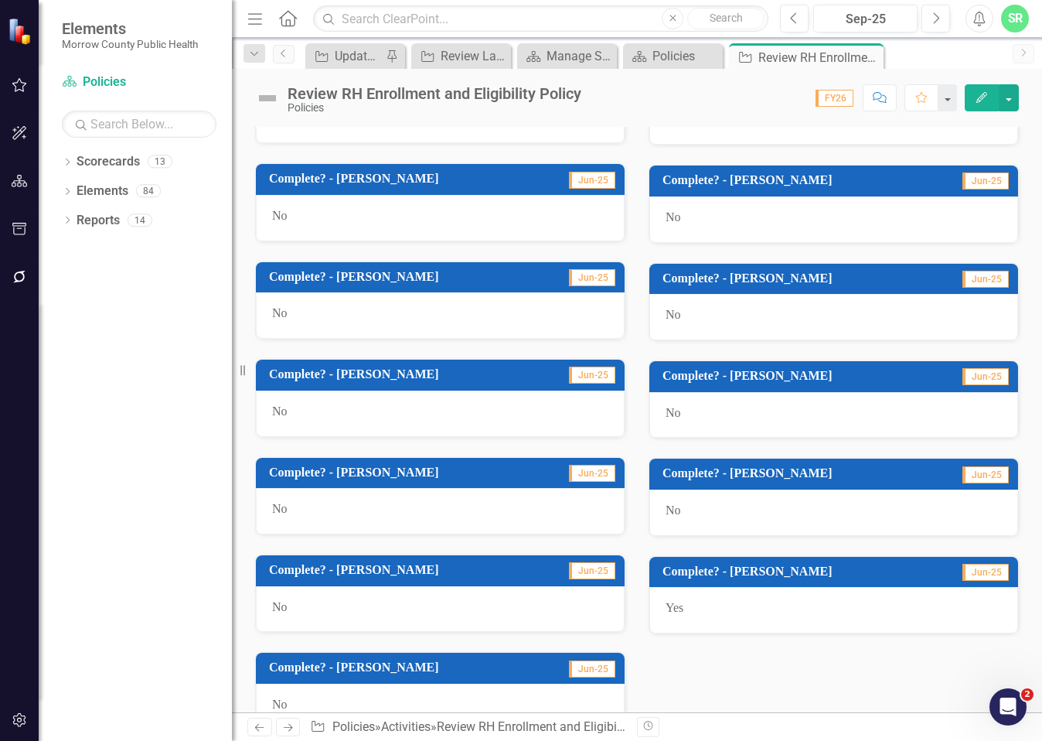
scroll to position [848, 0]
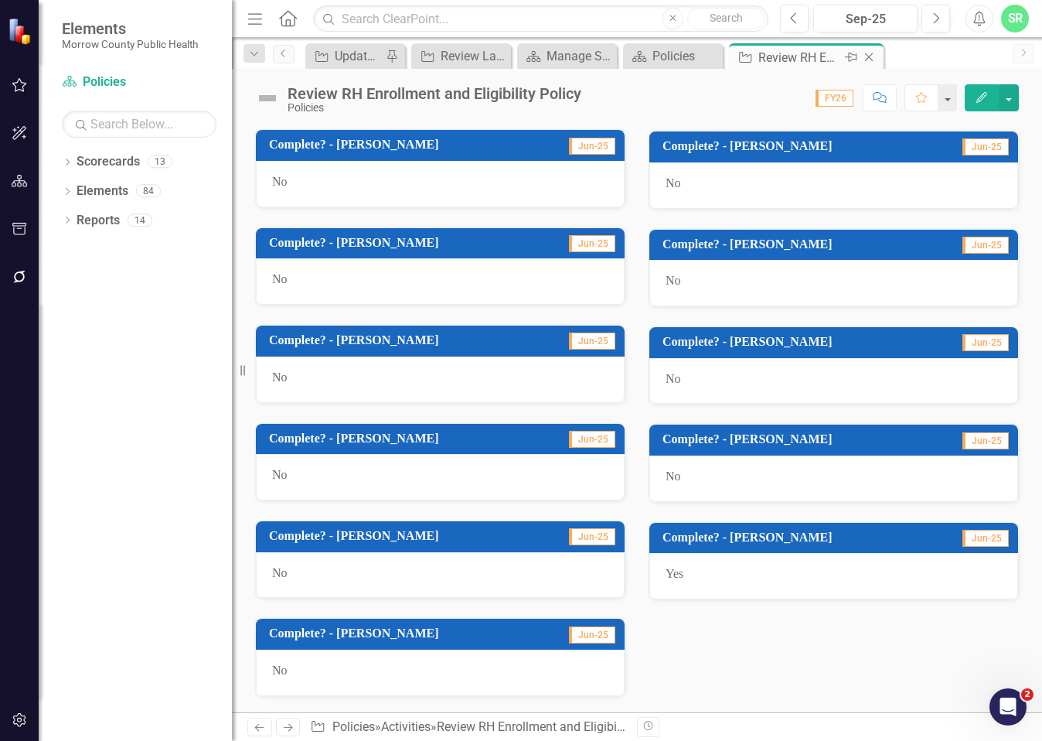
click at [870, 56] on icon at bounding box center [869, 57] width 9 height 9
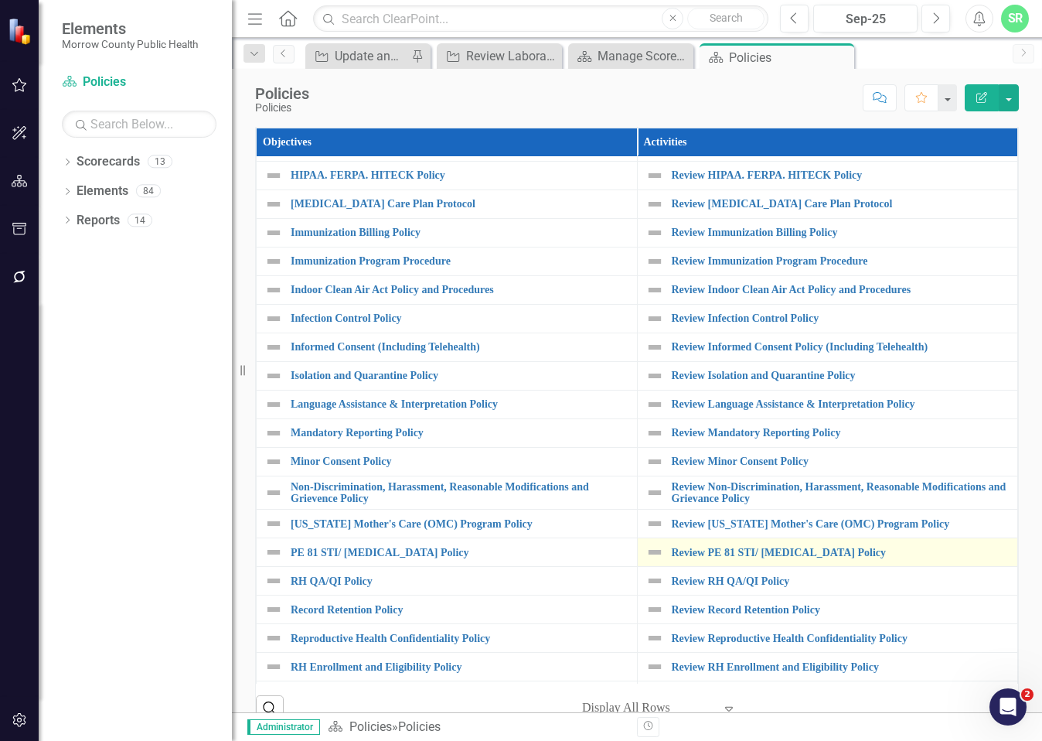
scroll to position [720, 0]
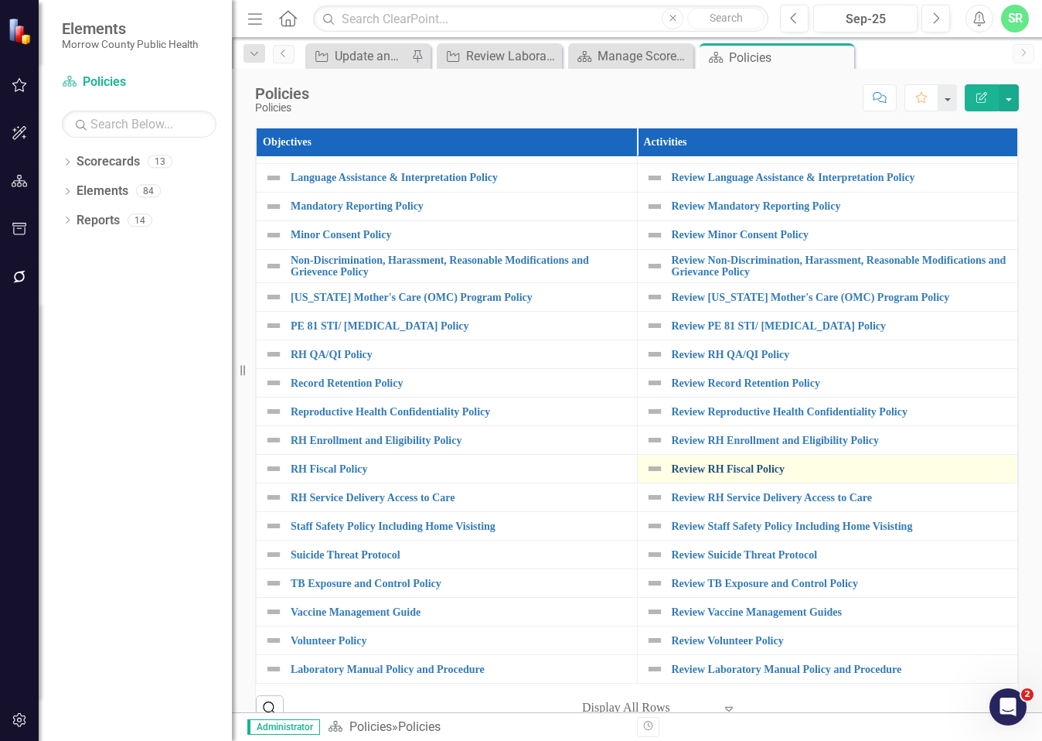
click at [767, 463] on link "Review RH Fiscal Policy" at bounding box center [841, 469] width 339 height 12
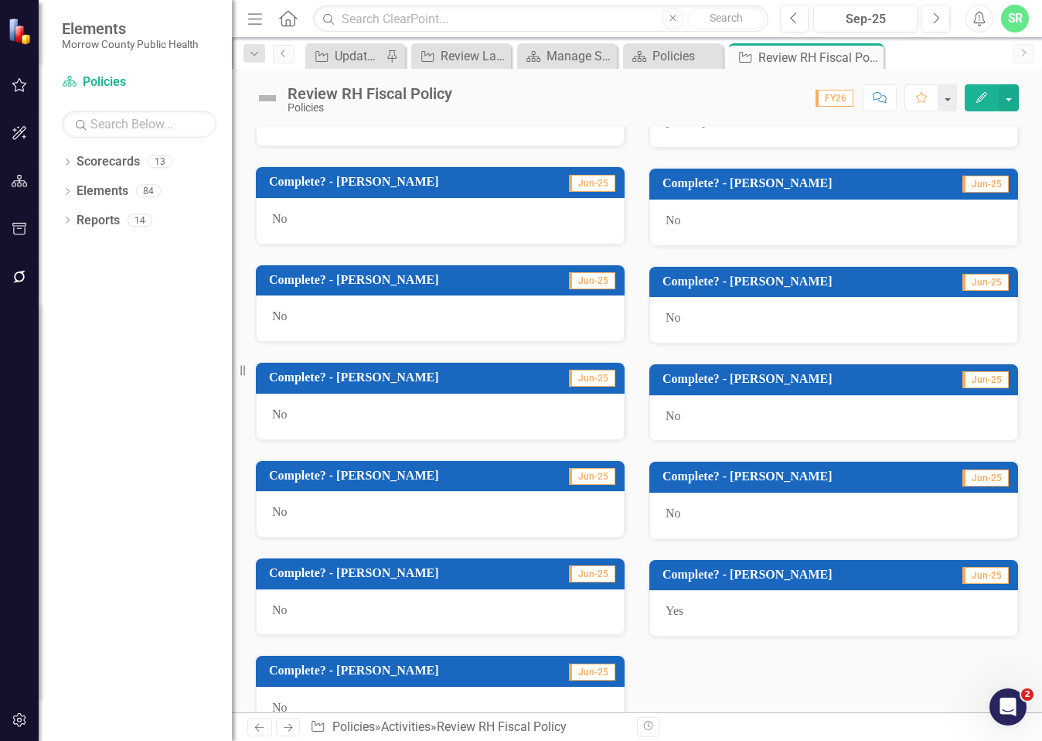
scroll to position [848, 0]
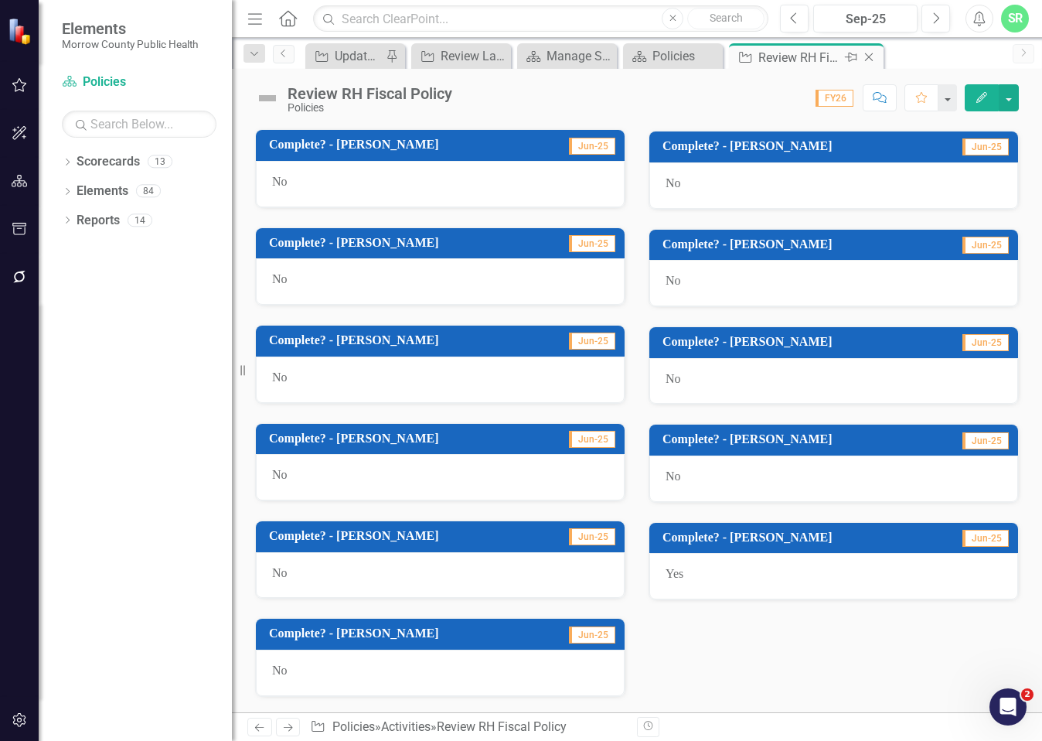
click at [866, 58] on icon "Close" at bounding box center [868, 57] width 15 height 12
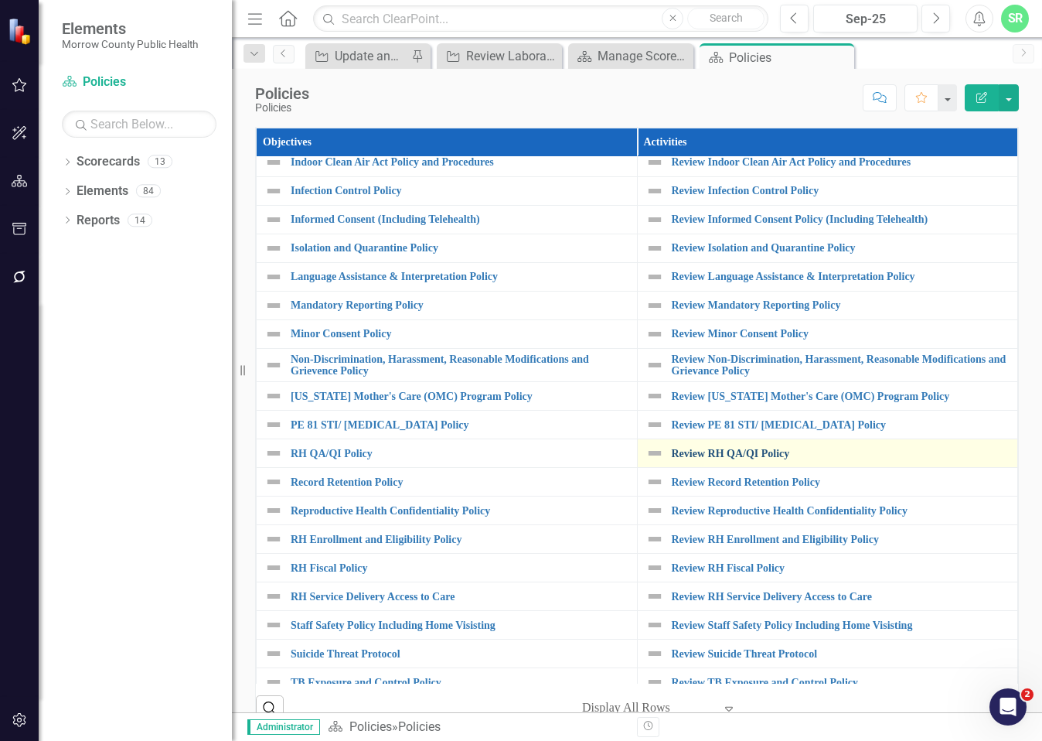
scroll to position [720, 0]
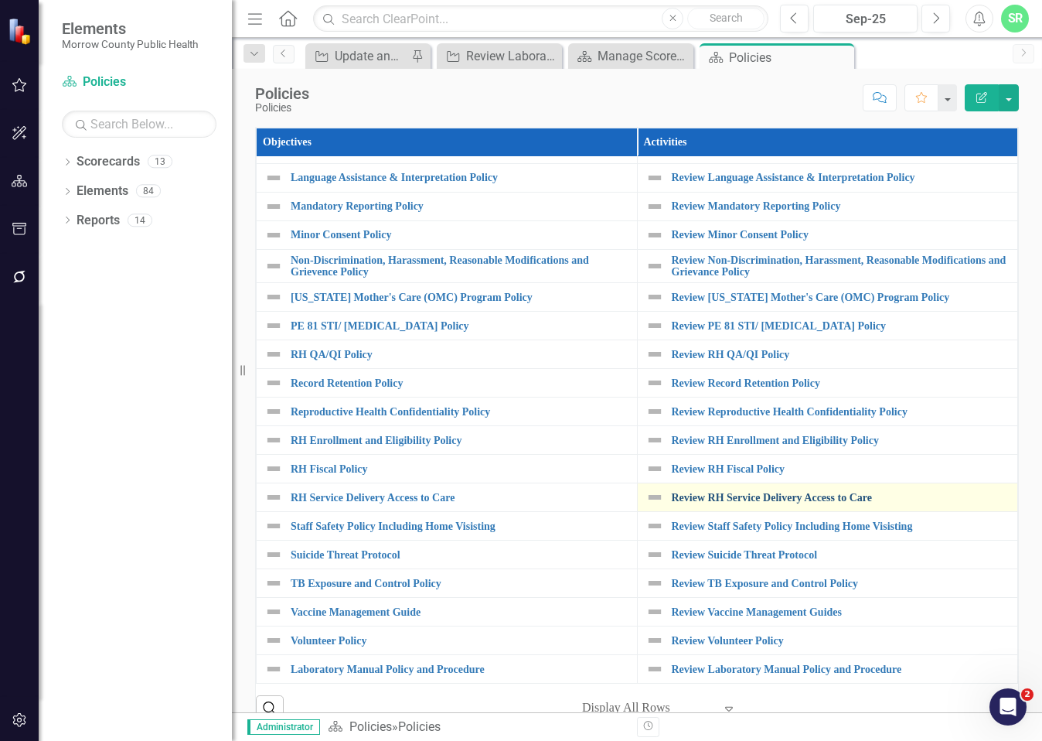
click at [747, 492] on link "Review RH Service Delivery Access to Care" at bounding box center [841, 498] width 339 height 12
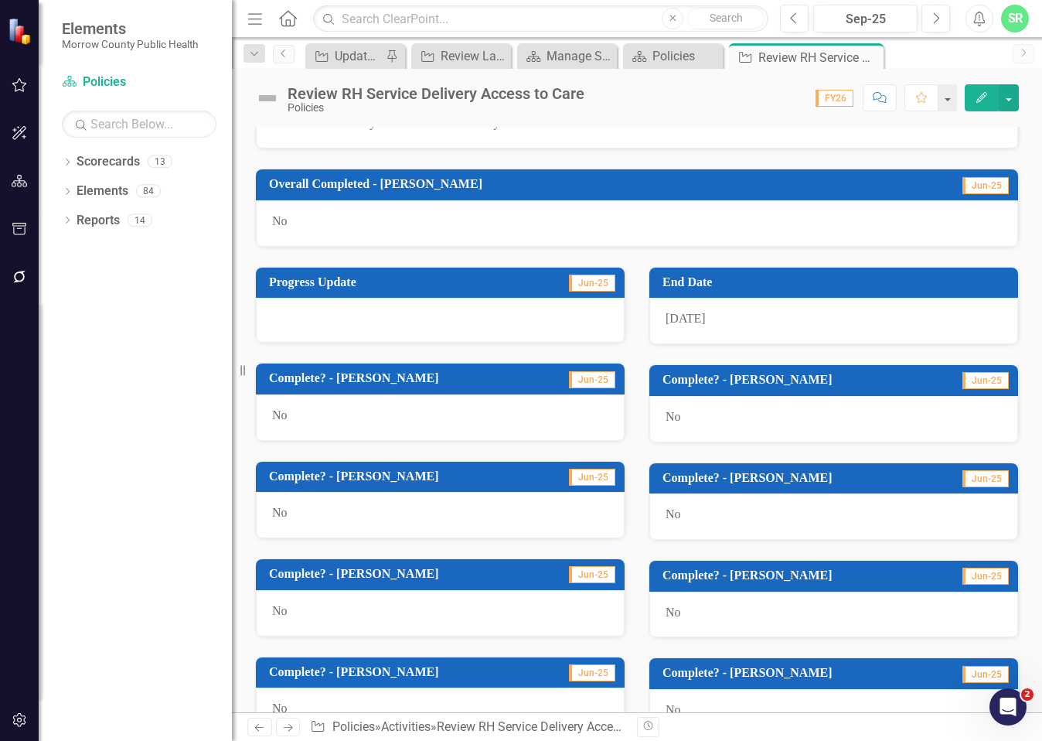
scroll to position [848, 0]
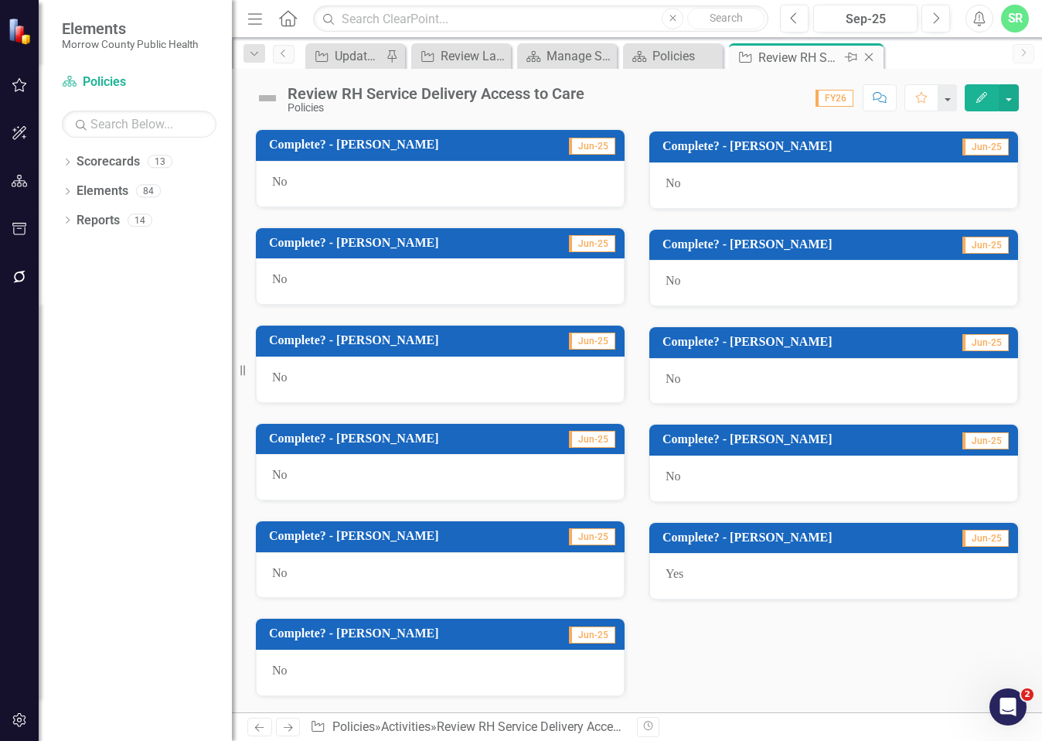
click at [871, 58] on icon "Close" at bounding box center [868, 57] width 15 height 12
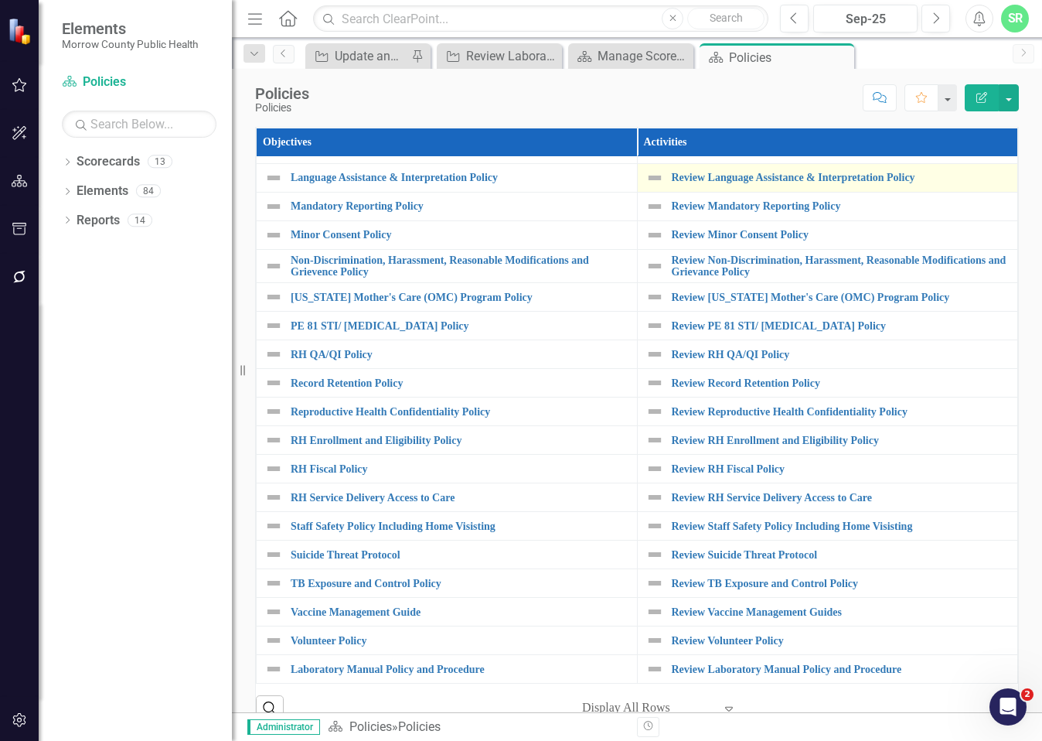
scroll to position [696, 0]
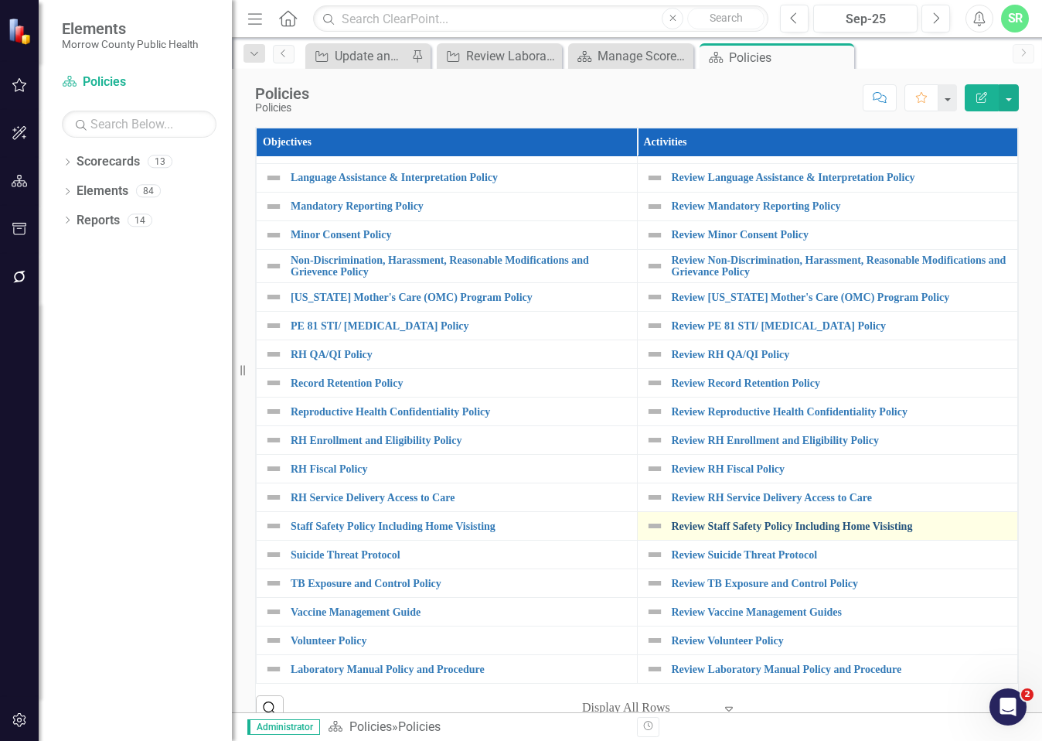
click at [890, 532] on link "Review Staff Safety Policy Including Home Visisting" at bounding box center [841, 526] width 339 height 12
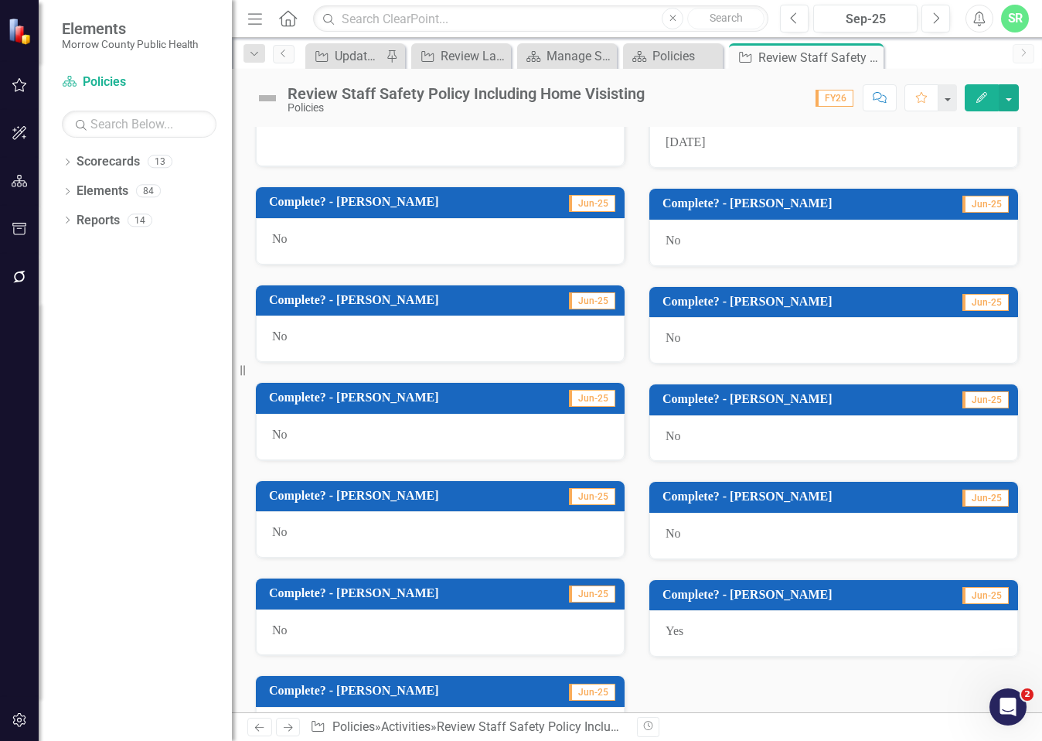
scroll to position [848, 0]
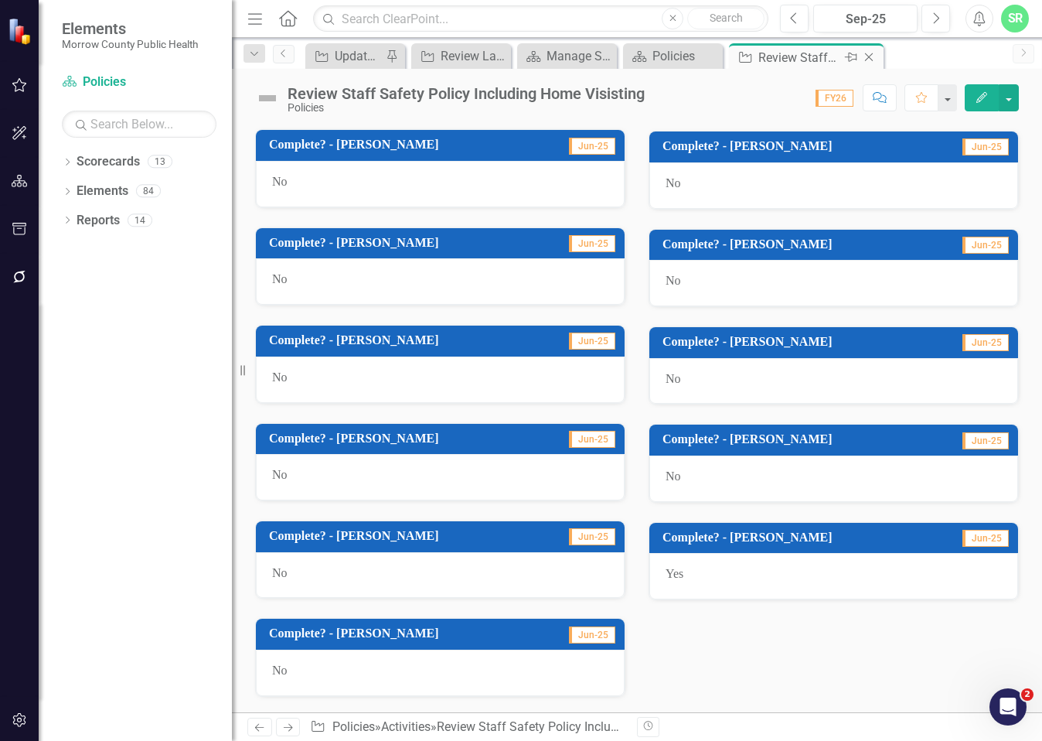
click at [869, 55] on icon "Close" at bounding box center [868, 57] width 15 height 12
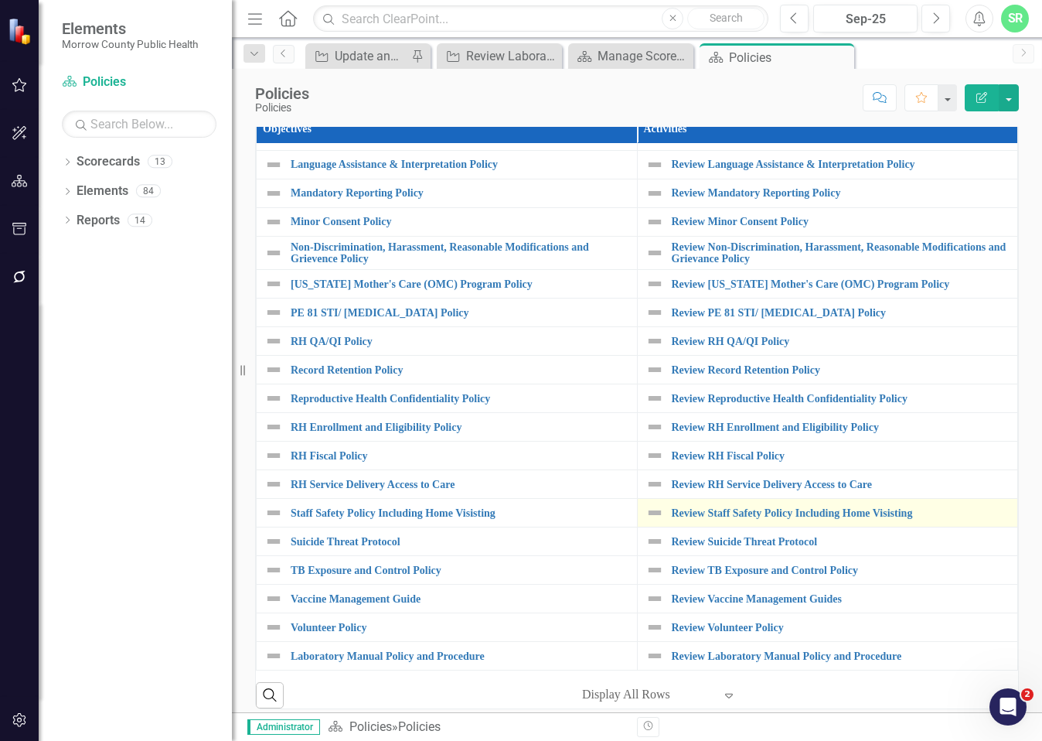
scroll to position [26, 0]
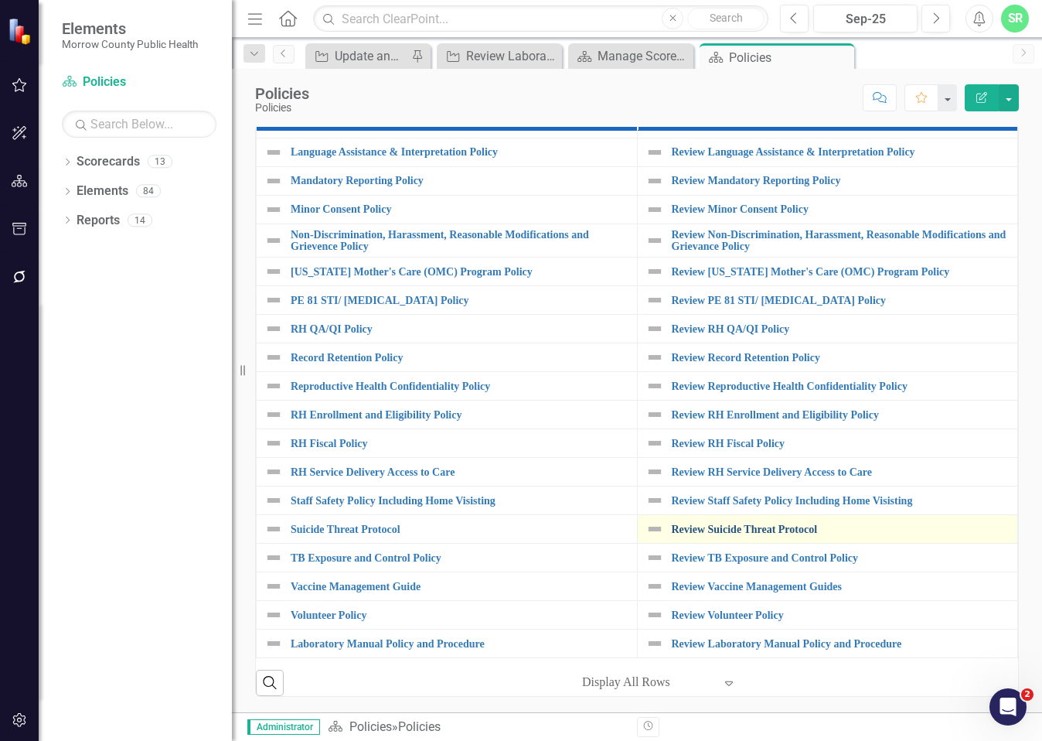
click at [724, 523] on link "Review Suicide Threat Protocol" at bounding box center [841, 529] width 339 height 12
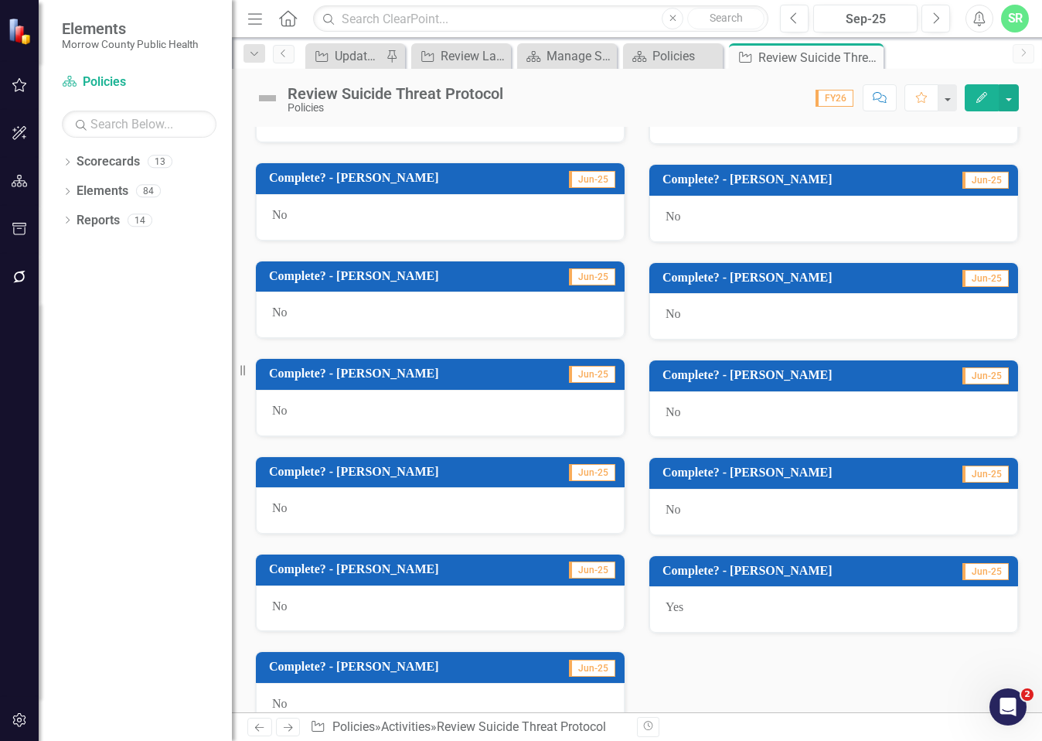
scroll to position [848, 0]
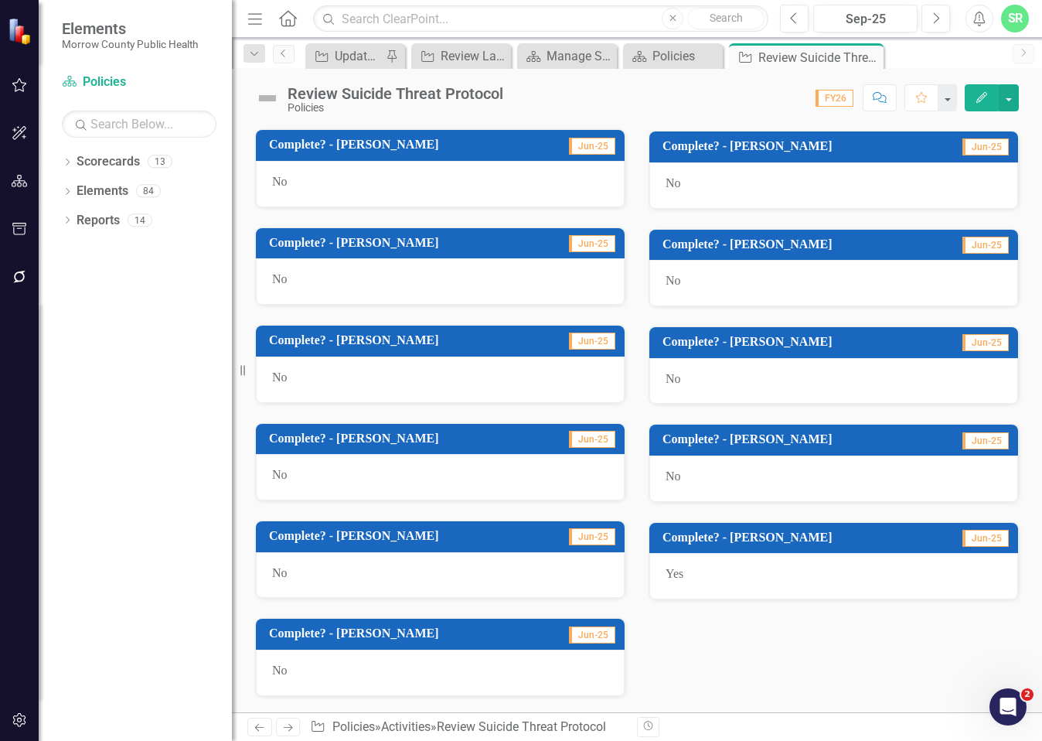
click at [0, 0] on icon "Close" at bounding box center [0, 0] width 0 height 0
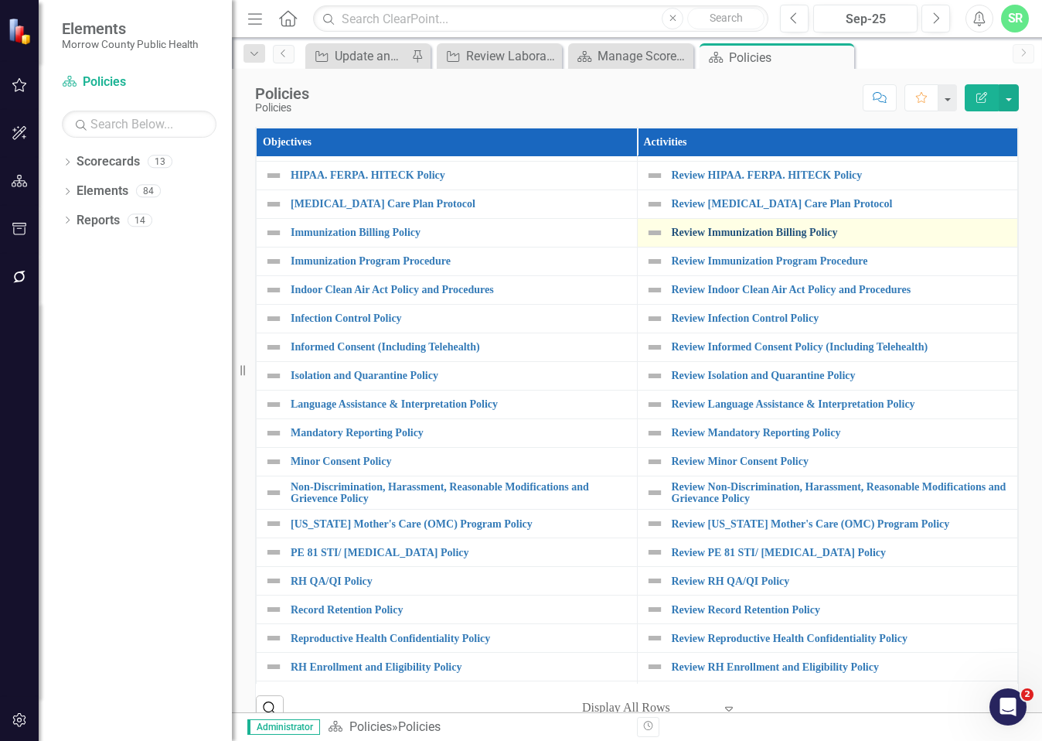
scroll to position [720, 0]
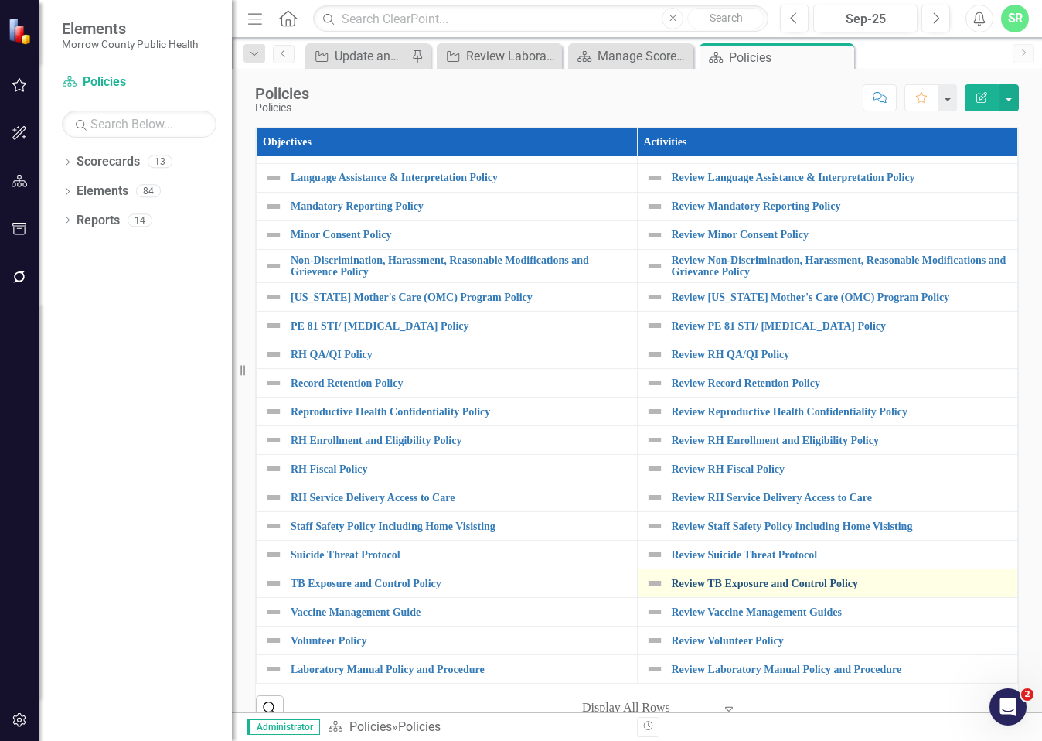
click at [739, 577] on link "Review TB Exposure and Control Policy" at bounding box center [841, 583] width 339 height 12
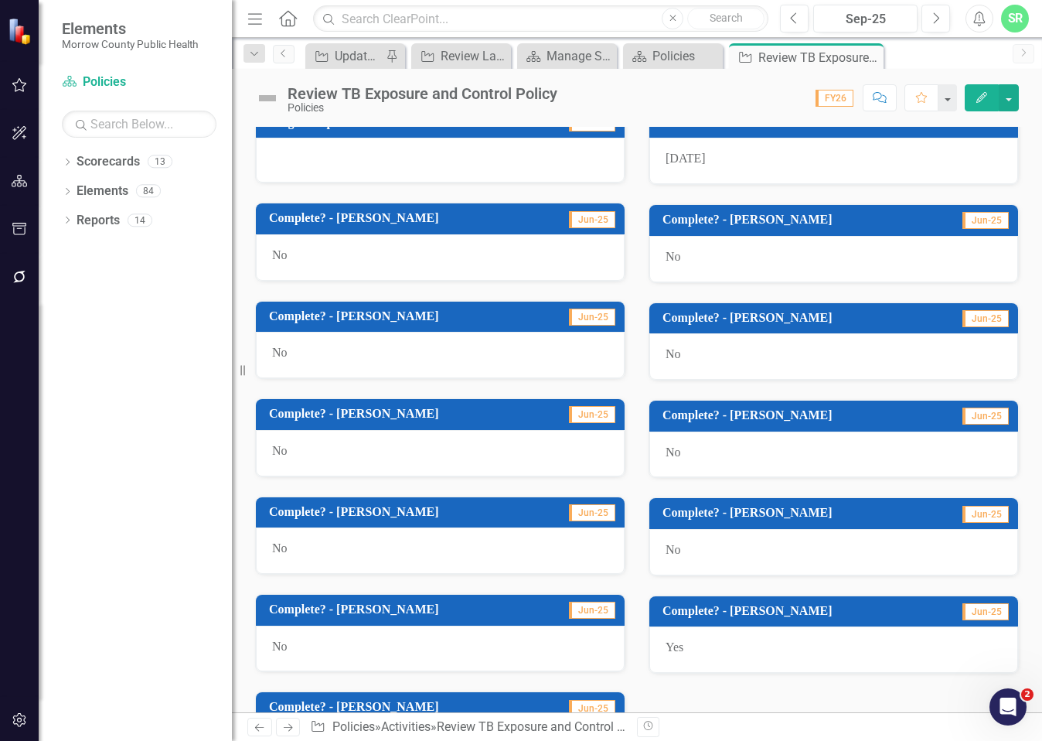
scroll to position [848, 0]
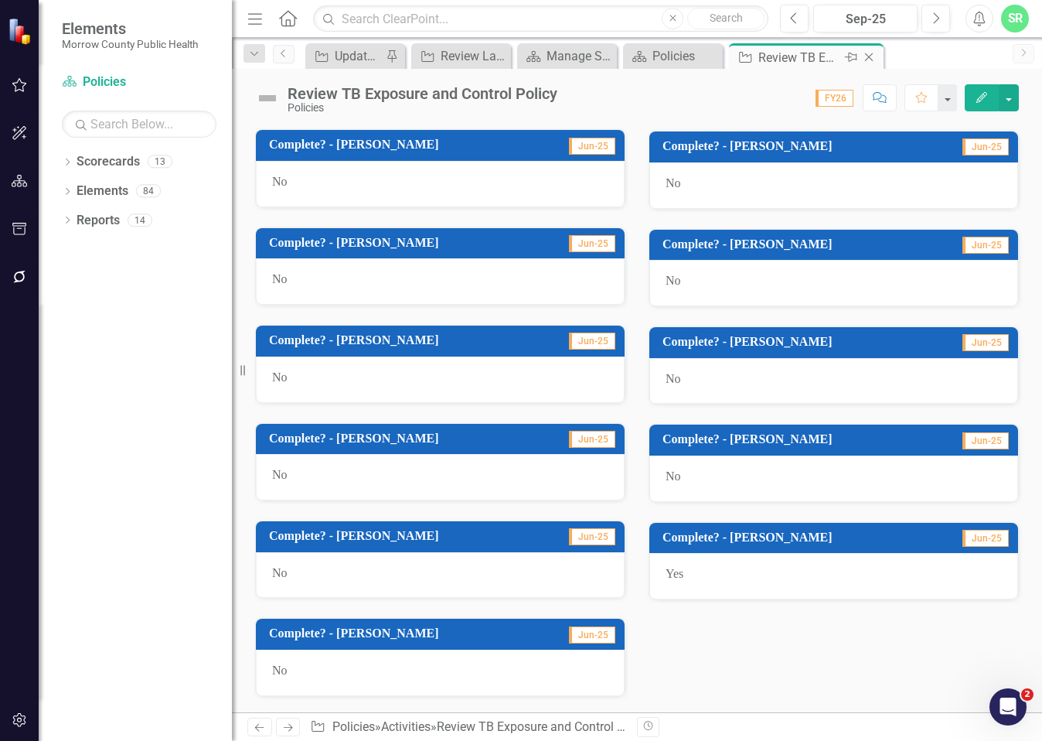
click at [864, 56] on icon "Close" at bounding box center [868, 57] width 15 height 12
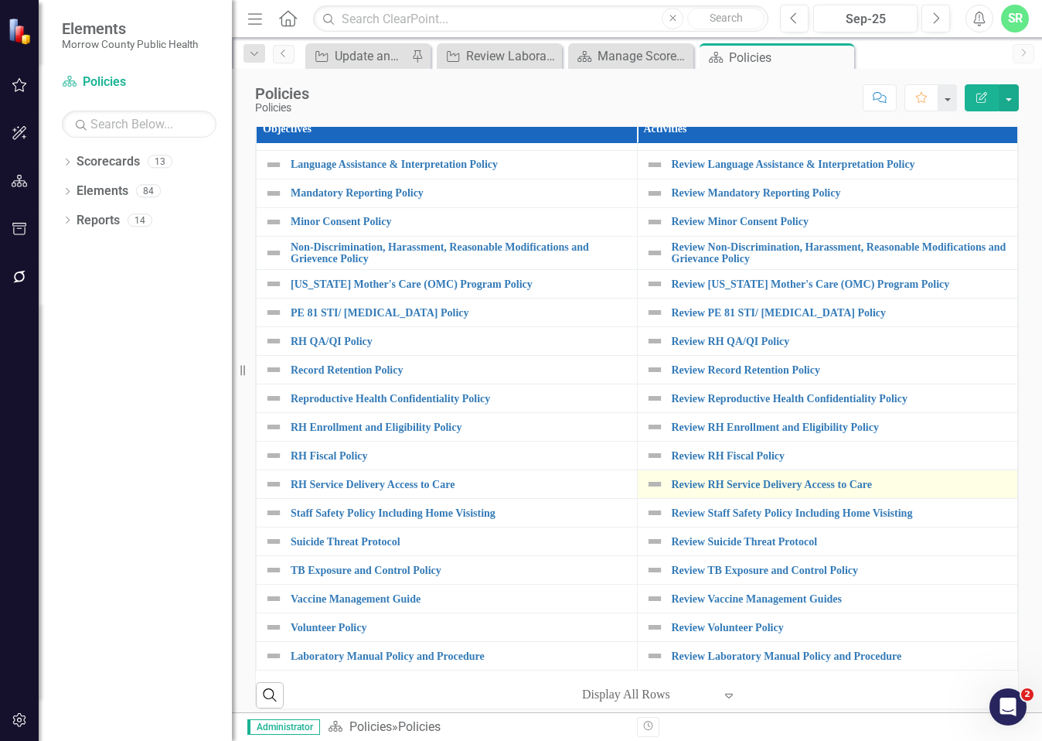
scroll to position [26, 0]
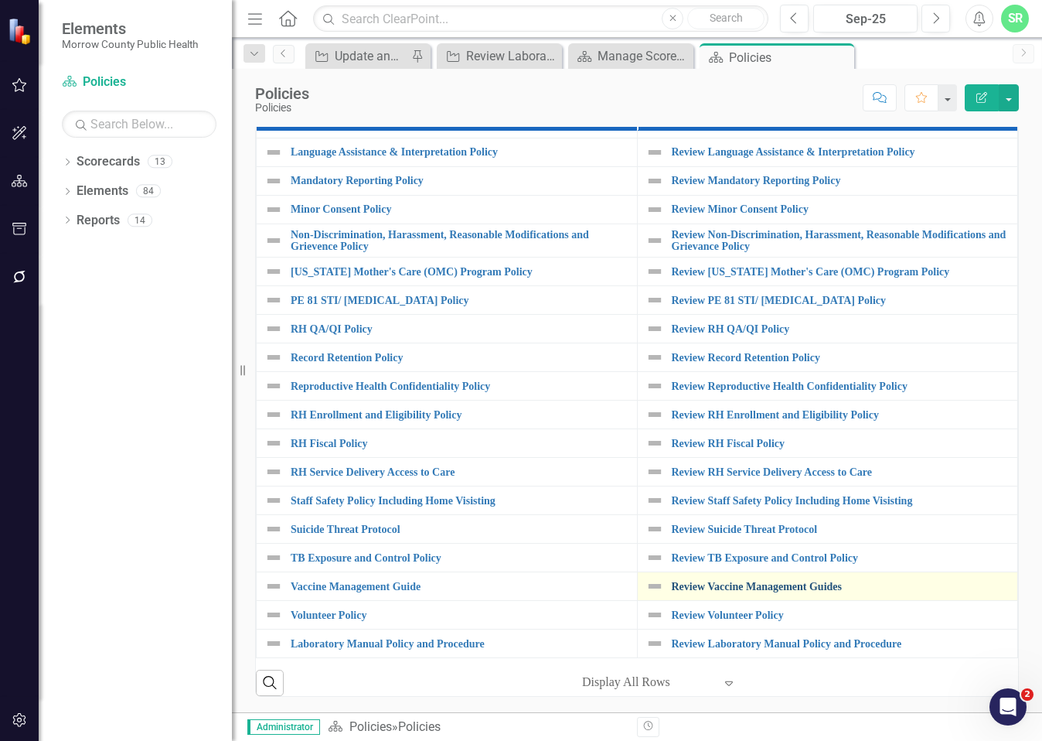
click at [762, 581] on link "Review Vaccine Management Guides" at bounding box center [841, 587] width 339 height 12
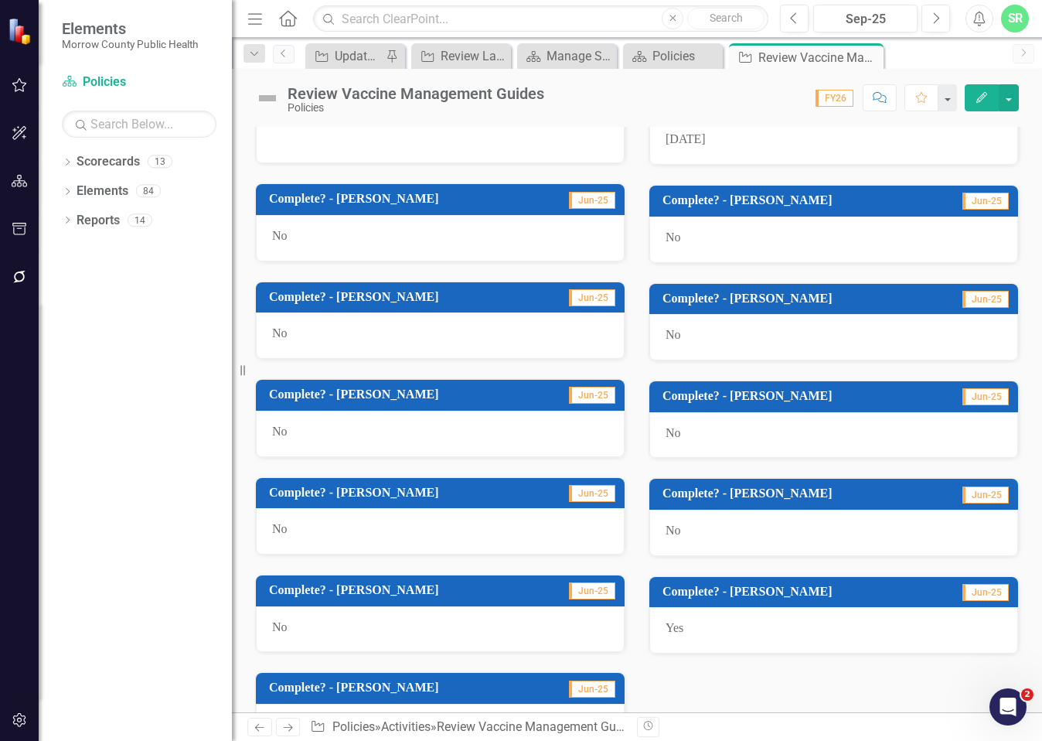
scroll to position [848, 0]
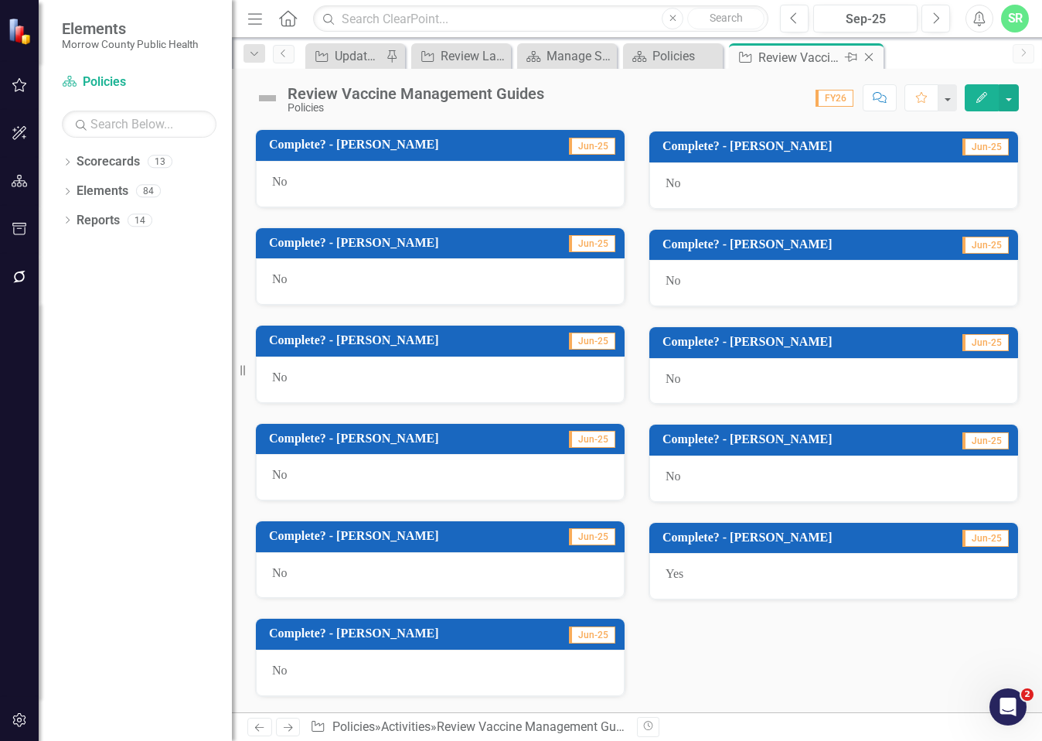
click at [870, 56] on icon "Close" at bounding box center [868, 57] width 15 height 12
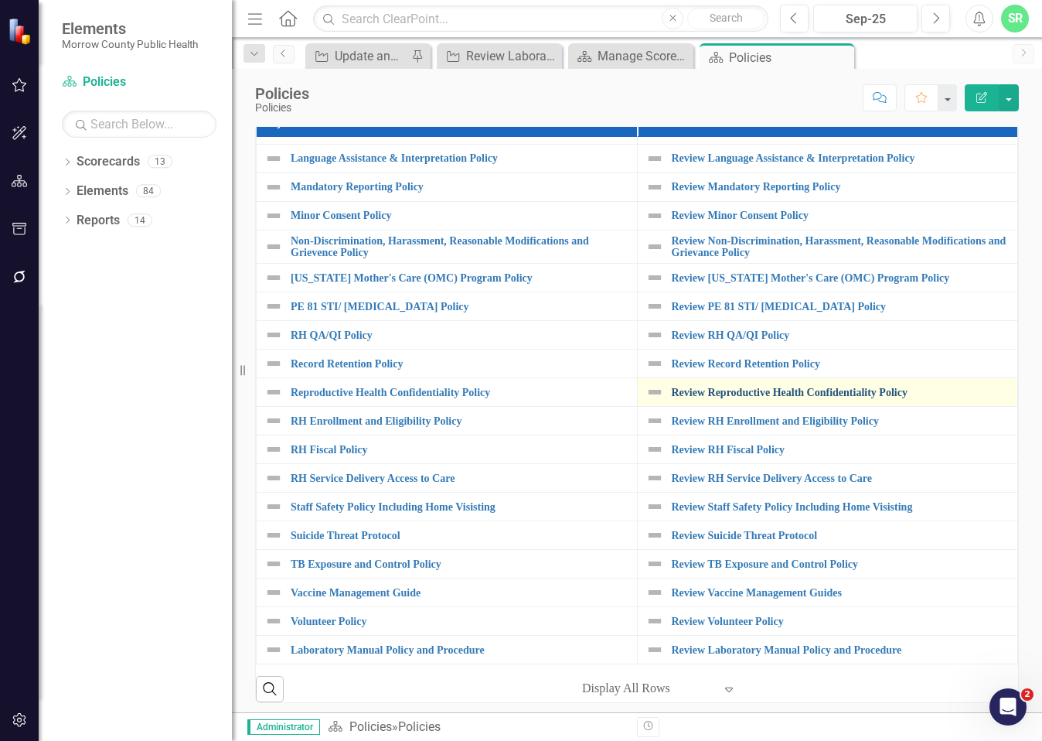
scroll to position [26, 0]
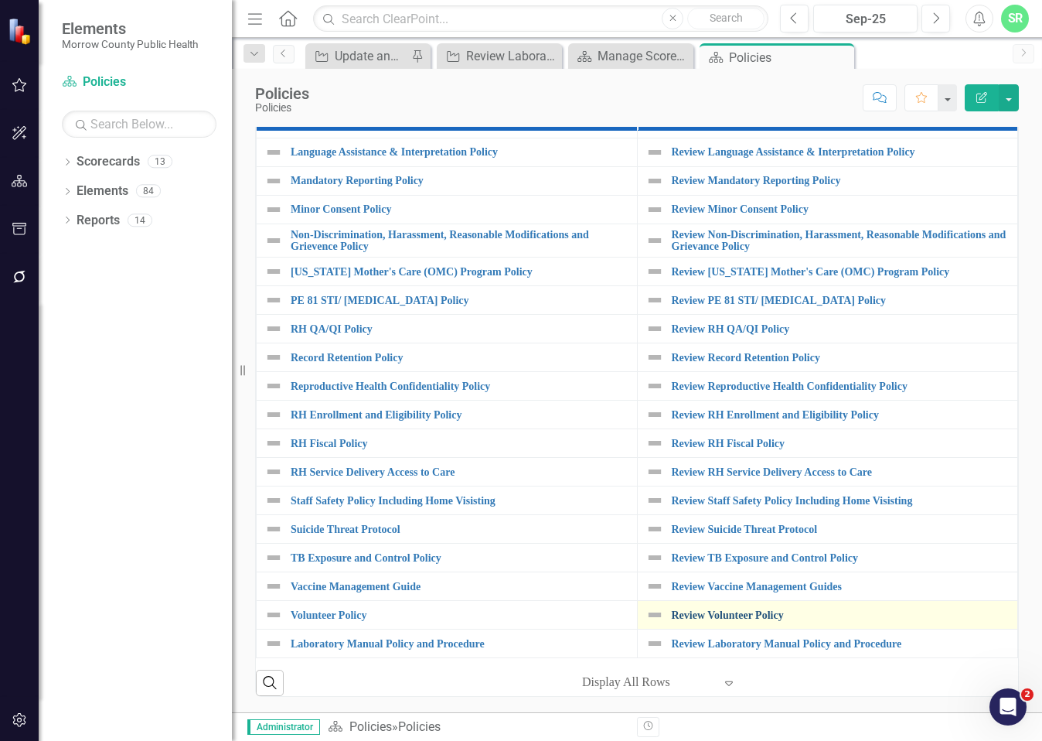
click at [747, 609] on link "Review Volunteer Policy" at bounding box center [841, 615] width 339 height 12
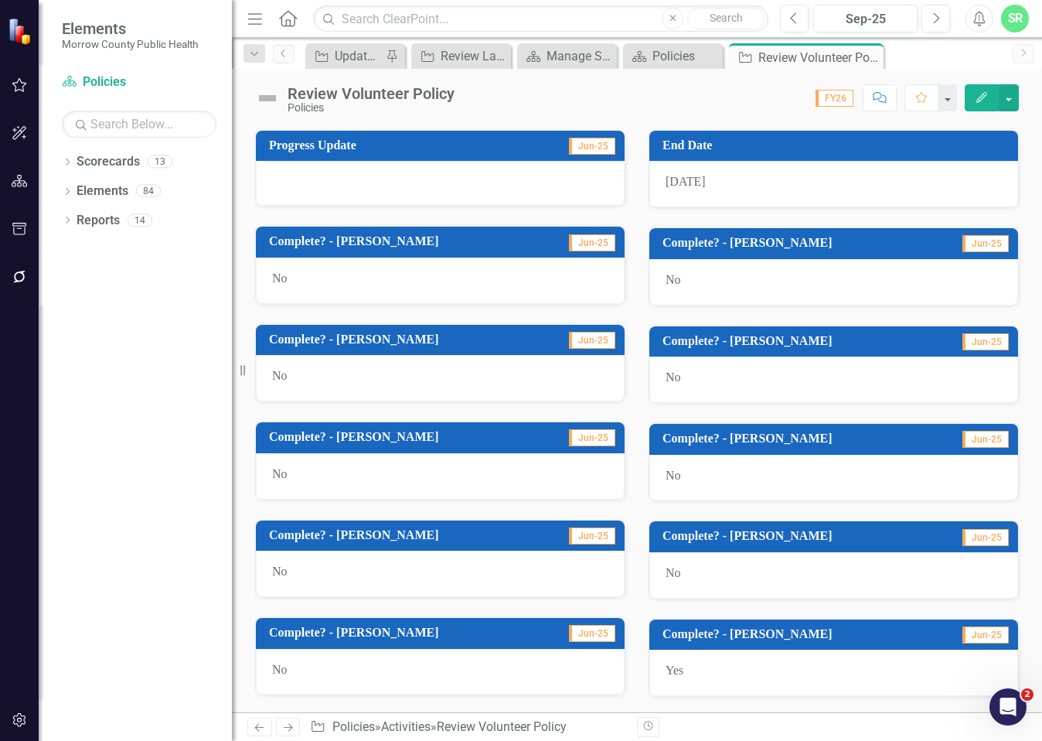
scroll to position [848, 0]
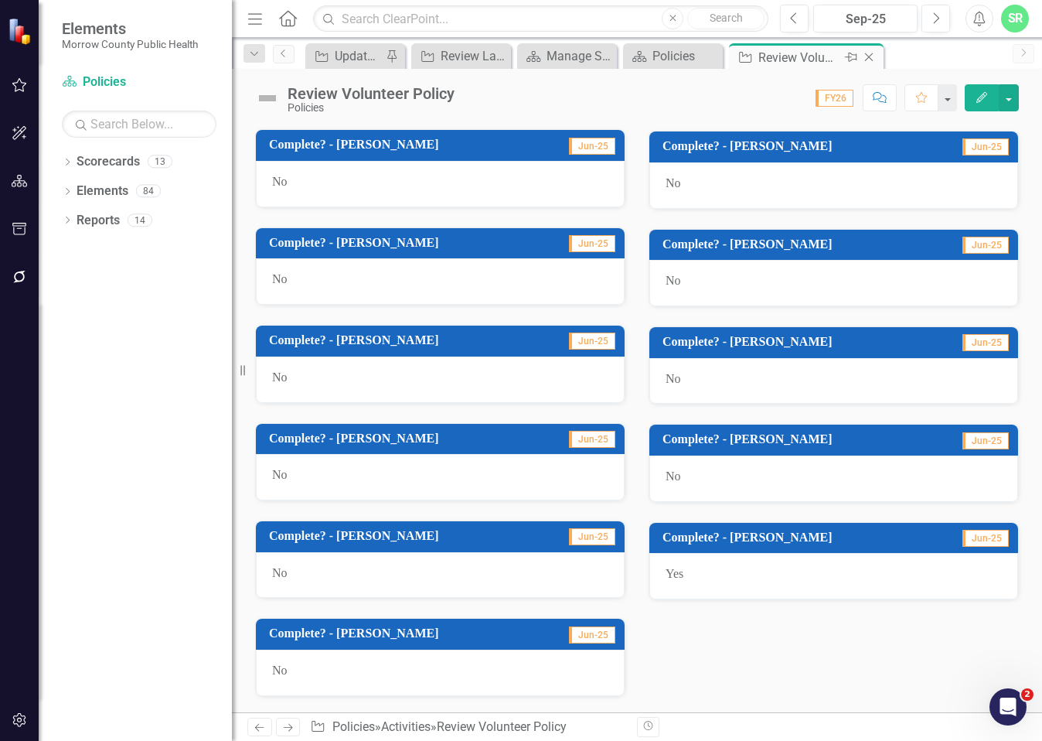
click at [870, 57] on icon "Close" at bounding box center [868, 57] width 15 height 12
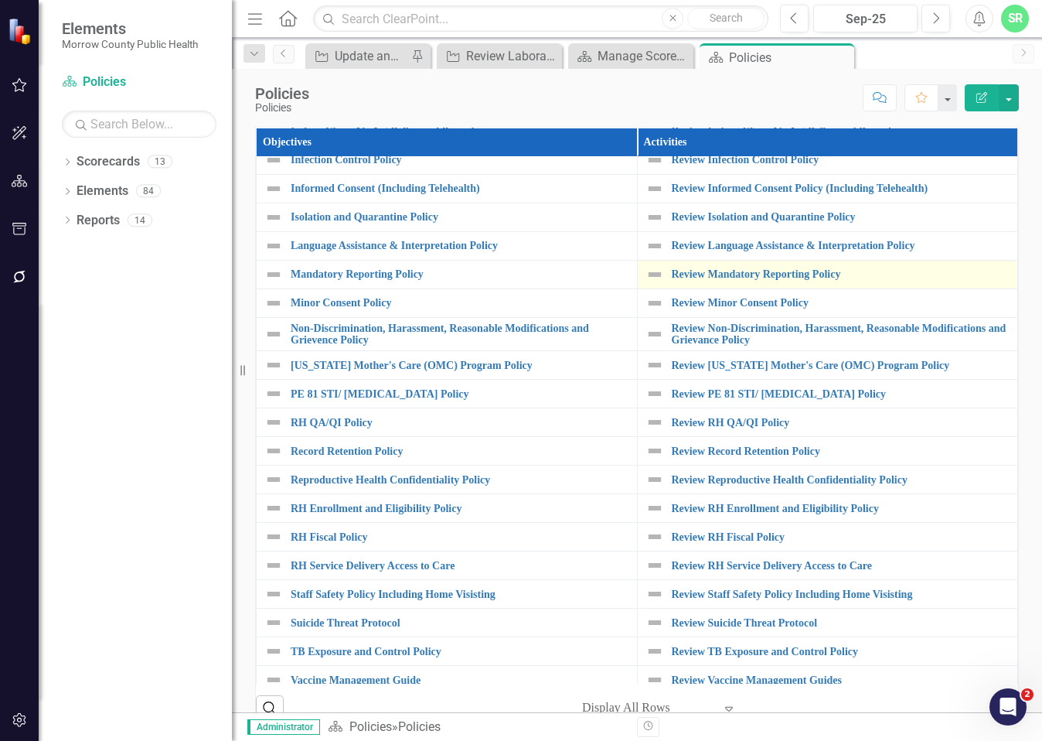
scroll to position [720, 0]
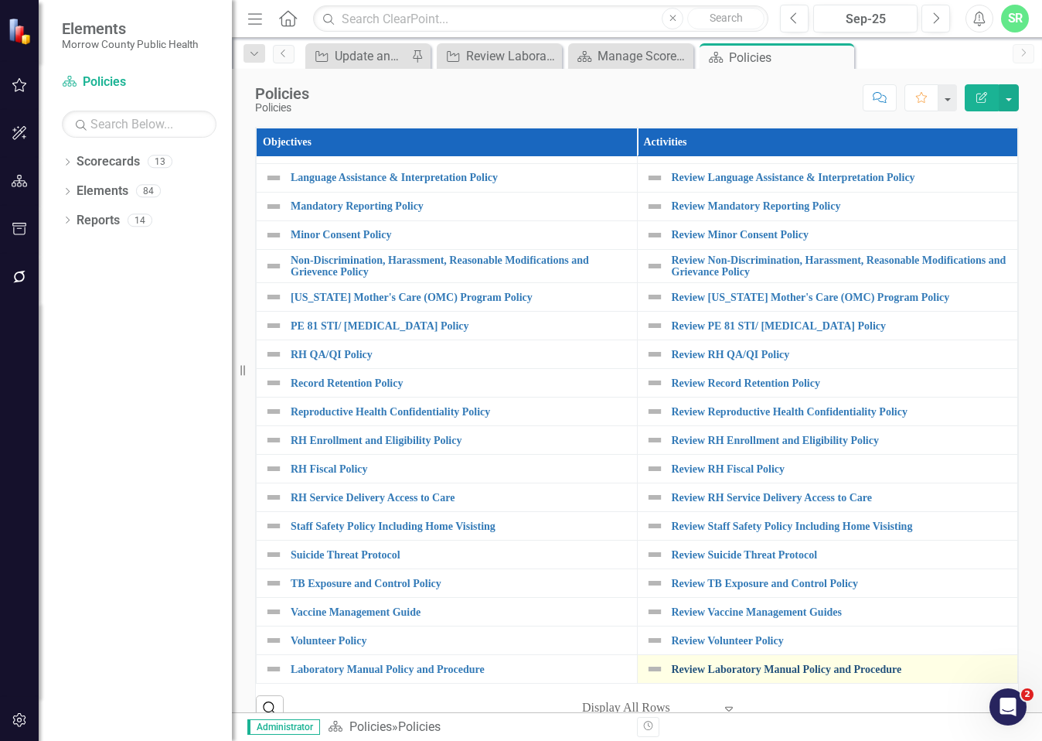
click at [755, 663] on link "Review Laboratory Manual Policy and Procedure" at bounding box center [841, 669] width 339 height 12
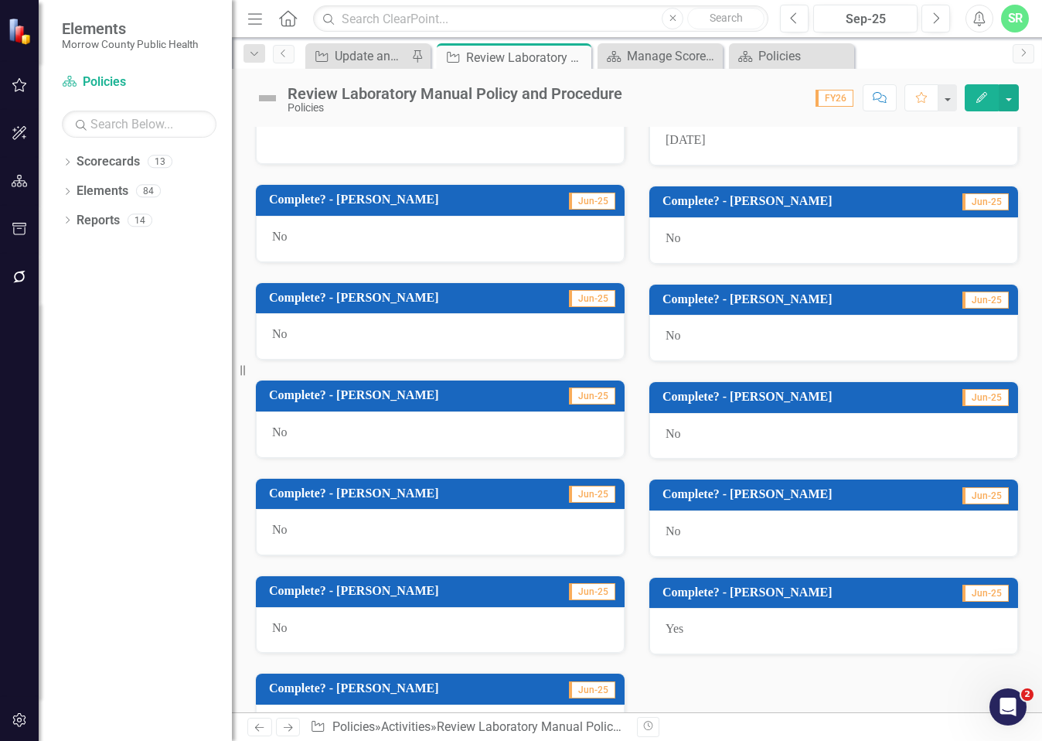
scroll to position [848, 0]
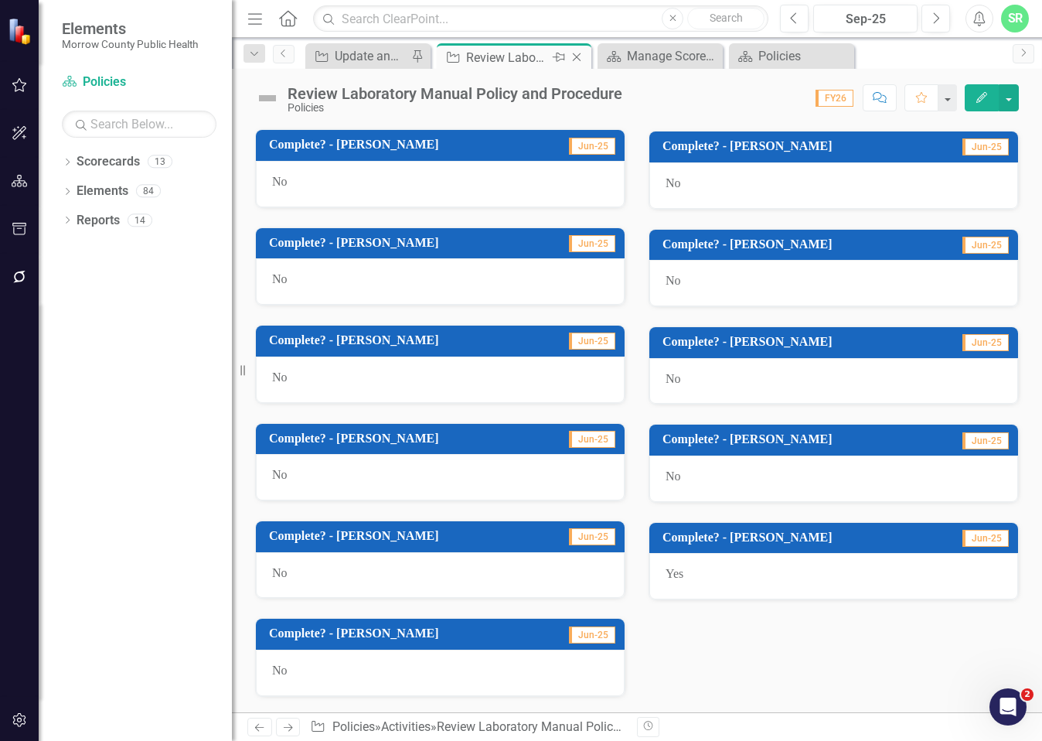
click at [581, 57] on icon "Close" at bounding box center [576, 57] width 15 height 12
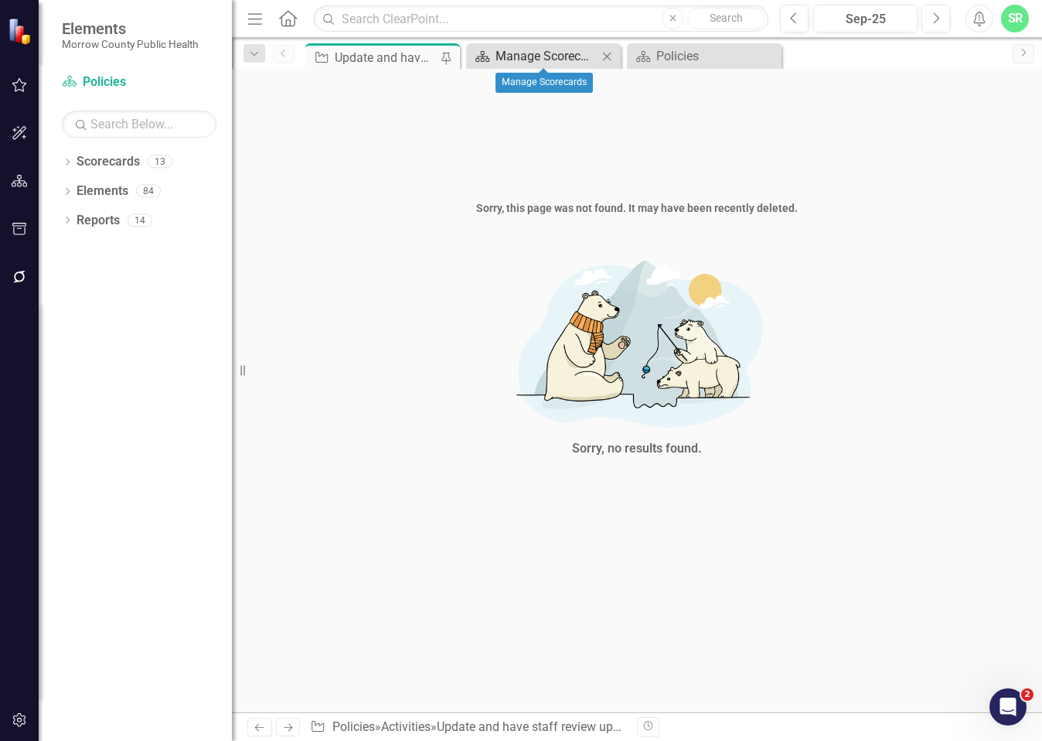
click at [555, 51] on div "Manage Scorecards" at bounding box center [547, 55] width 102 height 19
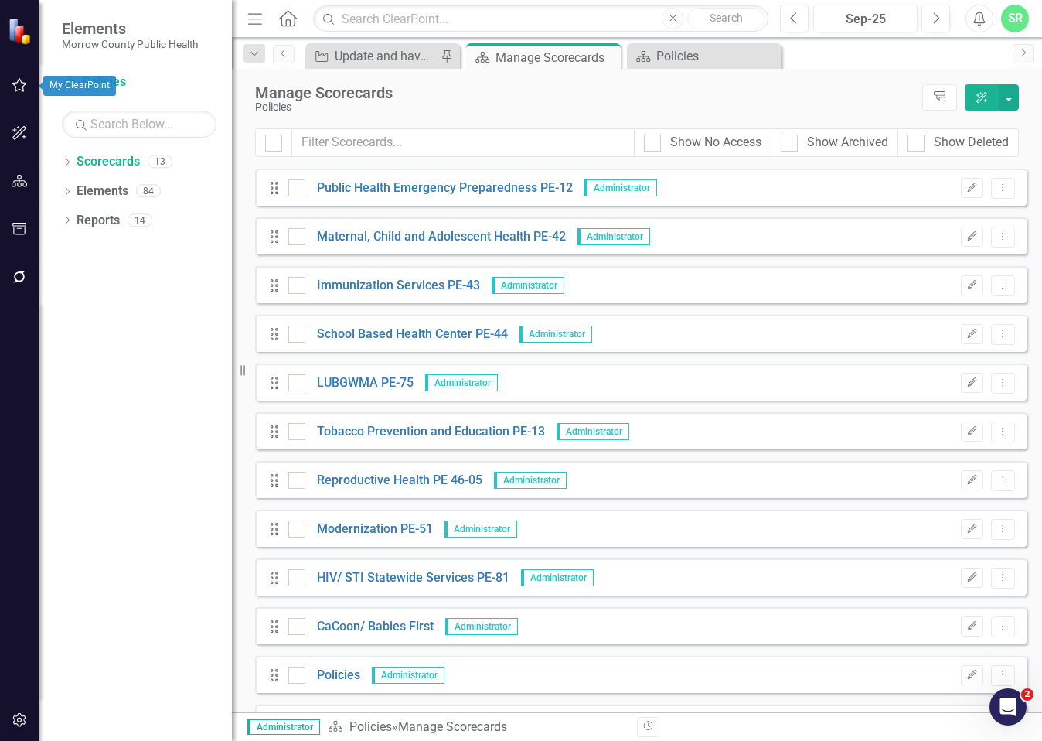
click at [19, 91] on icon "button" at bounding box center [20, 85] width 16 height 12
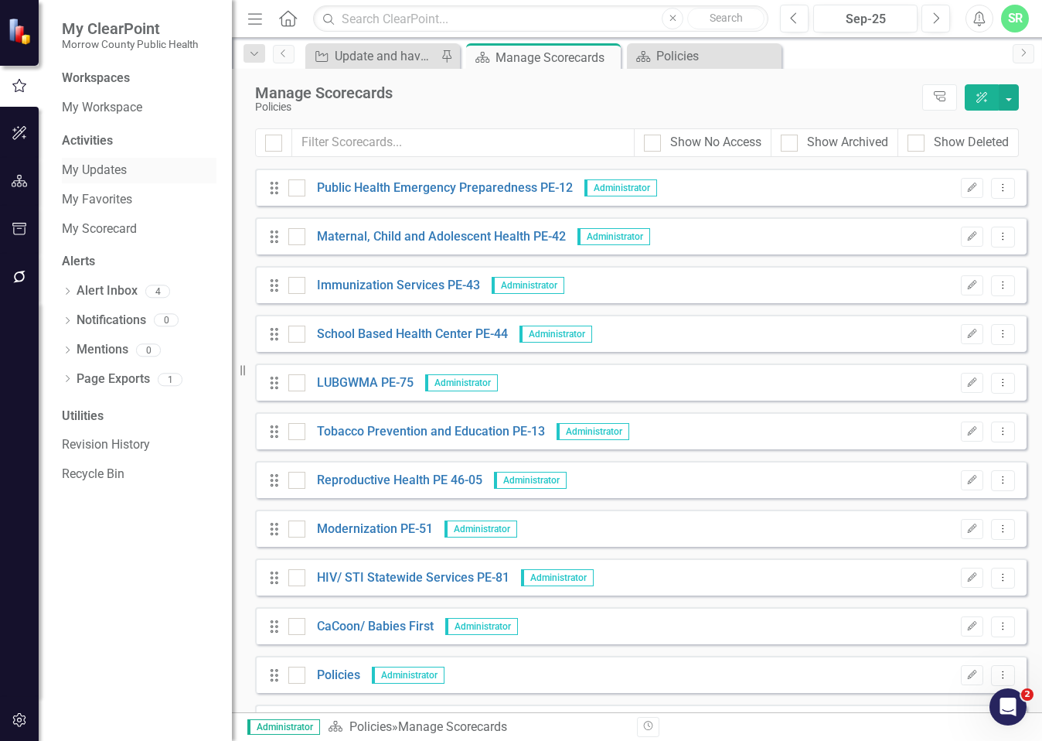
click at [119, 166] on link "My Updates" at bounding box center [139, 171] width 155 height 18
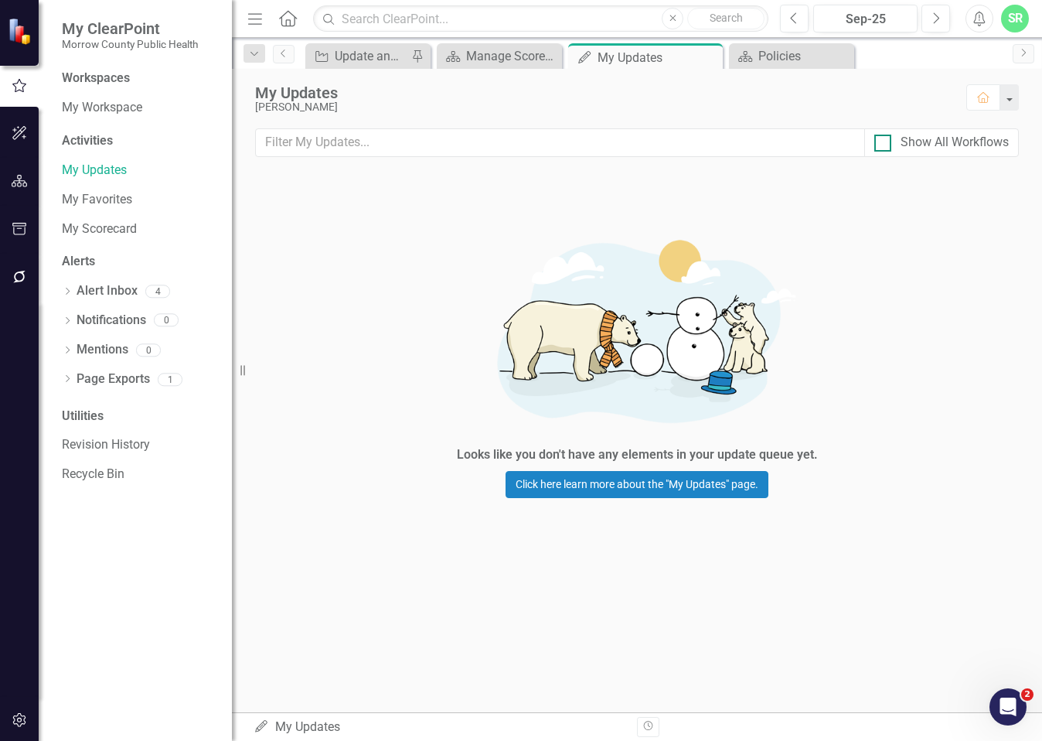
click at [882, 146] on div at bounding box center [882, 143] width 17 height 17
click at [882, 145] on input "Show All Workflows" at bounding box center [879, 140] width 10 height 10
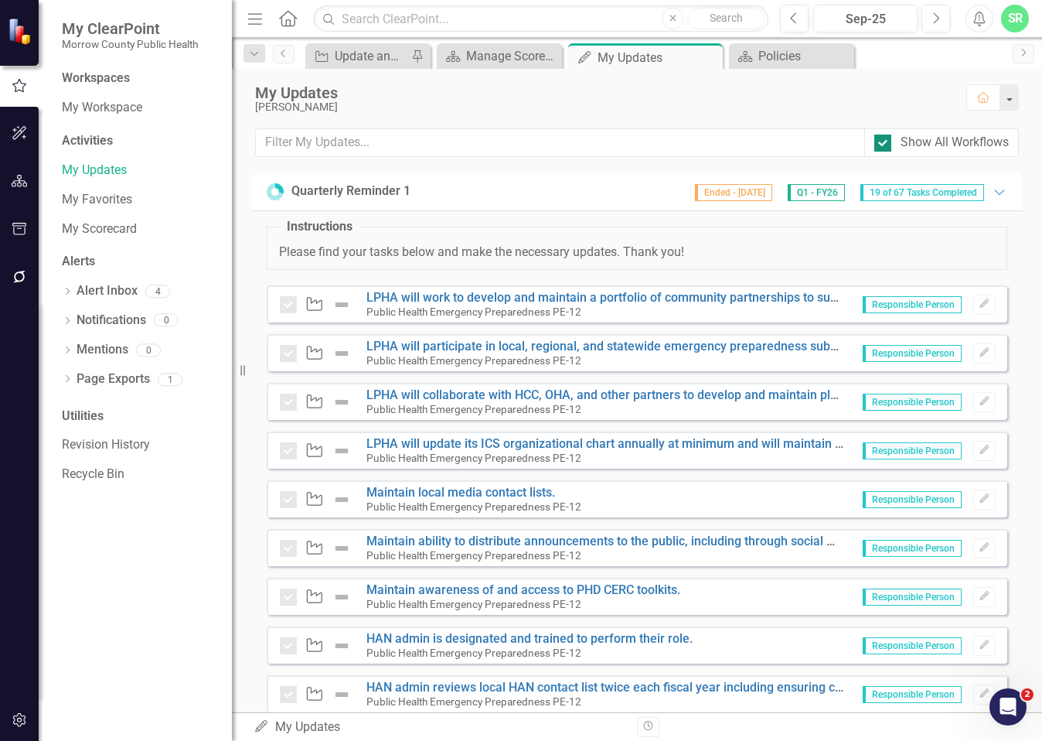
click at [882, 146] on div at bounding box center [882, 143] width 17 height 17
click at [882, 145] on input "Show All Workflows" at bounding box center [879, 140] width 10 height 10
checkbox input "false"
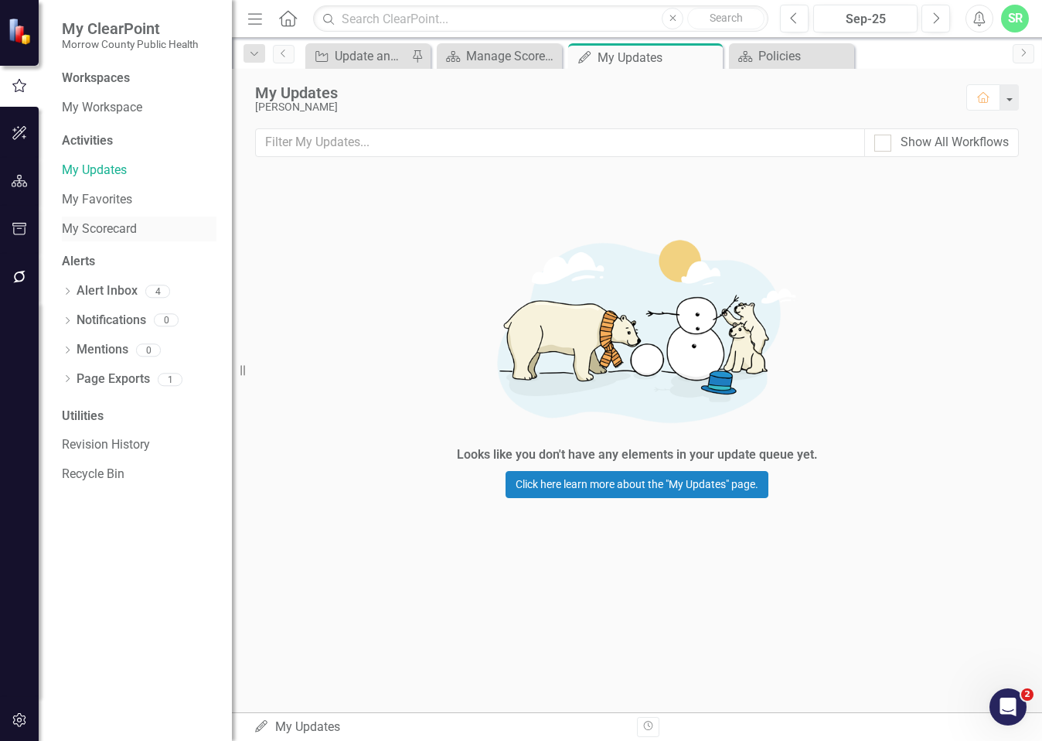
click at [118, 235] on link "My Scorecard" at bounding box center [139, 229] width 155 height 18
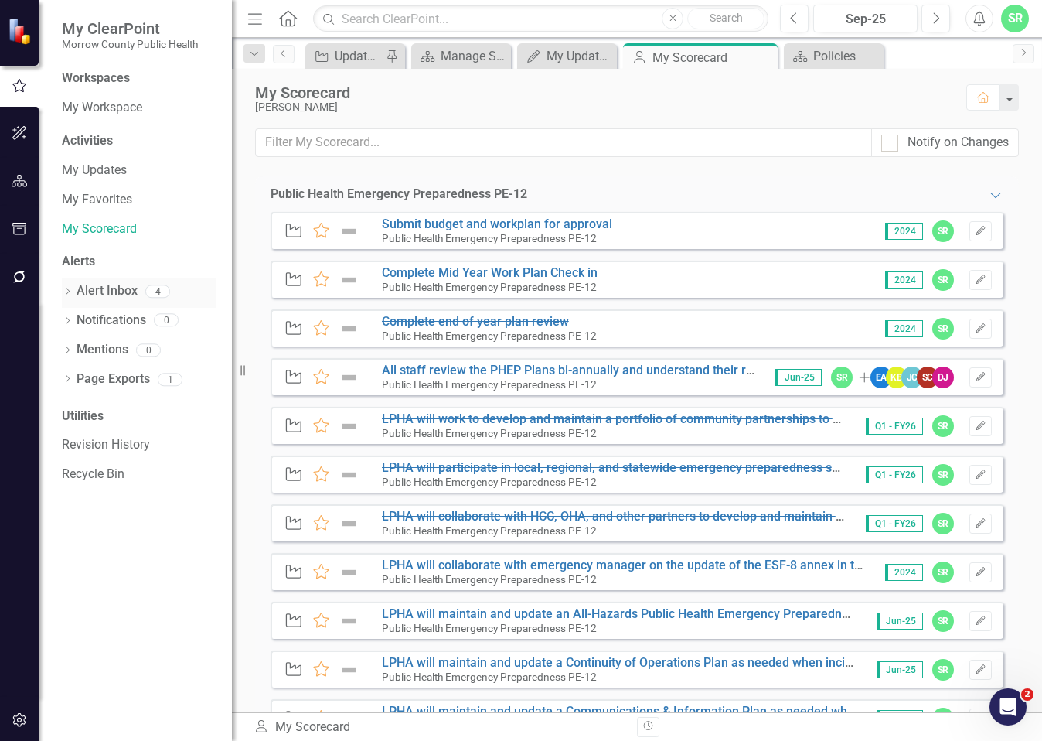
click at [112, 298] on link "Alert Inbox" at bounding box center [107, 291] width 61 height 18
